Goal: Task Accomplishment & Management: Manage account settings

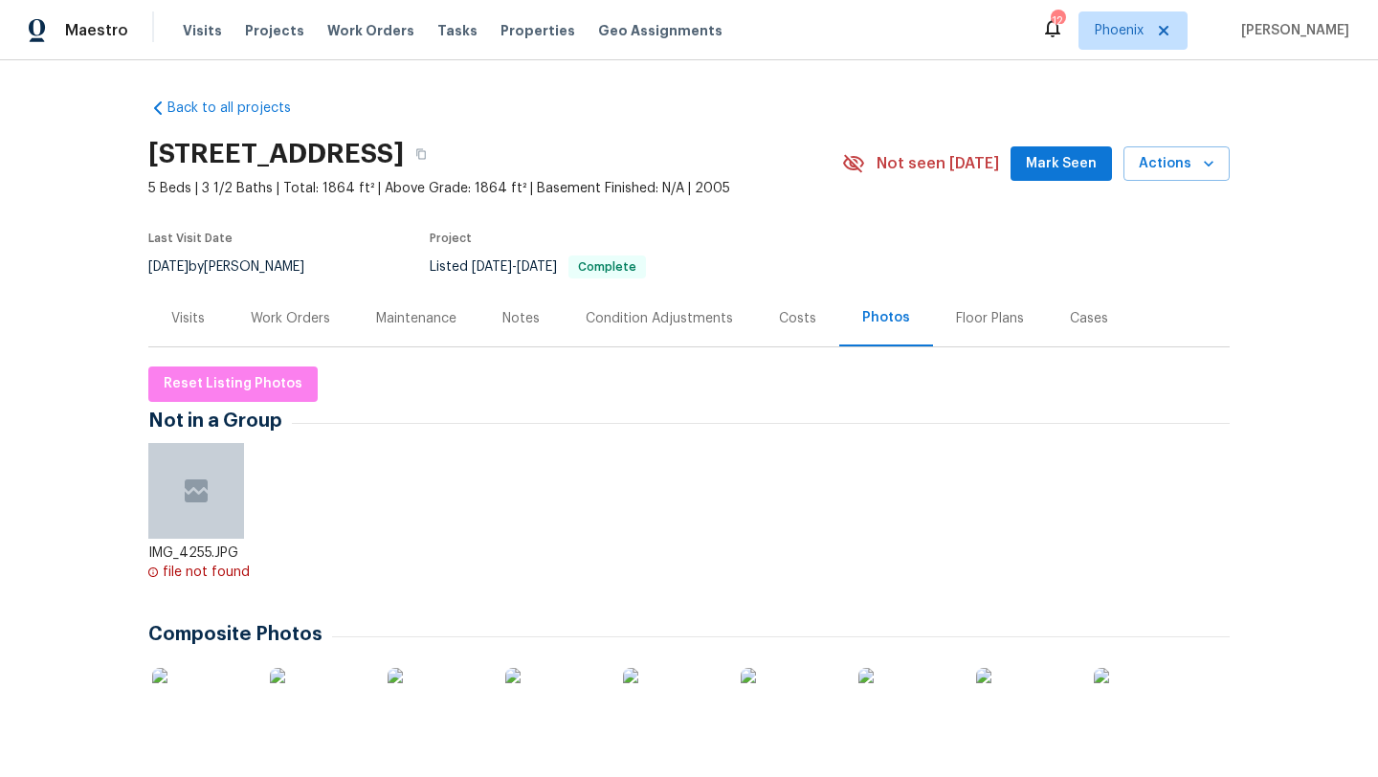
click at [334, 18] on div "Visits Projects Work Orders Tasks Properties Geo Assignments" at bounding box center [464, 30] width 563 height 38
click at [344, 33] on span "Work Orders" at bounding box center [370, 30] width 87 height 19
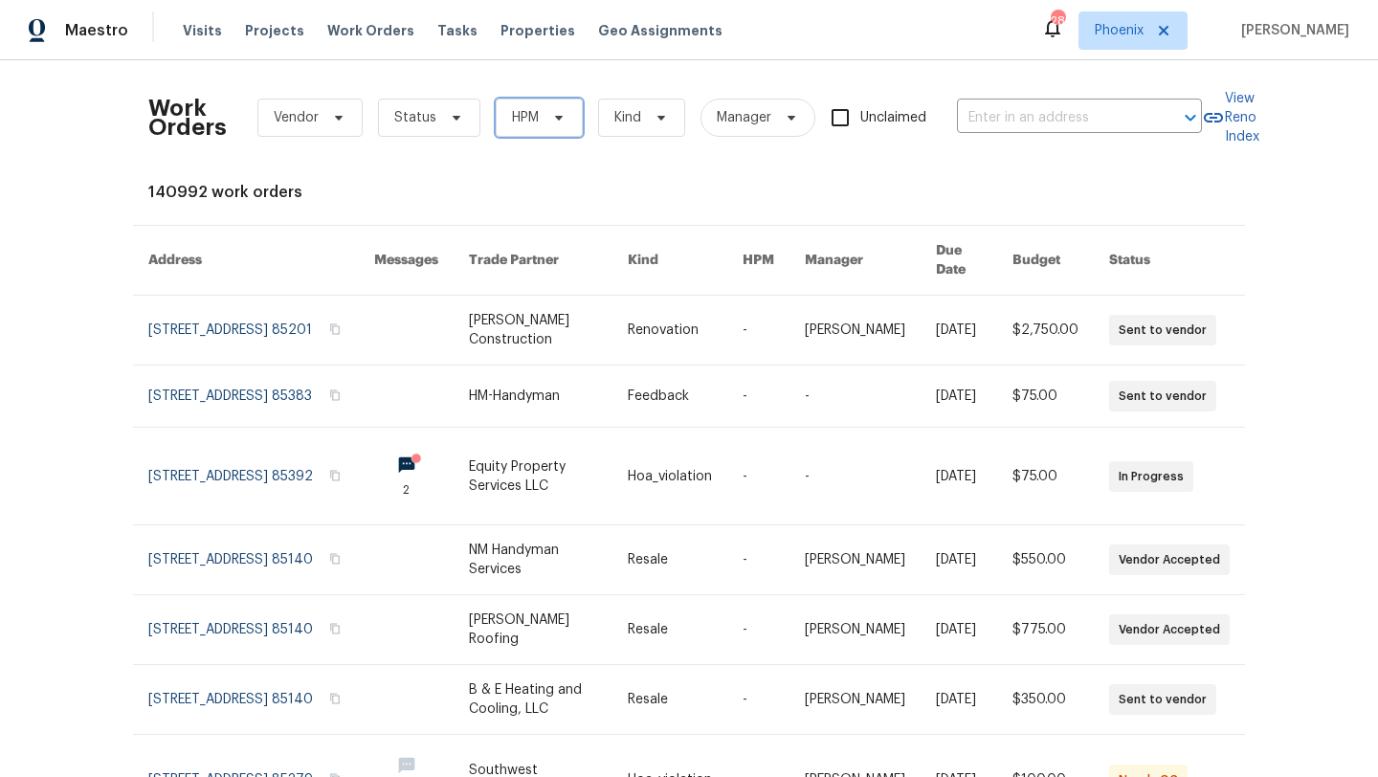
click at [554, 113] on icon at bounding box center [558, 117] width 15 height 15
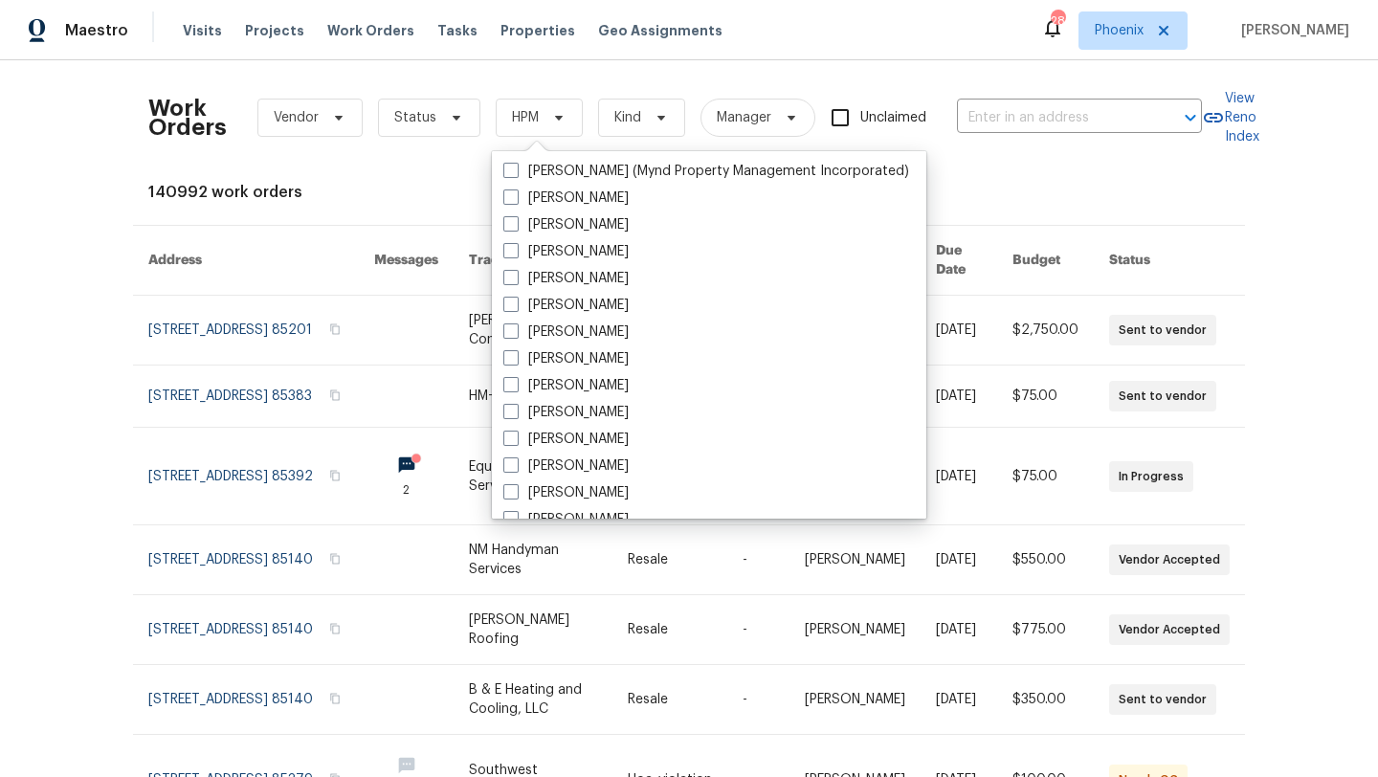
scroll to position [1148, 0]
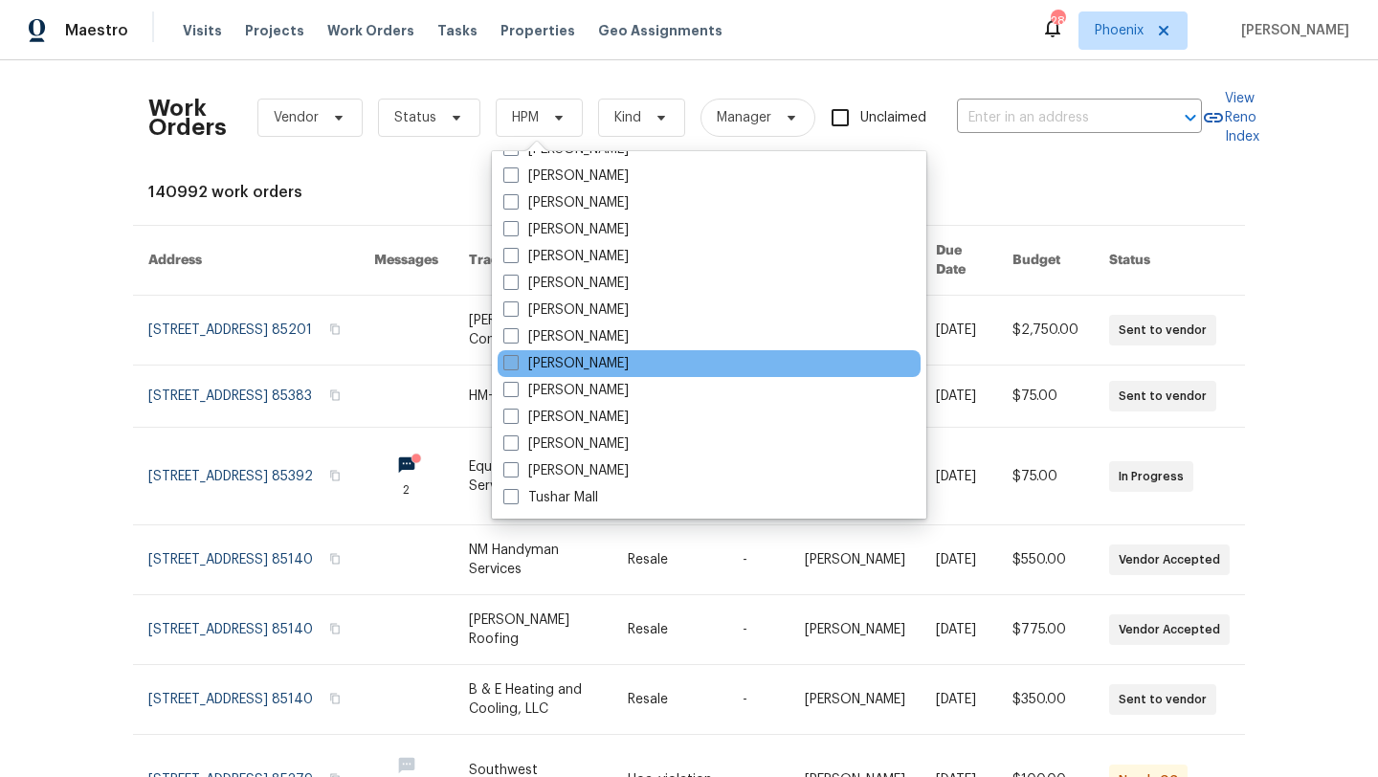
click at [512, 362] on span at bounding box center [510, 362] width 15 height 15
click at [512, 362] on input "[PERSON_NAME]" at bounding box center [509, 360] width 12 height 12
checkbox input "true"
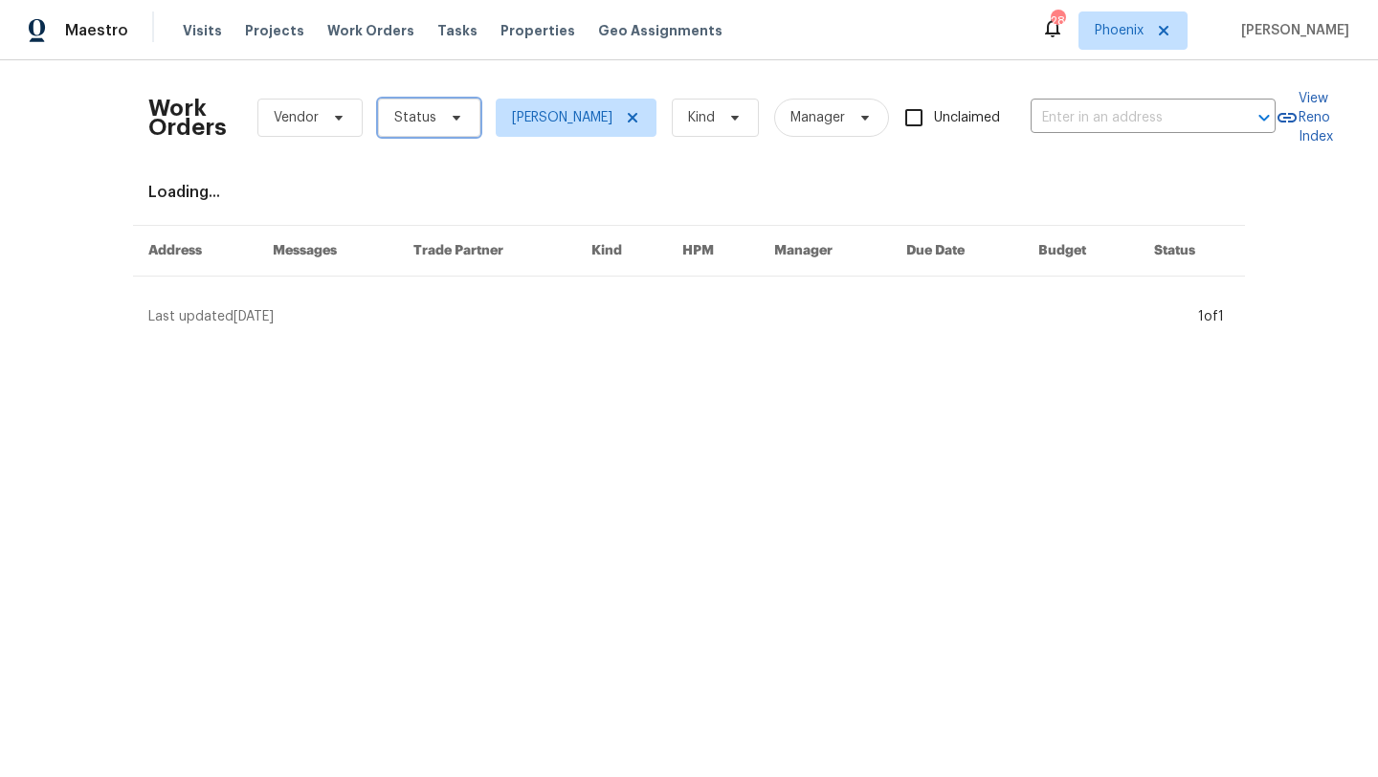
click at [449, 123] on icon at bounding box center [456, 117] width 15 height 15
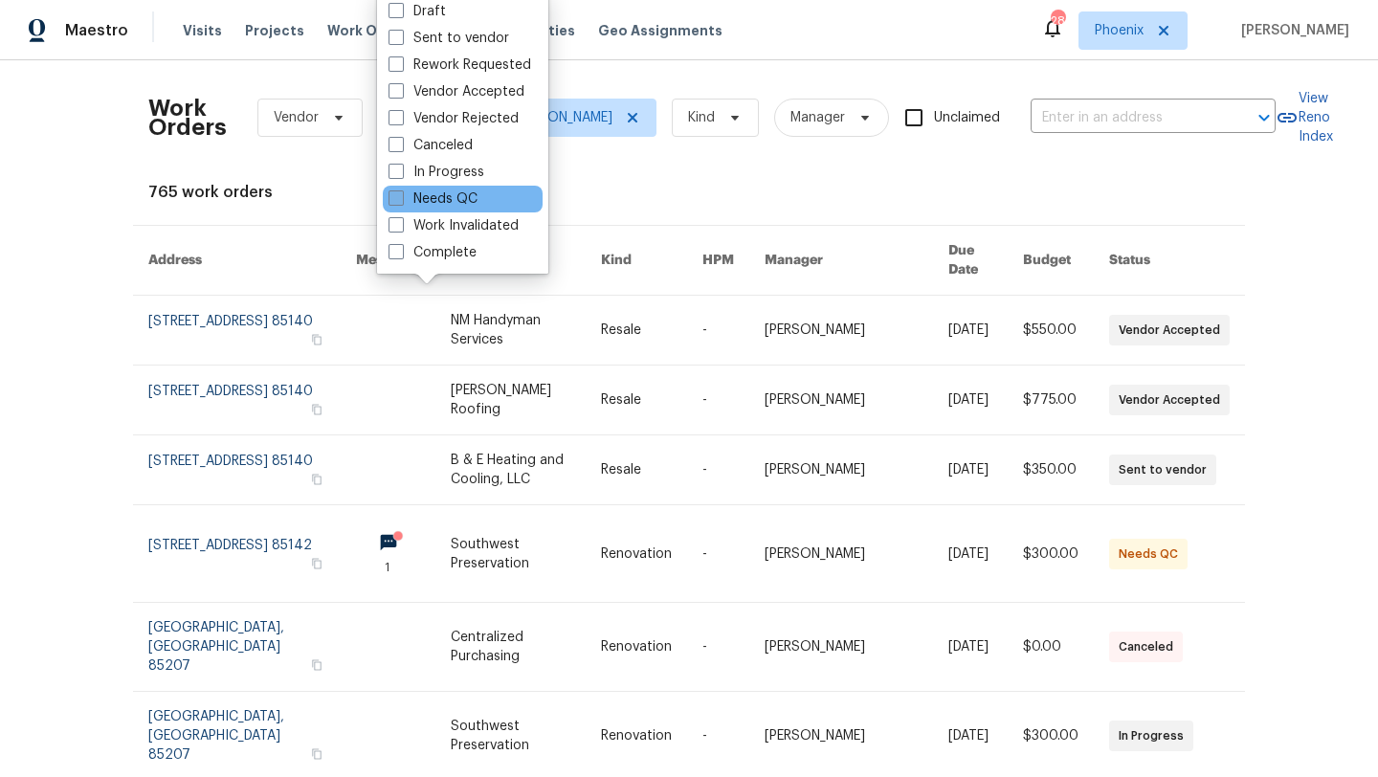
click at [398, 197] on span at bounding box center [395, 197] width 15 height 15
click at [398, 197] on input "Needs QC" at bounding box center [394, 195] width 12 height 12
checkbox input "true"
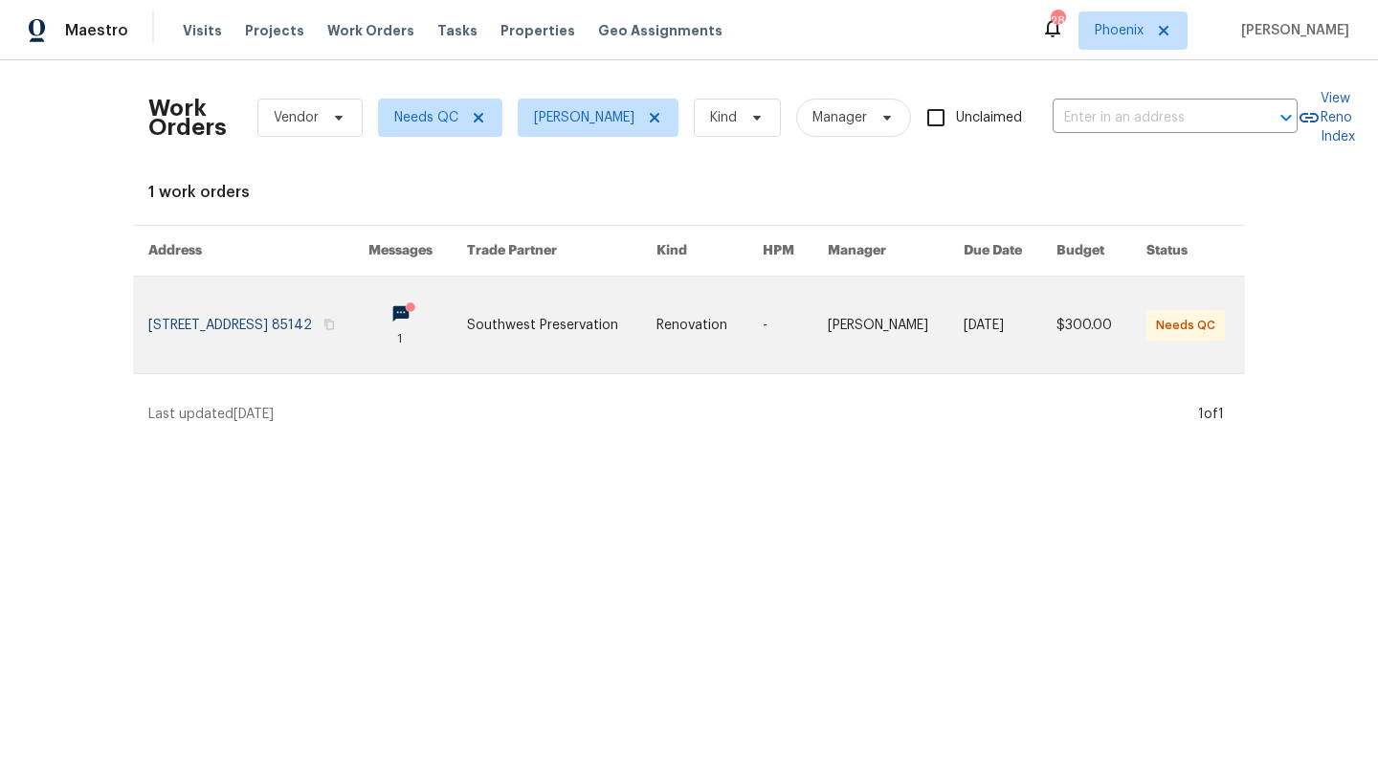
click at [297, 307] on link at bounding box center [258, 324] width 220 height 97
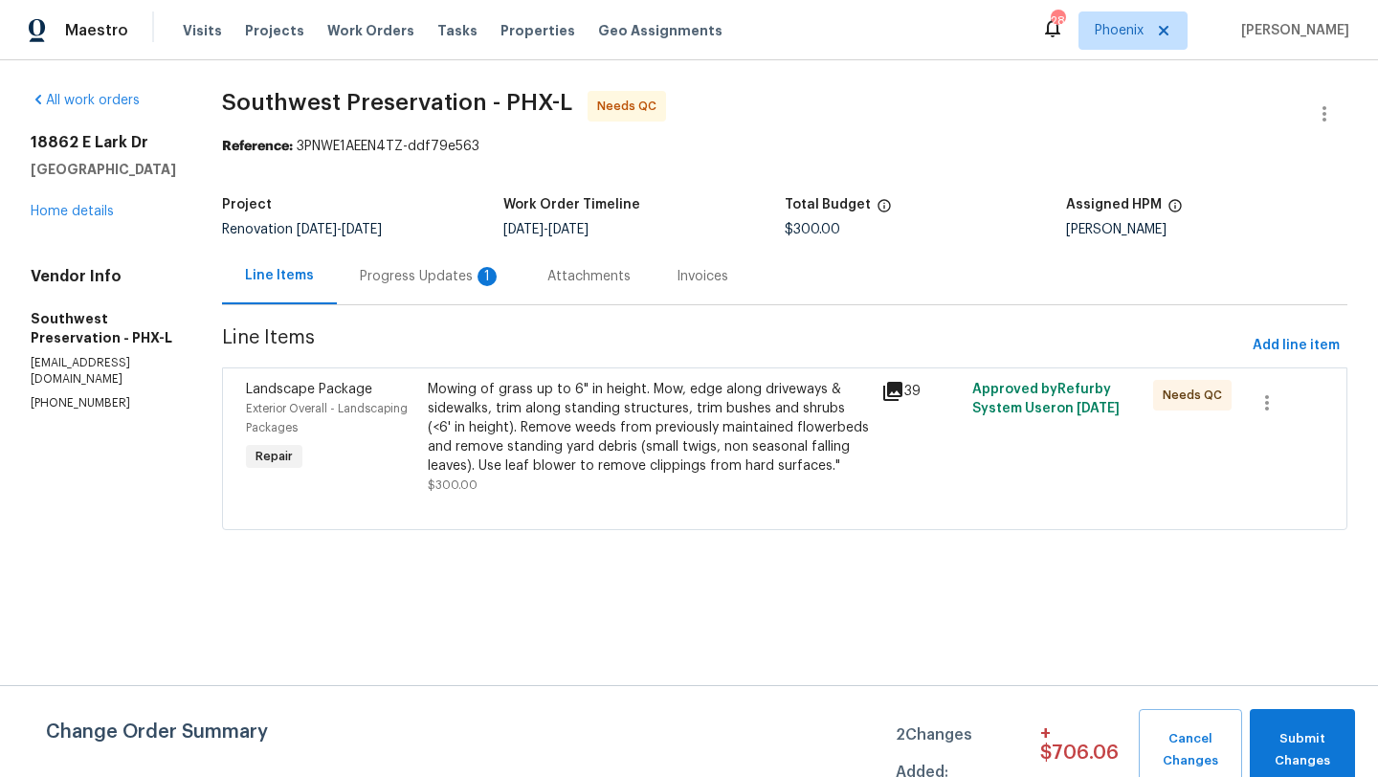
click at [389, 271] on div "Progress Updates 1" at bounding box center [431, 276] width 142 height 19
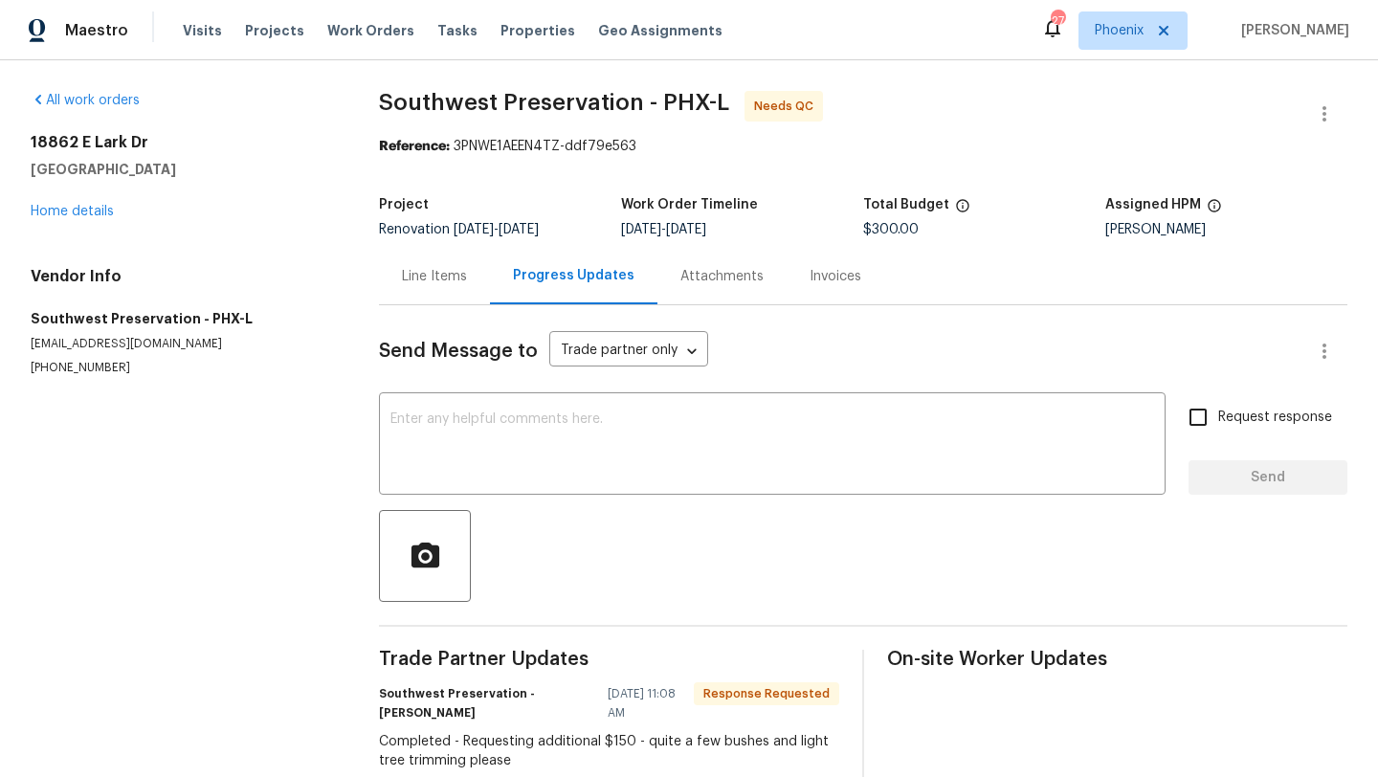
scroll to position [47, 0]
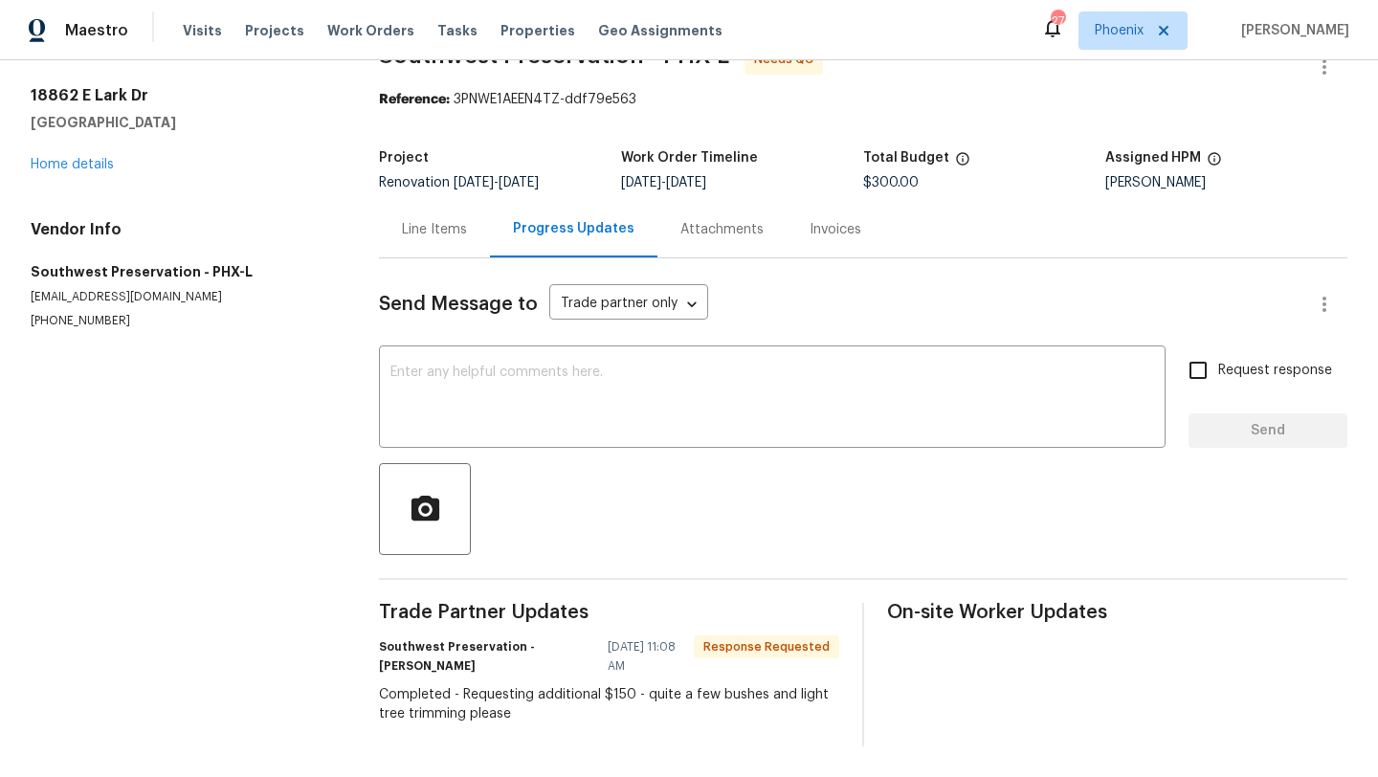
click at [453, 227] on div "Line Items" at bounding box center [434, 229] width 65 height 19
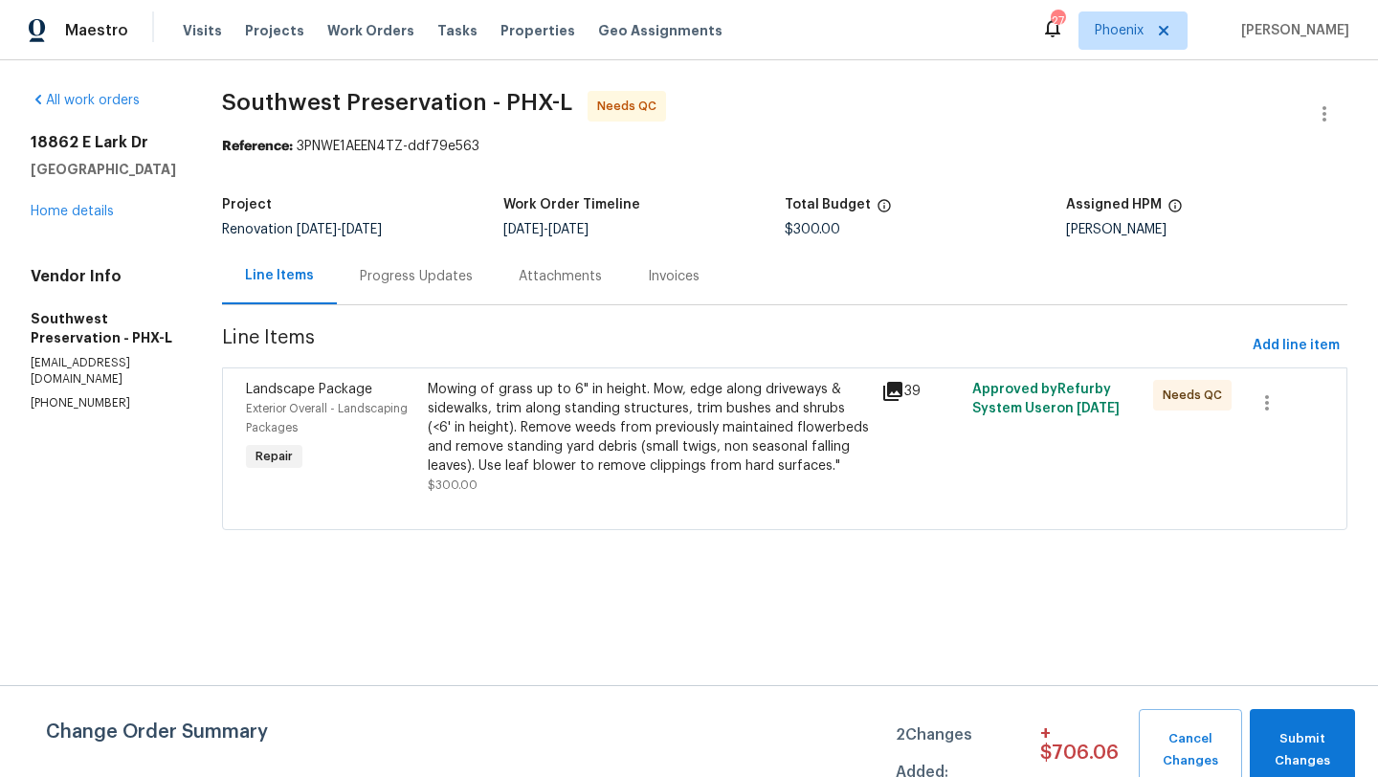
click at [585, 446] on div "Mowing of grass up to 6" in height. Mow, edge along driveways & sidewalks, trim…" at bounding box center [649, 428] width 442 height 96
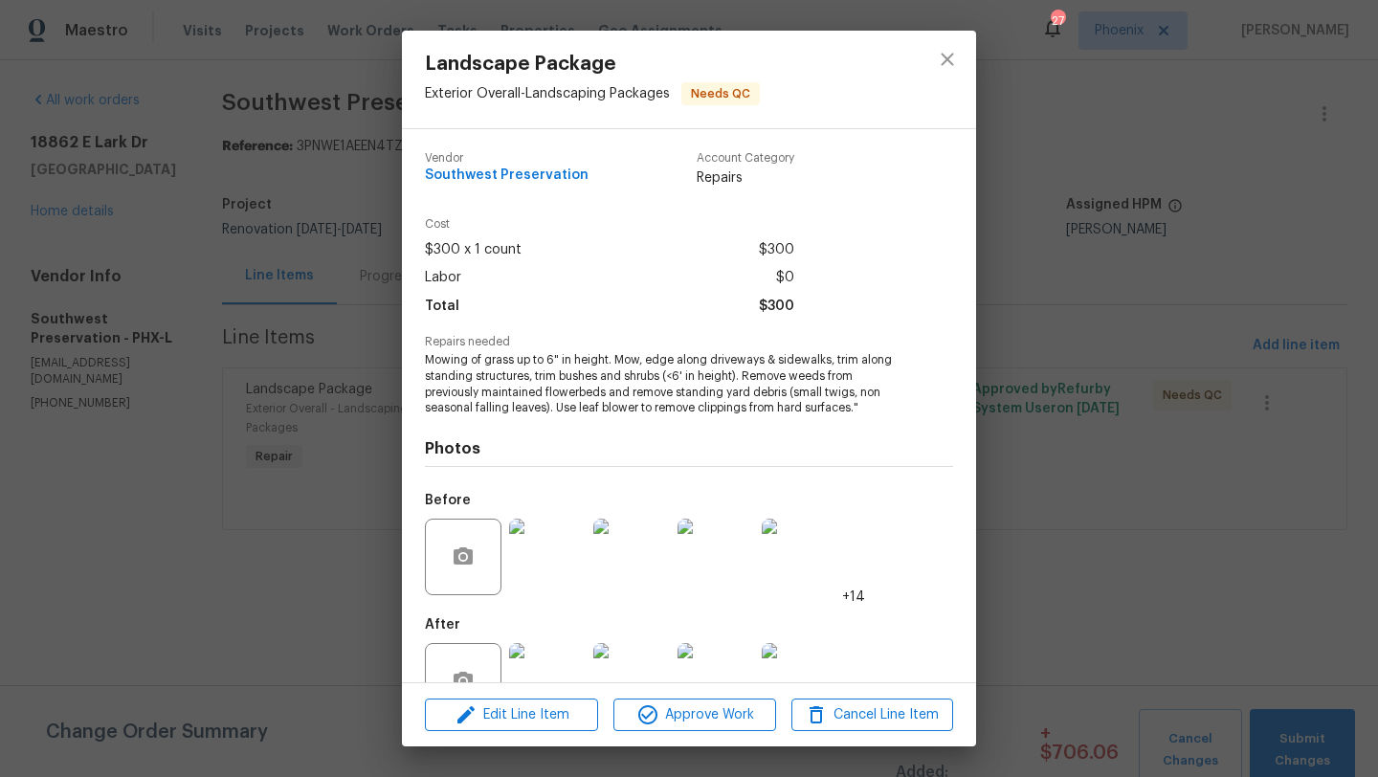
scroll to position [57, 0]
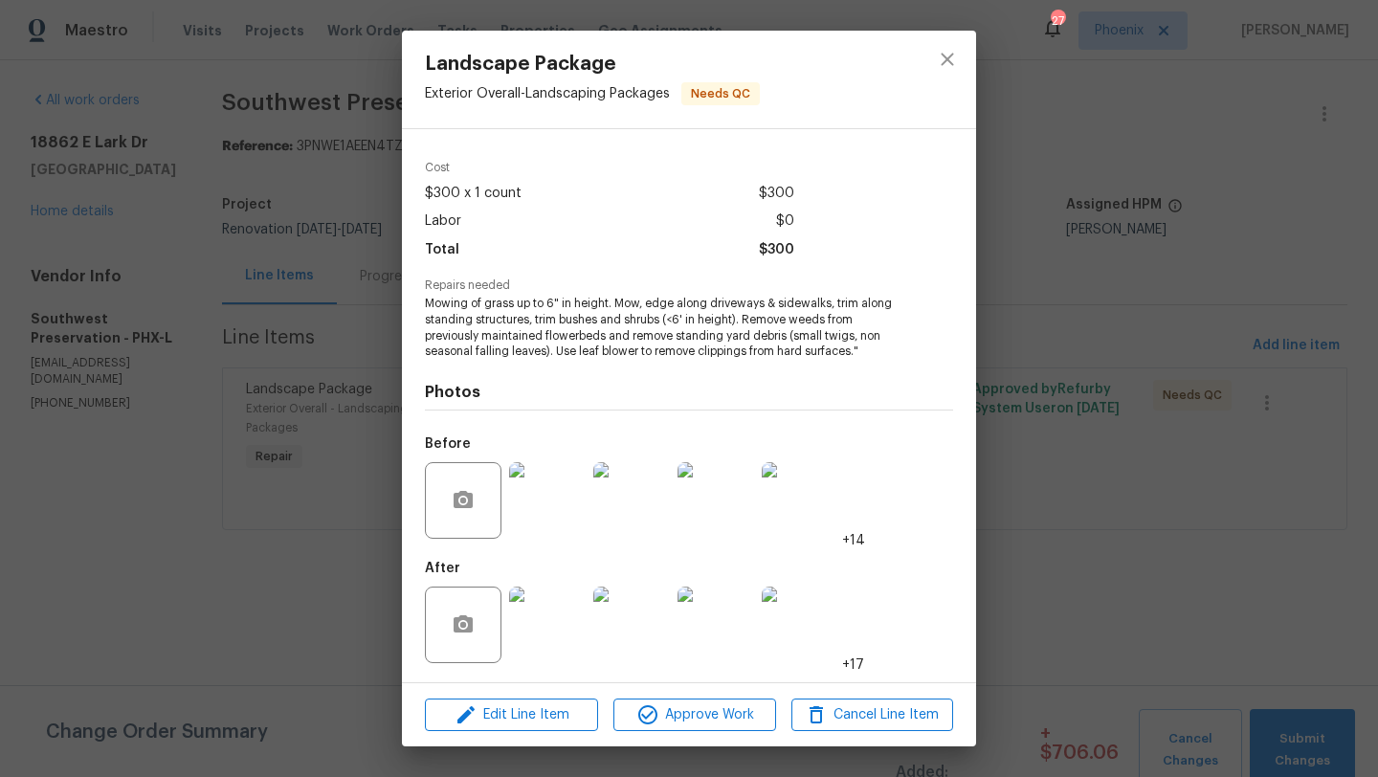
click at [557, 507] on img at bounding box center [547, 500] width 77 height 77
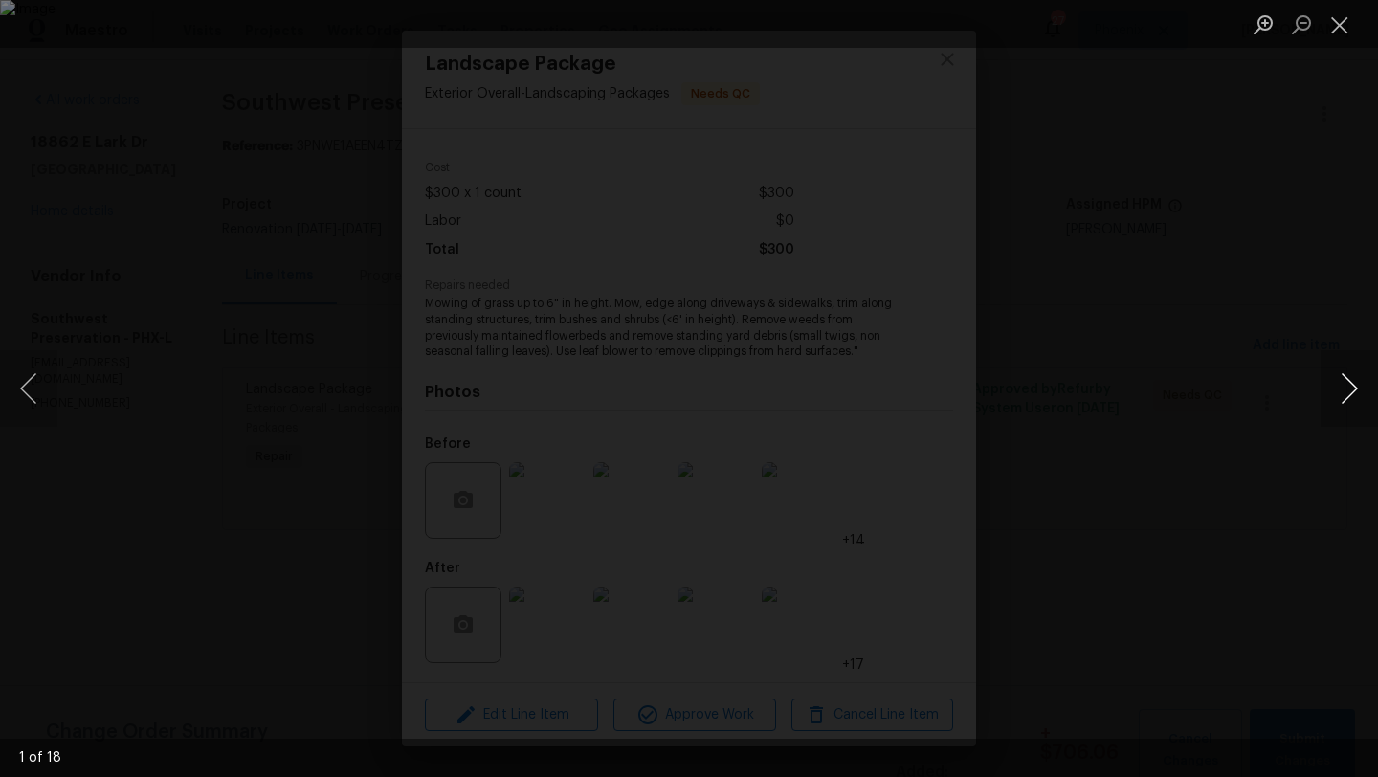
click at [1357, 386] on button "Next image" at bounding box center [1348, 388] width 57 height 77
click at [1351, 386] on button "Next image" at bounding box center [1348, 388] width 57 height 77
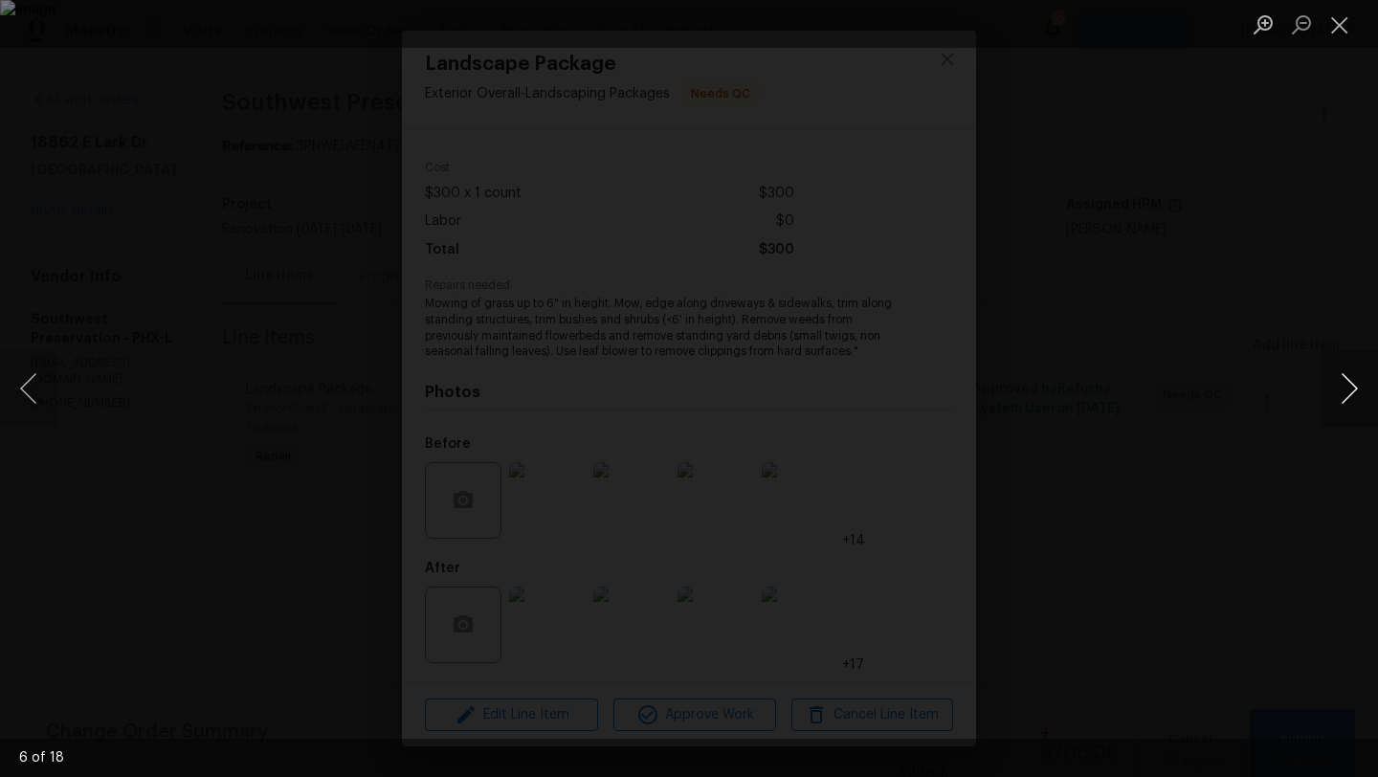
click at [1351, 386] on button "Next image" at bounding box center [1348, 388] width 57 height 77
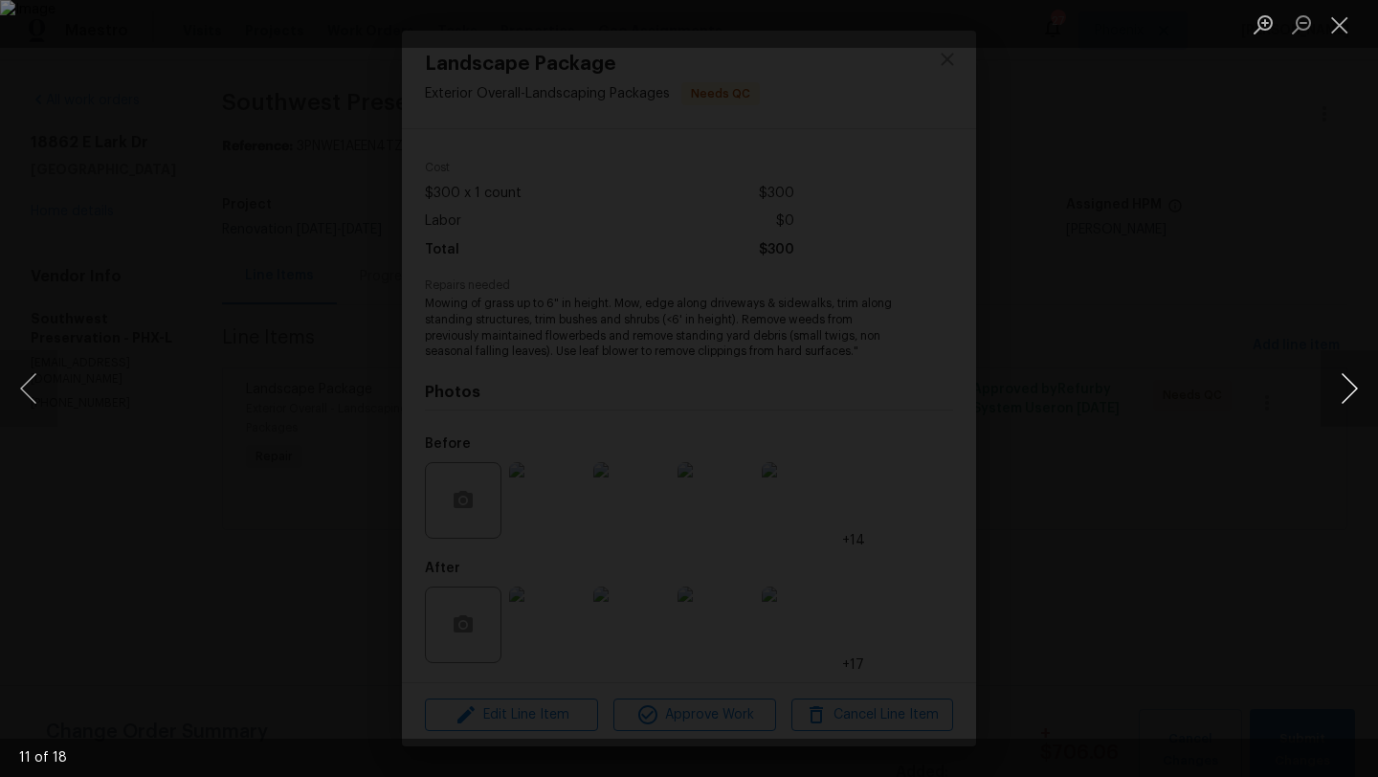
click at [1351, 386] on button "Next image" at bounding box center [1348, 388] width 57 height 77
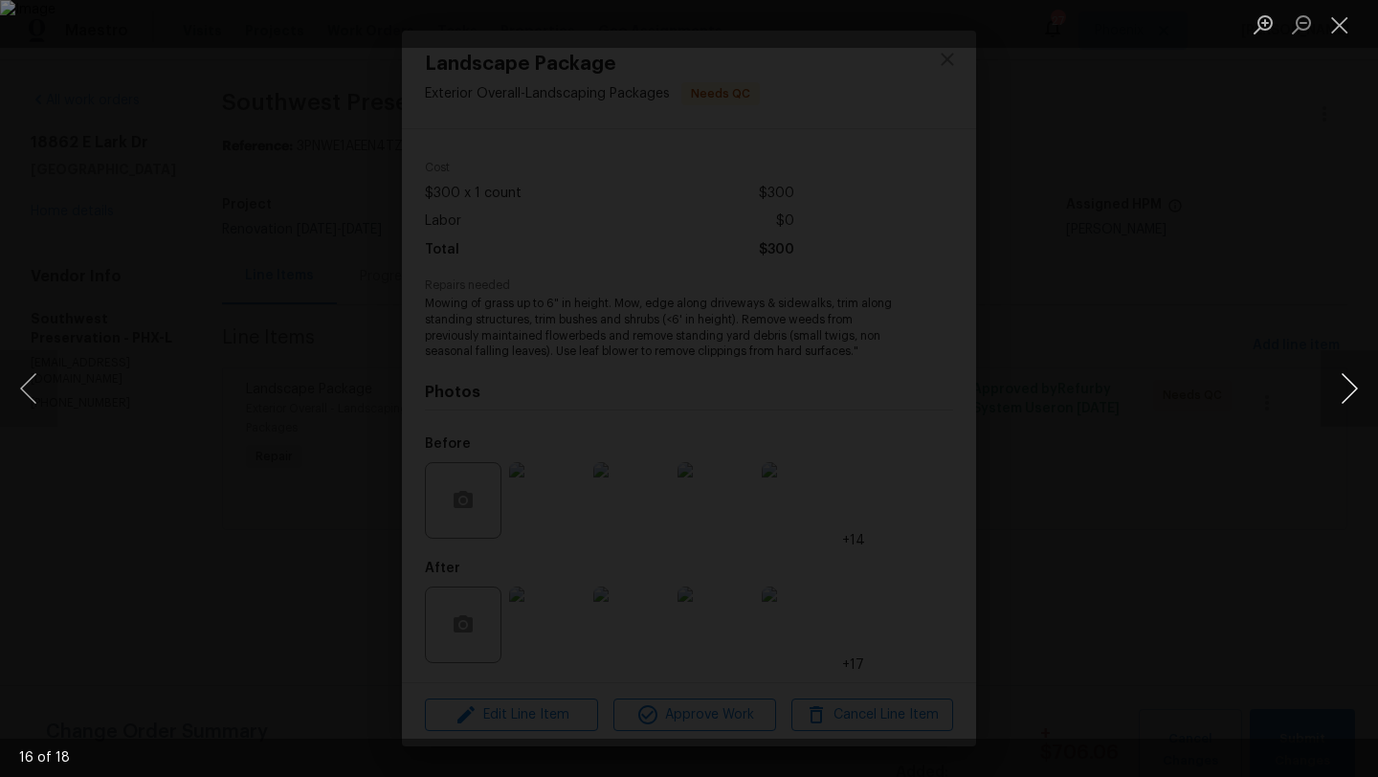
click at [1351, 386] on button "Next image" at bounding box center [1348, 388] width 57 height 77
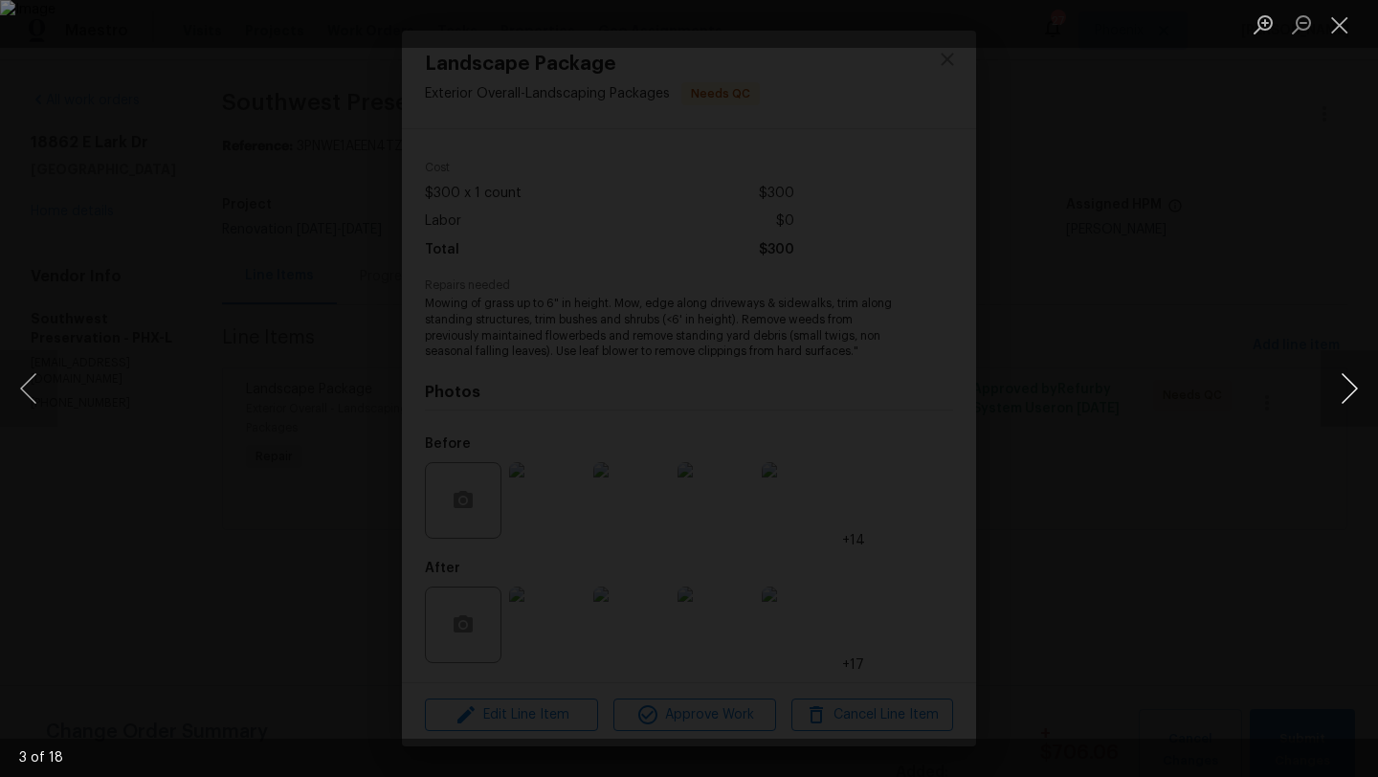
click at [1351, 386] on button "Next image" at bounding box center [1348, 388] width 57 height 77
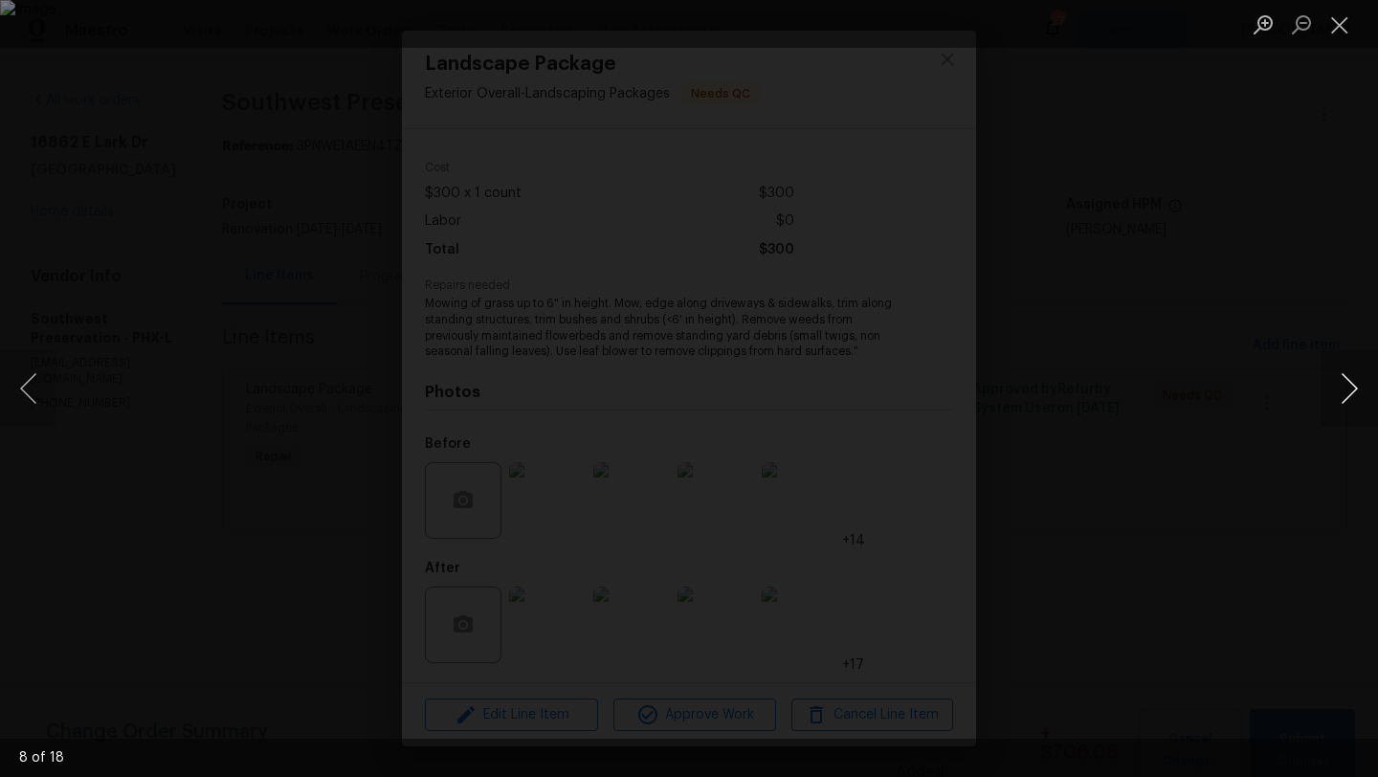
click at [1351, 386] on button "Next image" at bounding box center [1348, 388] width 57 height 77
click at [1334, 25] on button "Close lightbox" at bounding box center [1339, 24] width 38 height 33
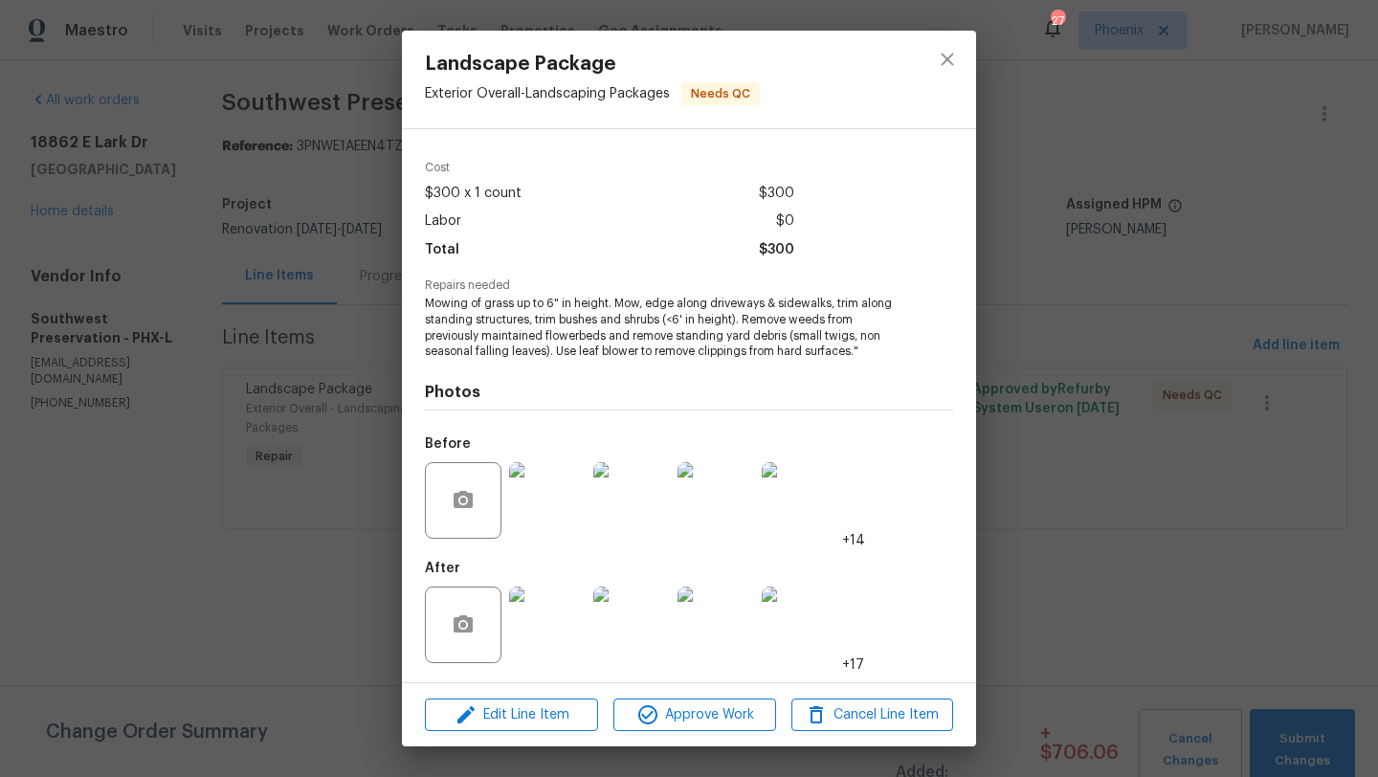
click at [546, 617] on img at bounding box center [547, 624] width 77 height 77
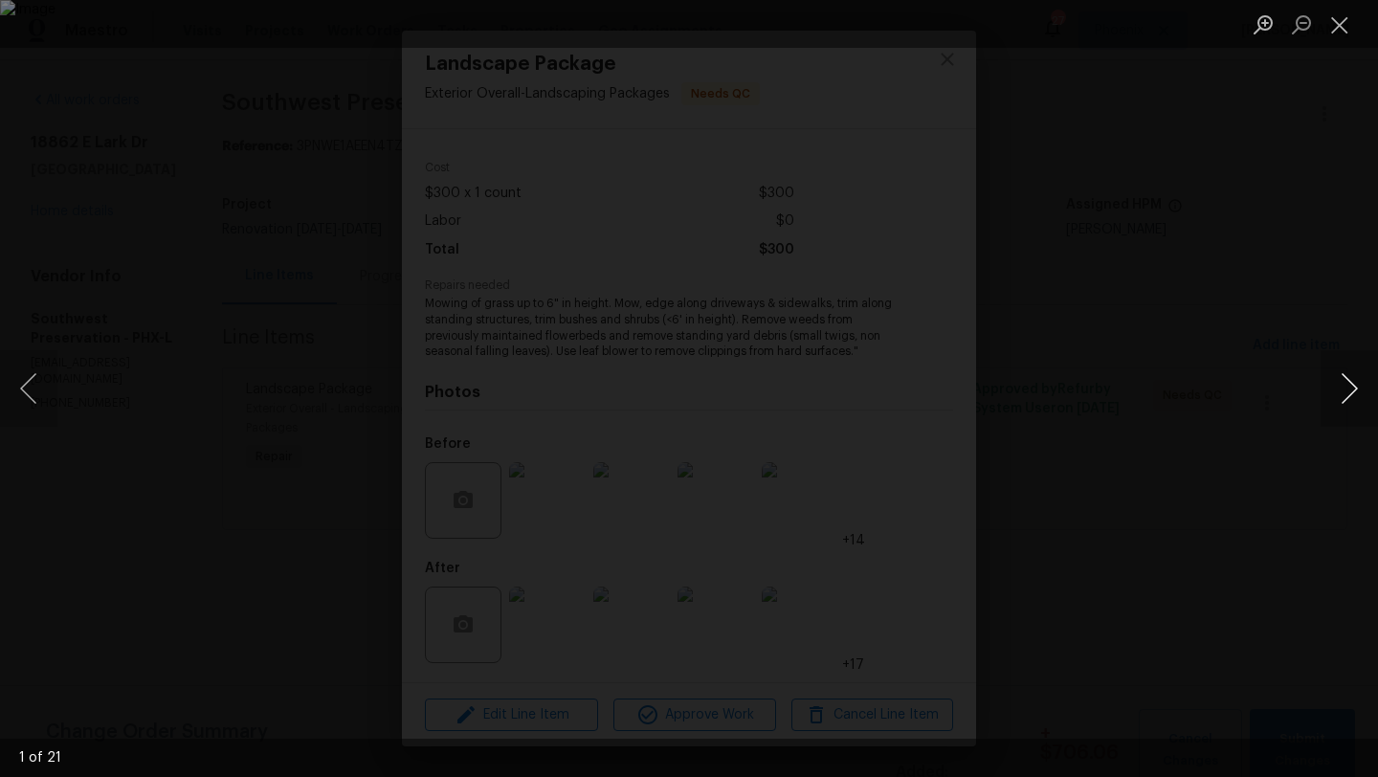
click at [1358, 388] on button "Next image" at bounding box center [1348, 388] width 57 height 77
click at [1346, 386] on button "Next image" at bounding box center [1348, 388] width 57 height 77
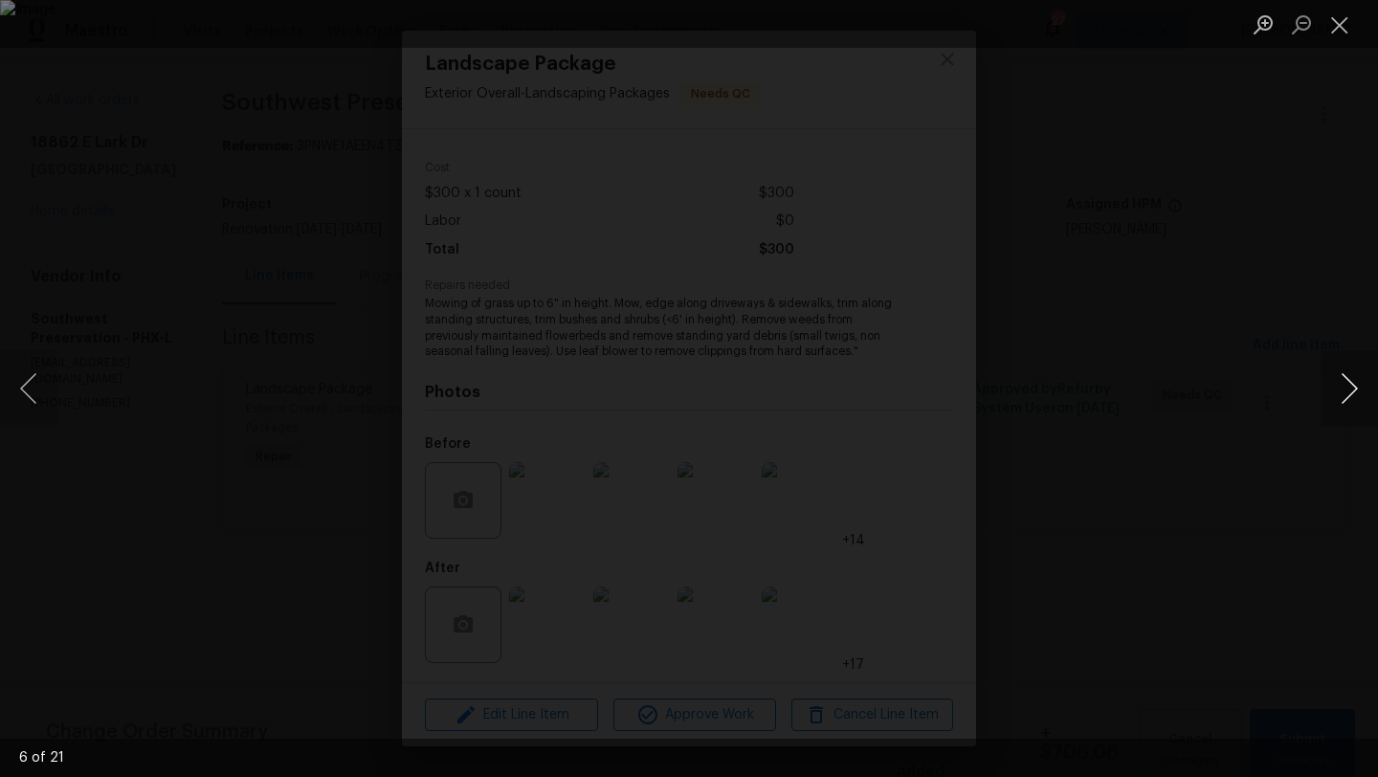
click at [1346, 386] on button "Next image" at bounding box center [1348, 388] width 57 height 77
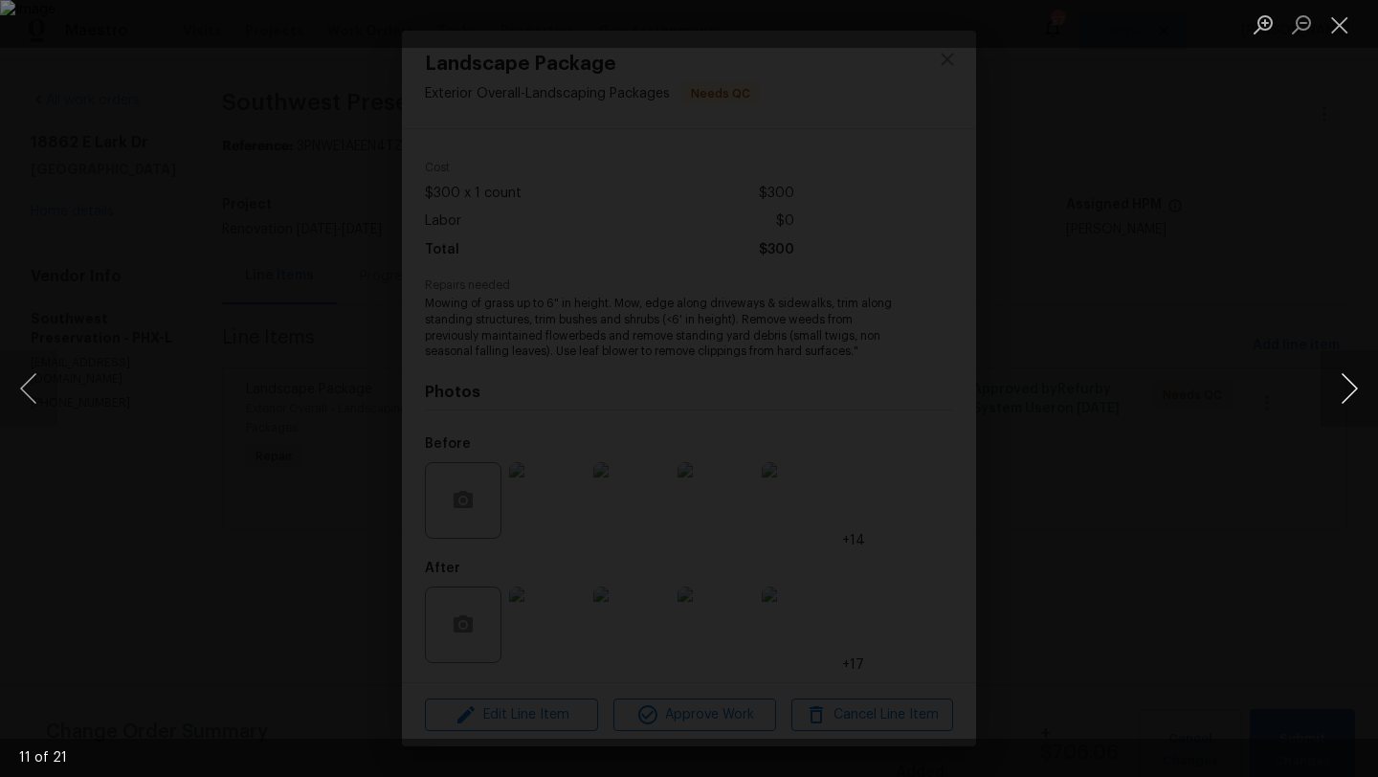
click at [1346, 386] on button "Next image" at bounding box center [1348, 388] width 57 height 77
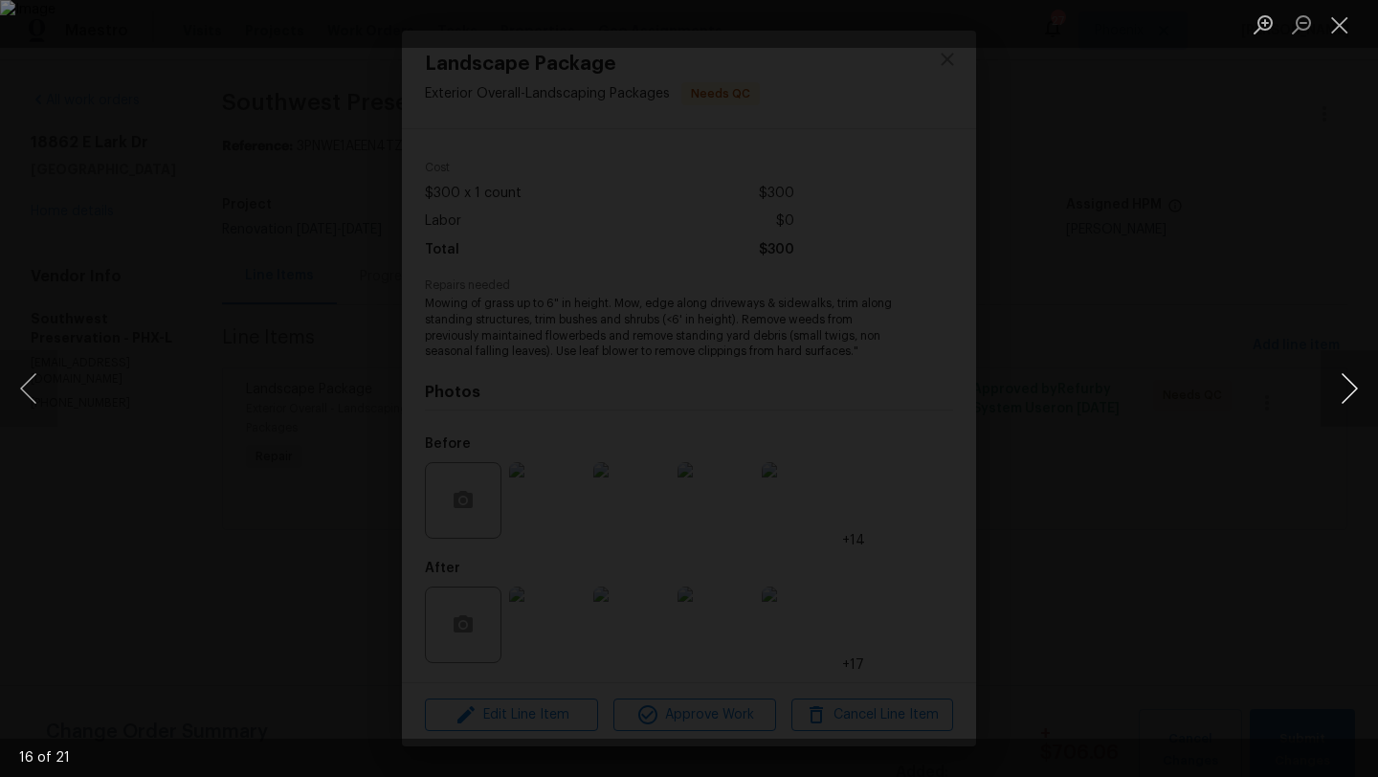
click at [1346, 386] on button "Next image" at bounding box center [1348, 388] width 57 height 77
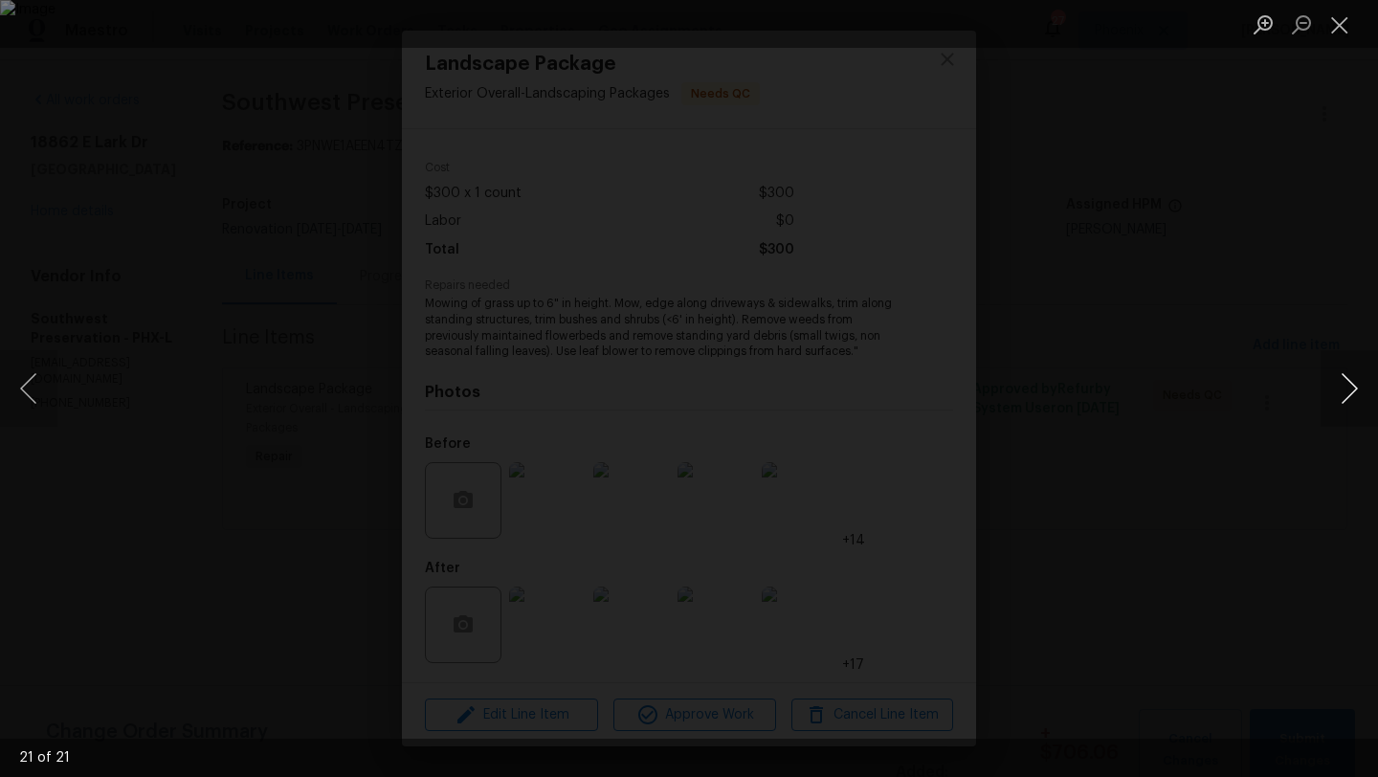
click at [1346, 386] on button "Next image" at bounding box center [1348, 388] width 57 height 77
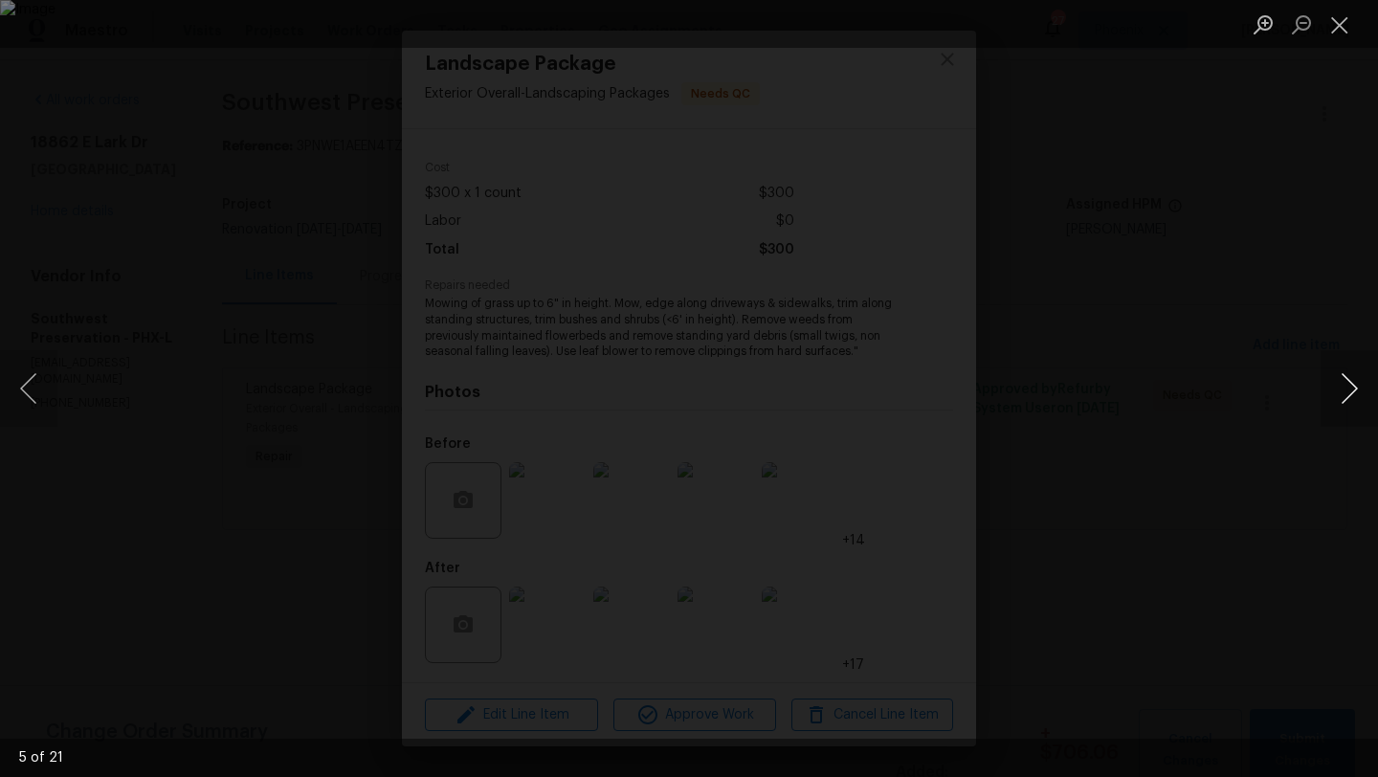
click at [1346, 386] on button "Next image" at bounding box center [1348, 388] width 57 height 77
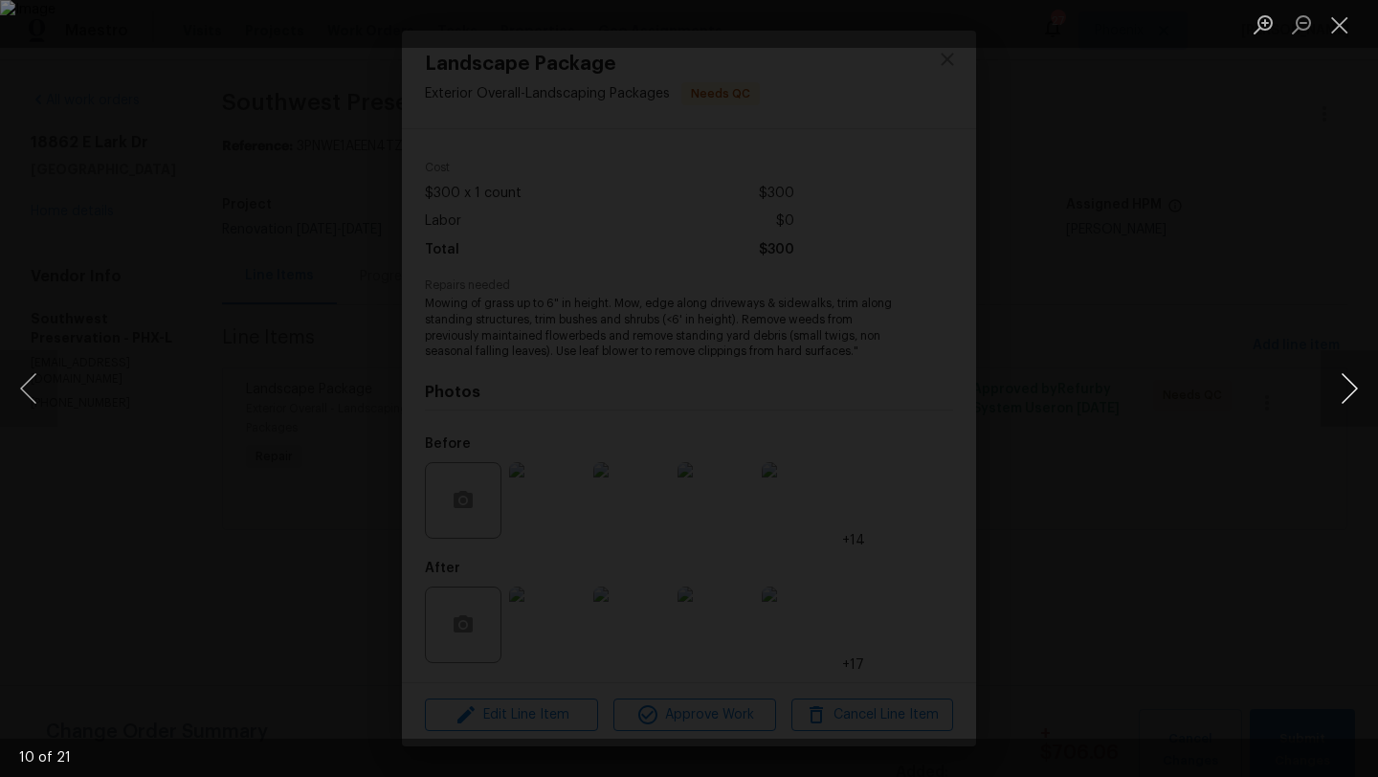
click at [1346, 386] on button "Next image" at bounding box center [1348, 388] width 57 height 77
click at [1332, 27] on button "Close lightbox" at bounding box center [1339, 24] width 38 height 33
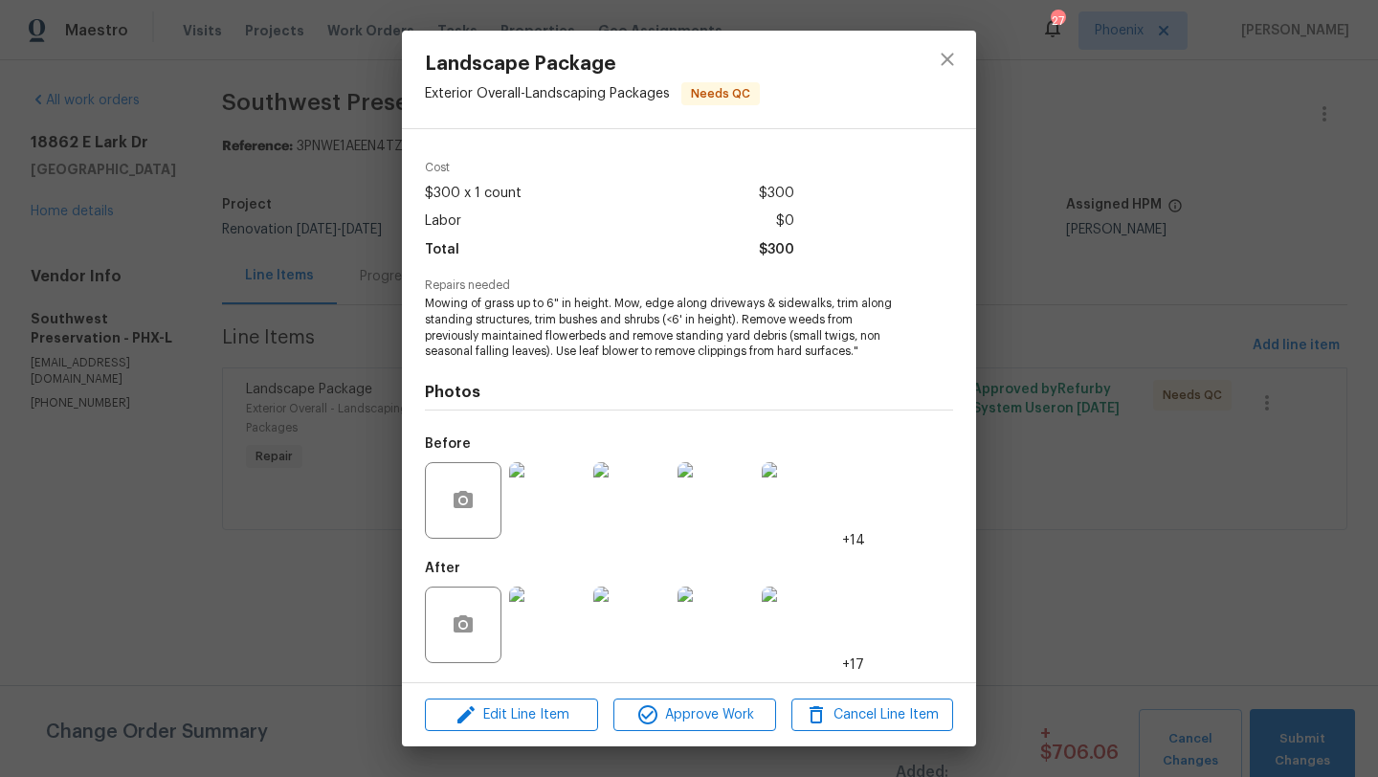
click at [1059, 509] on div "Landscape Package Exterior Overall - Landscaping Packages Needs QC Vendor South…" at bounding box center [689, 388] width 1378 height 777
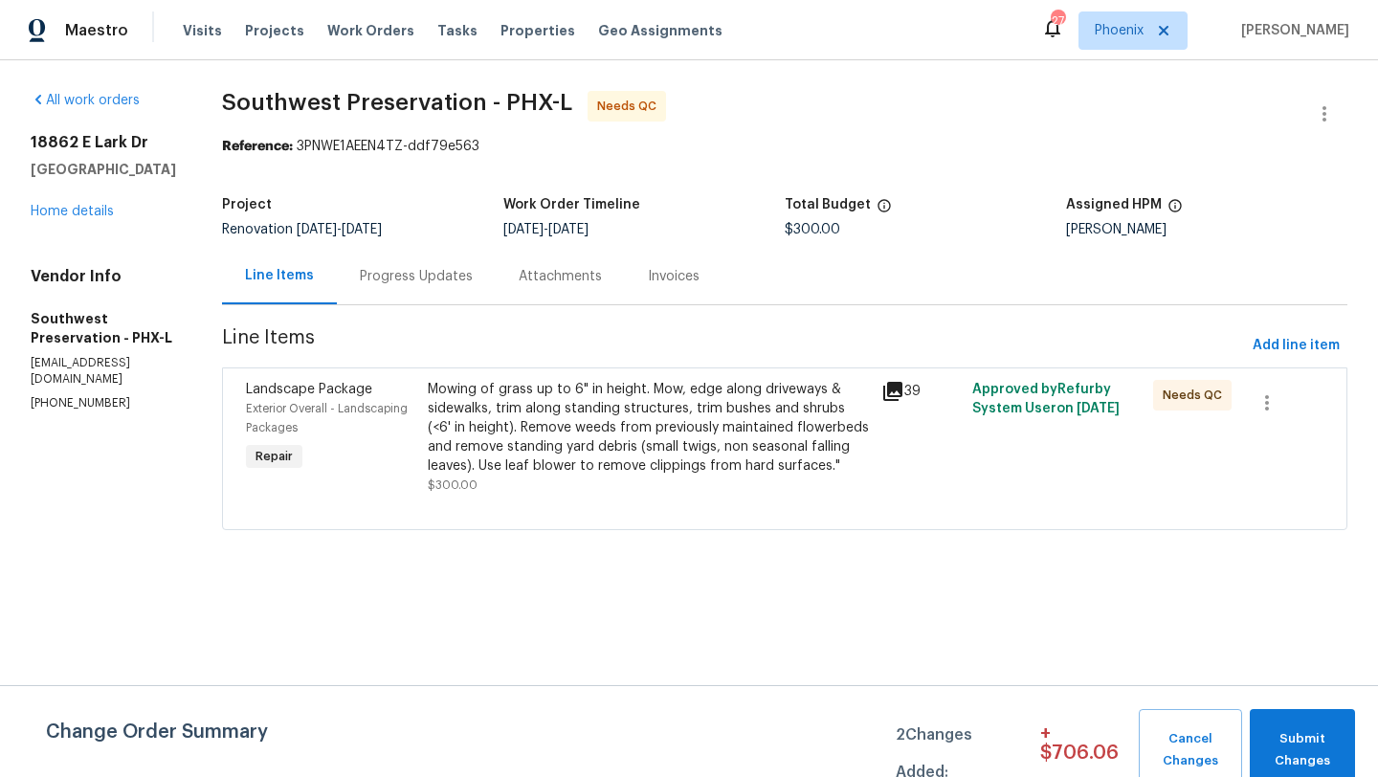
click at [406, 276] on div "Progress Updates" at bounding box center [416, 276] width 113 height 19
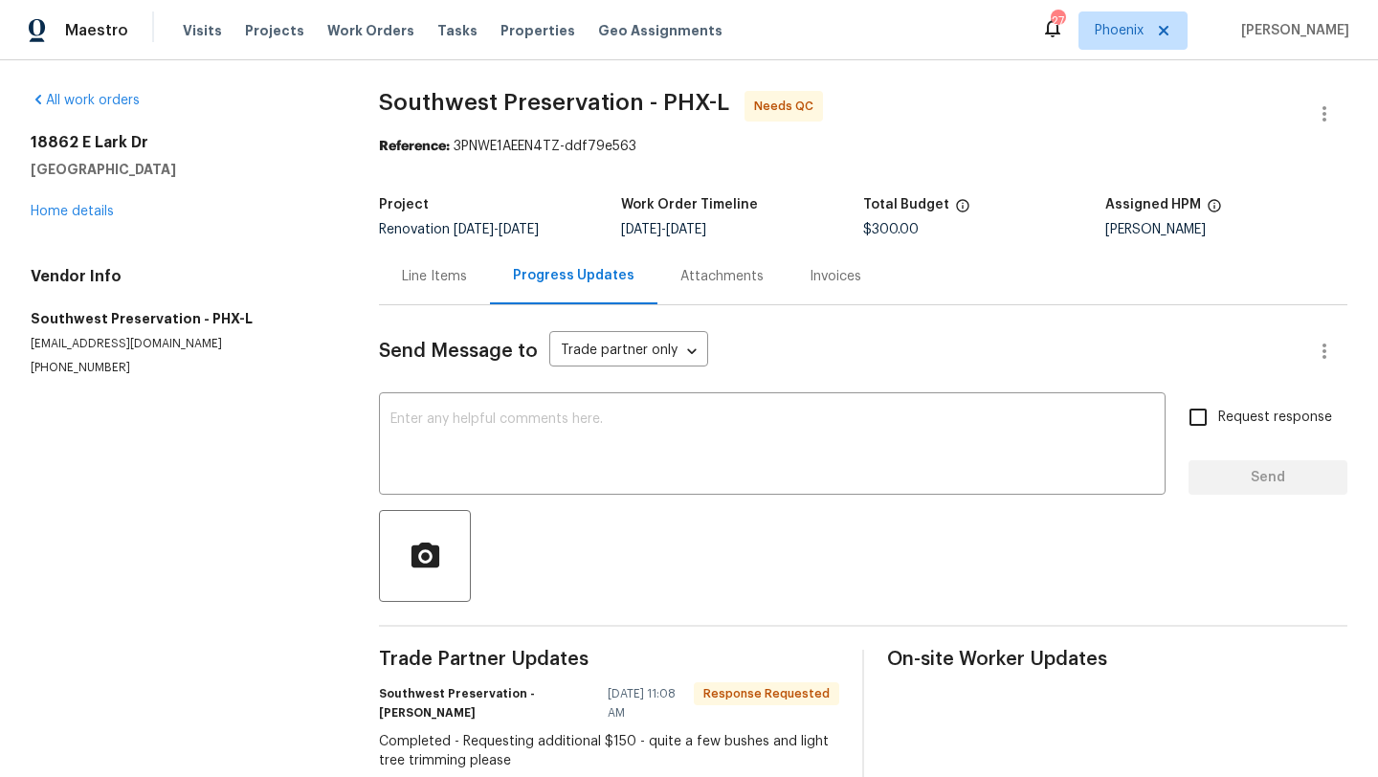
scroll to position [47, 0]
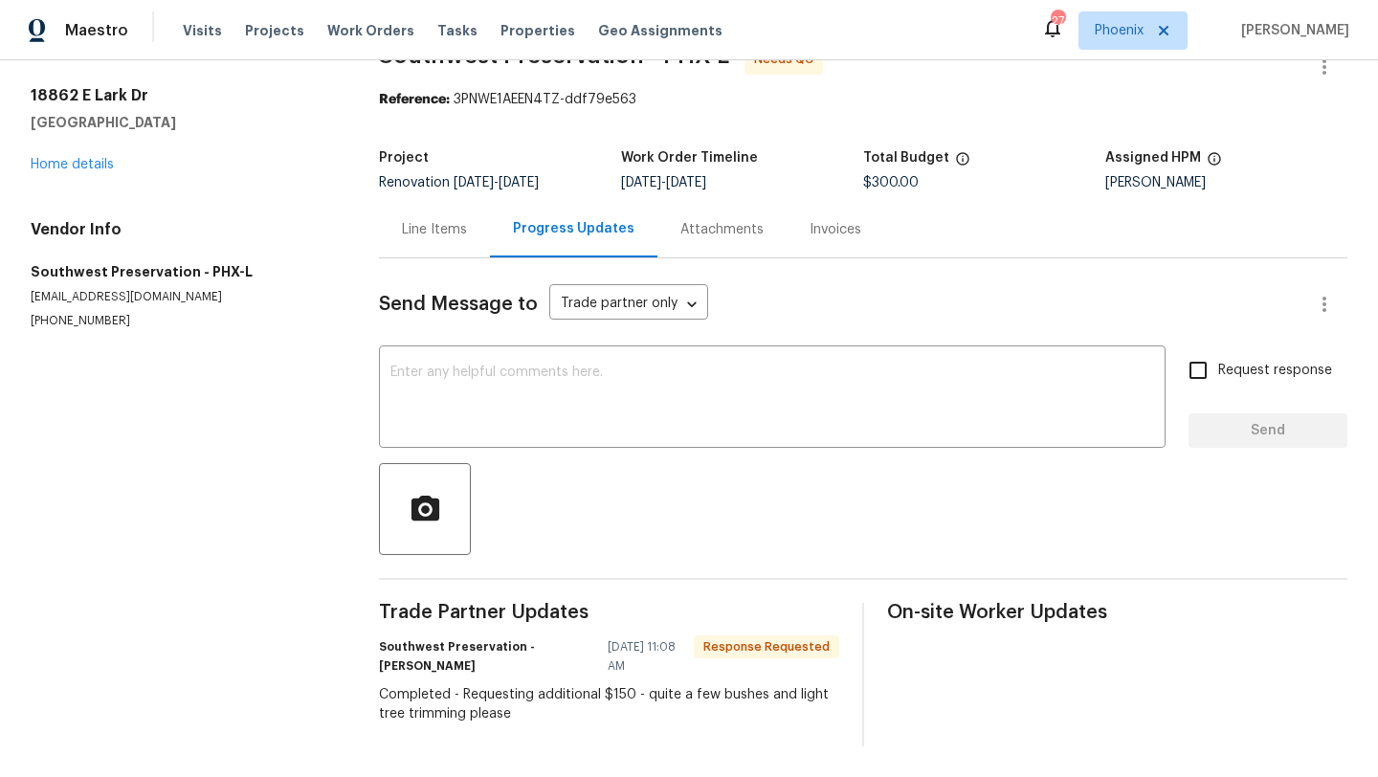
click at [425, 224] on div "Line Items" at bounding box center [434, 229] width 65 height 19
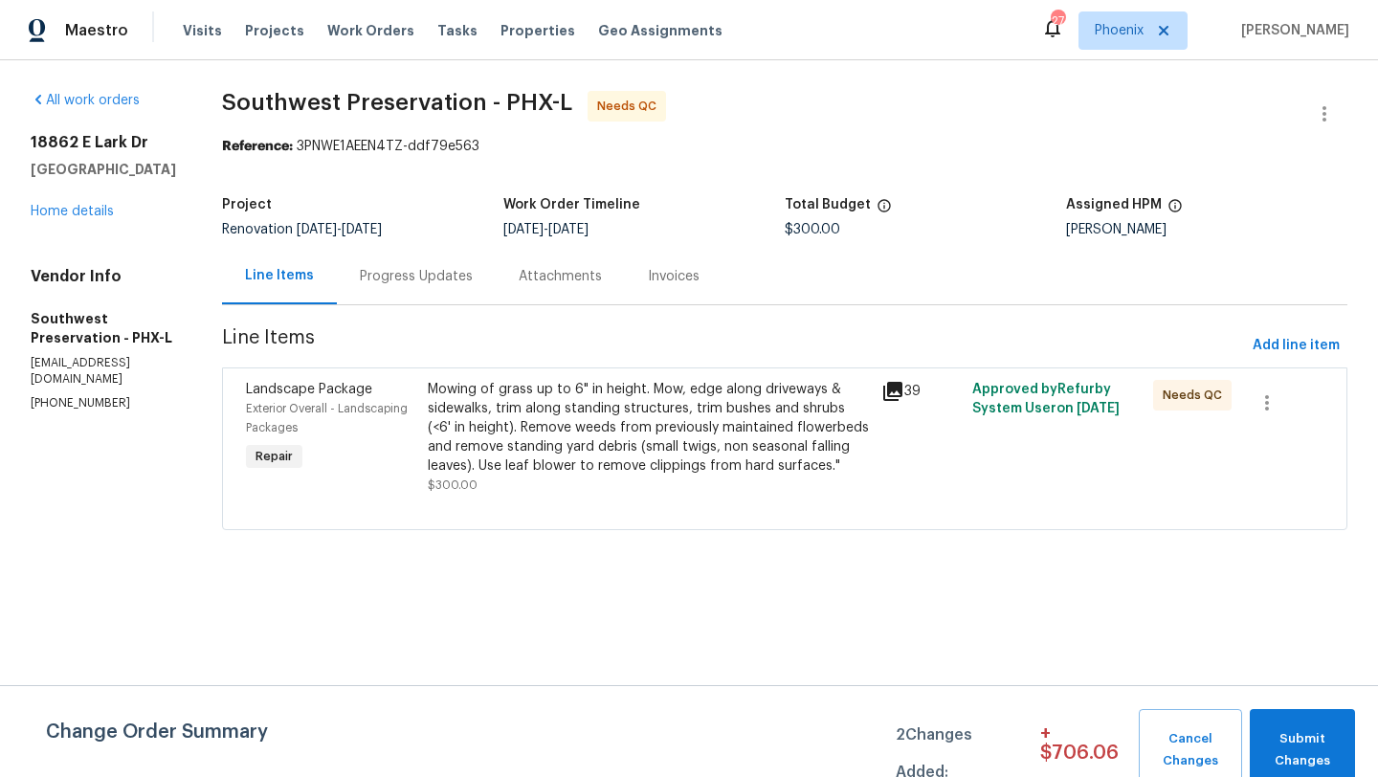
click at [417, 281] on div "Progress Updates" at bounding box center [416, 276] width 113 height 19
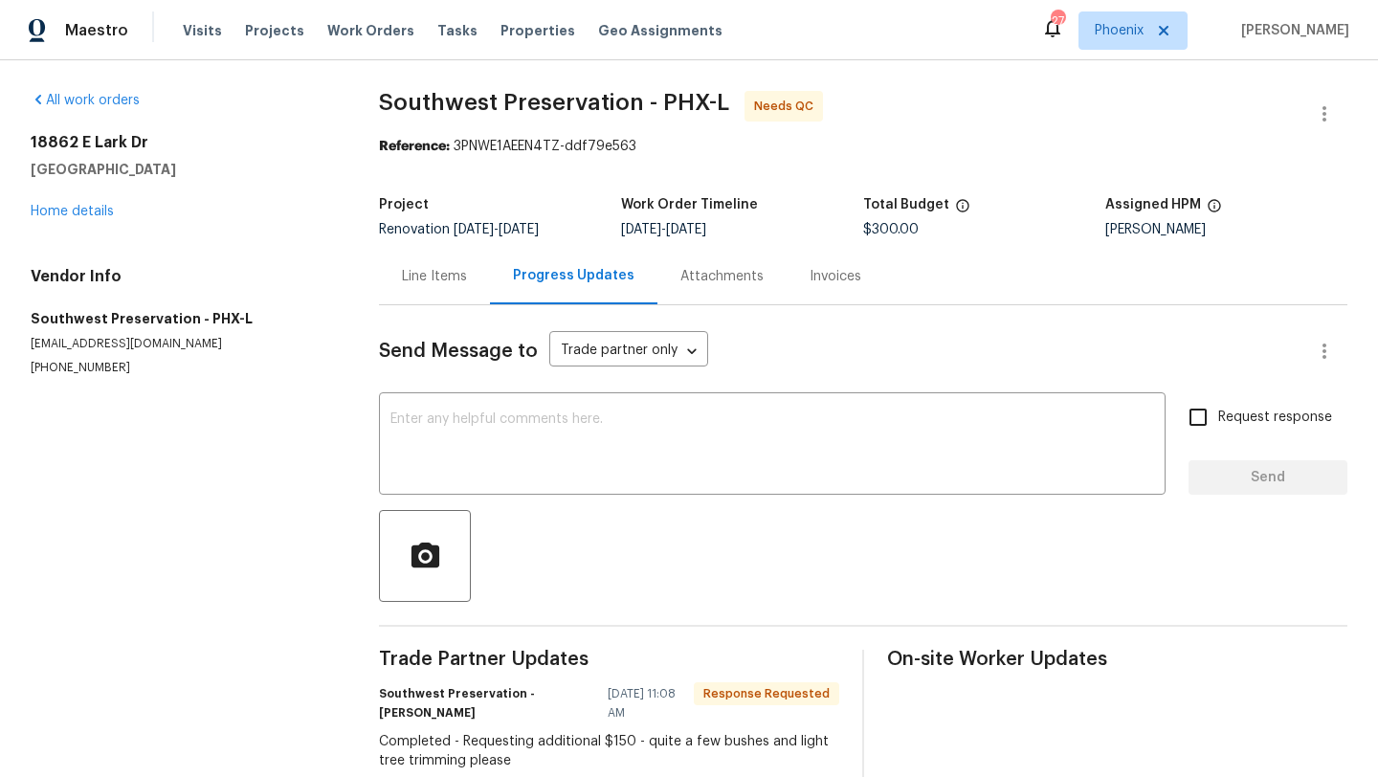
click at [415, 267] on div "Line Items" at bounding box center [434, 276] width 65 height 19
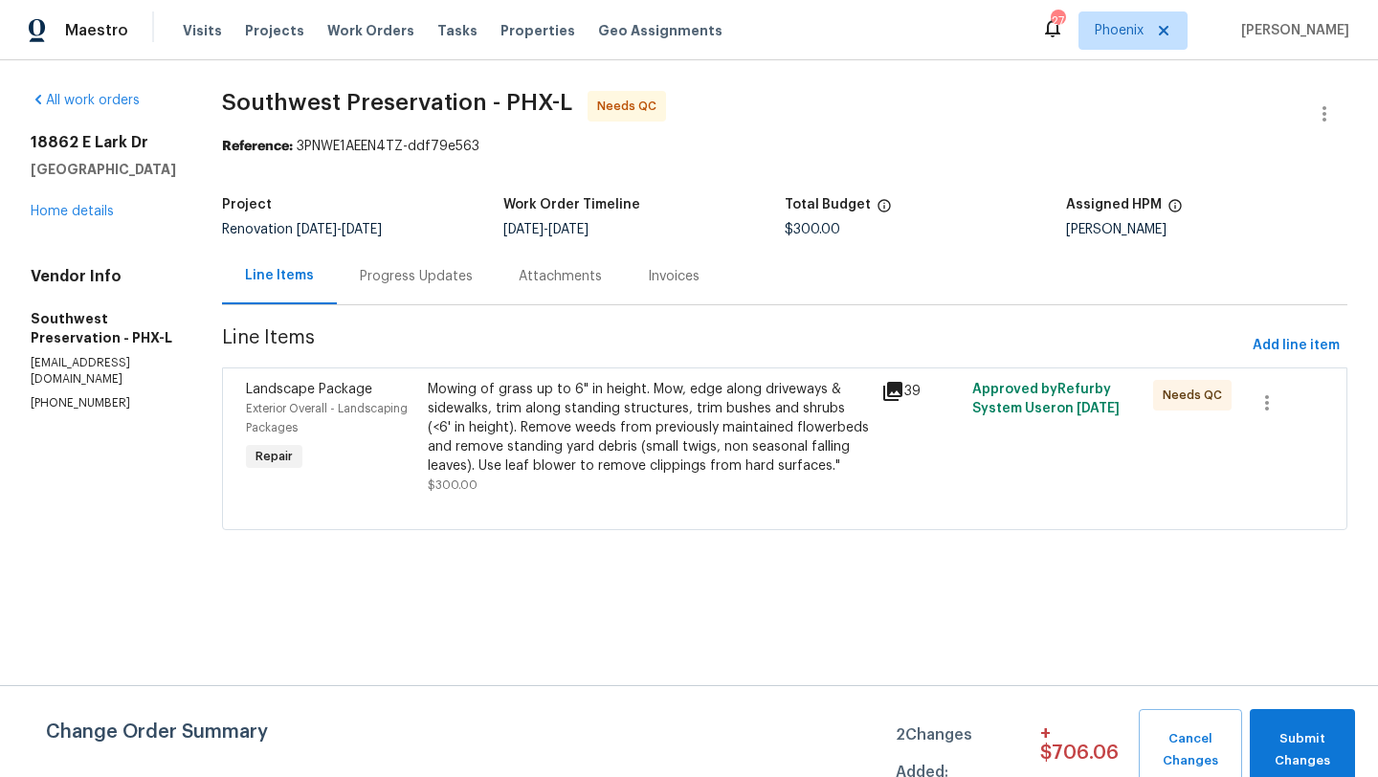
click at [582, 448] on div "Mowing of grass up to 6" in height. Mow, edge along driveways & sidewalks, trim…" at bounding box center [649, 428] width 442 height 96
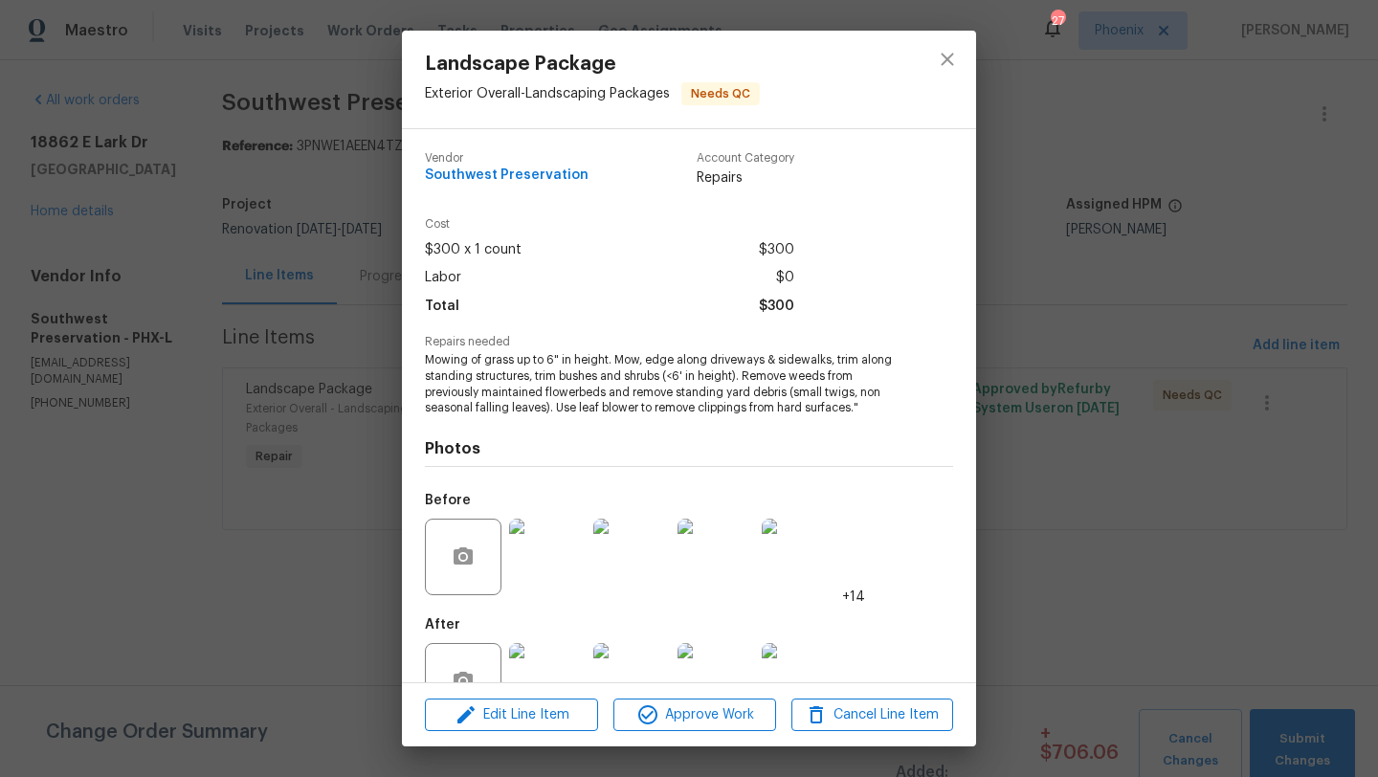
scroll to position [57, 0]
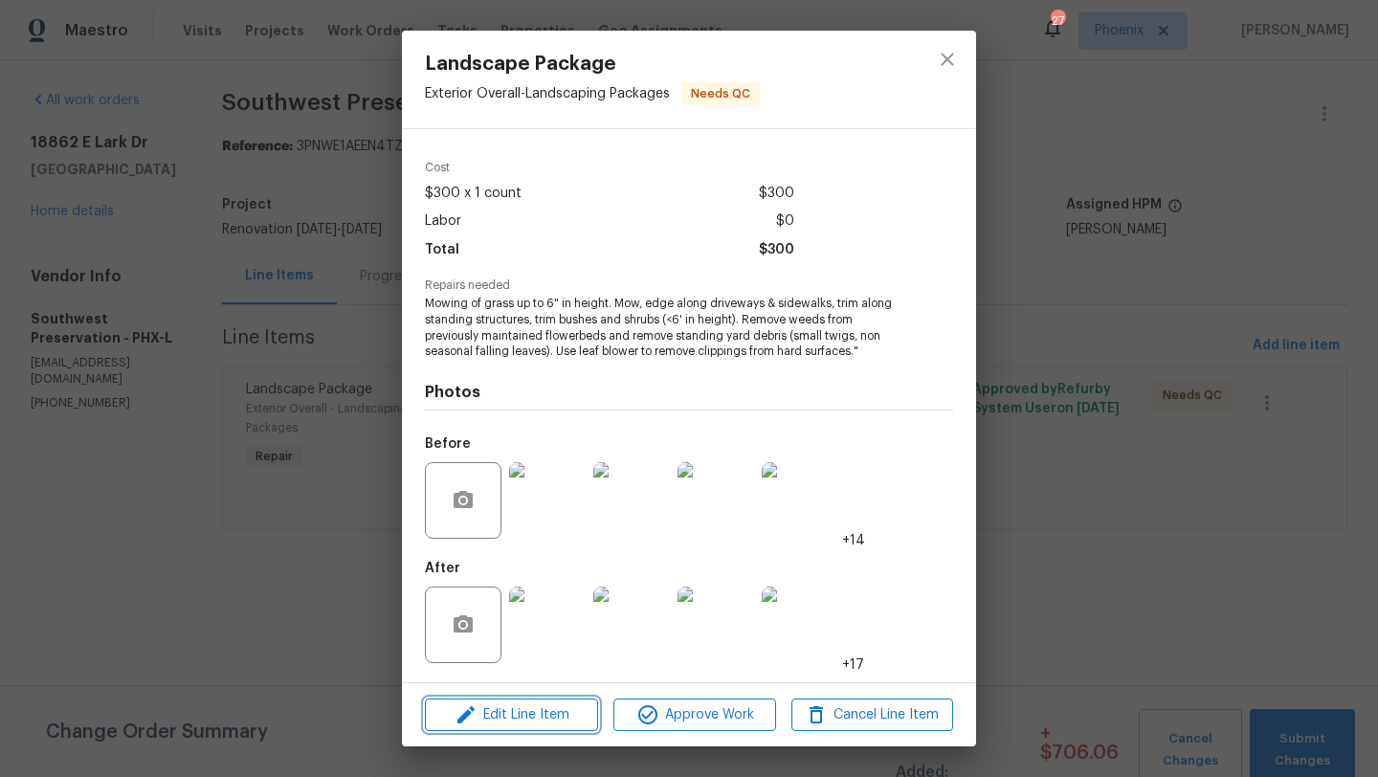
click at [548, 721] on span "Edit Line Item" at bounding box center [512, 715] width 162 height 24
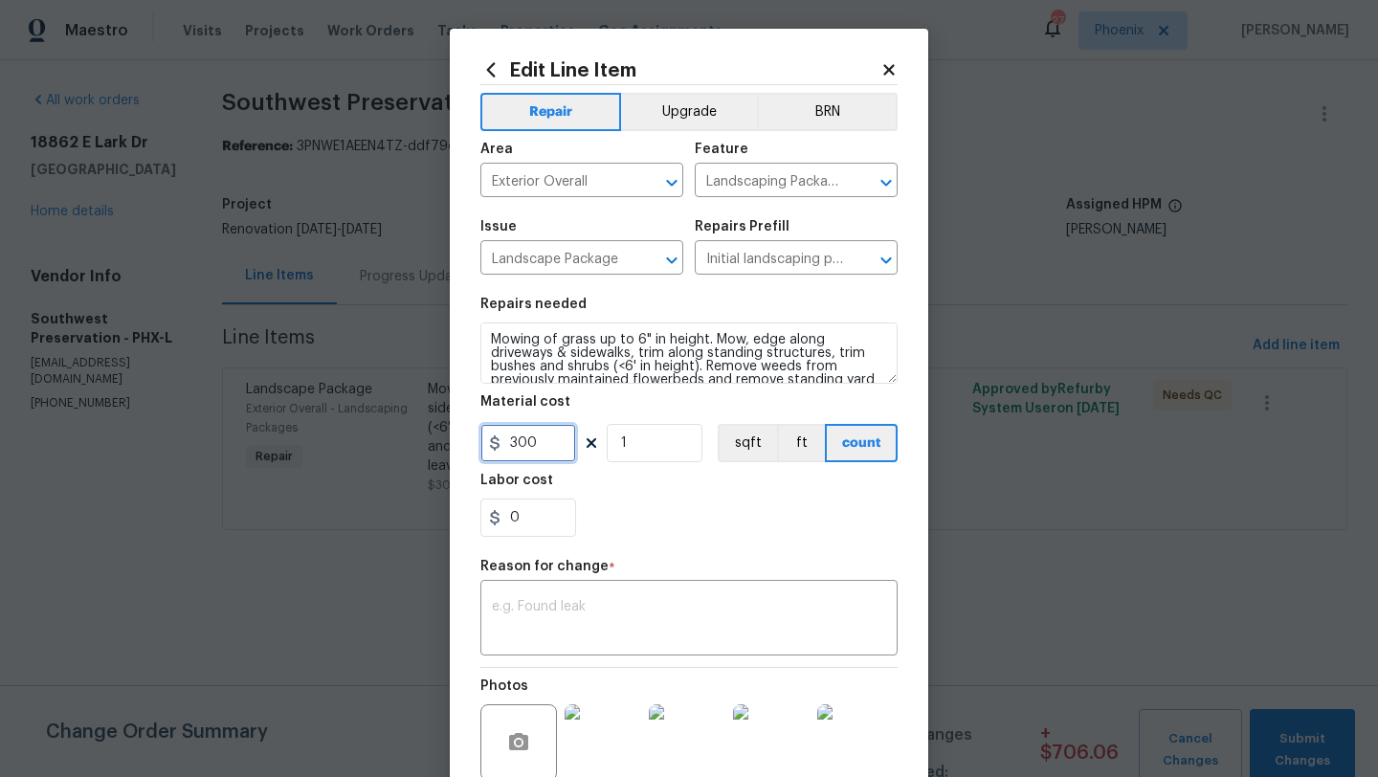
click at [547, 459] on input "300" at bounding box center [528, 443] width 96 height 38
type input "450"
click at [575, 598] on div "x ​" at bounding box center [688, 620] width 417 height 71
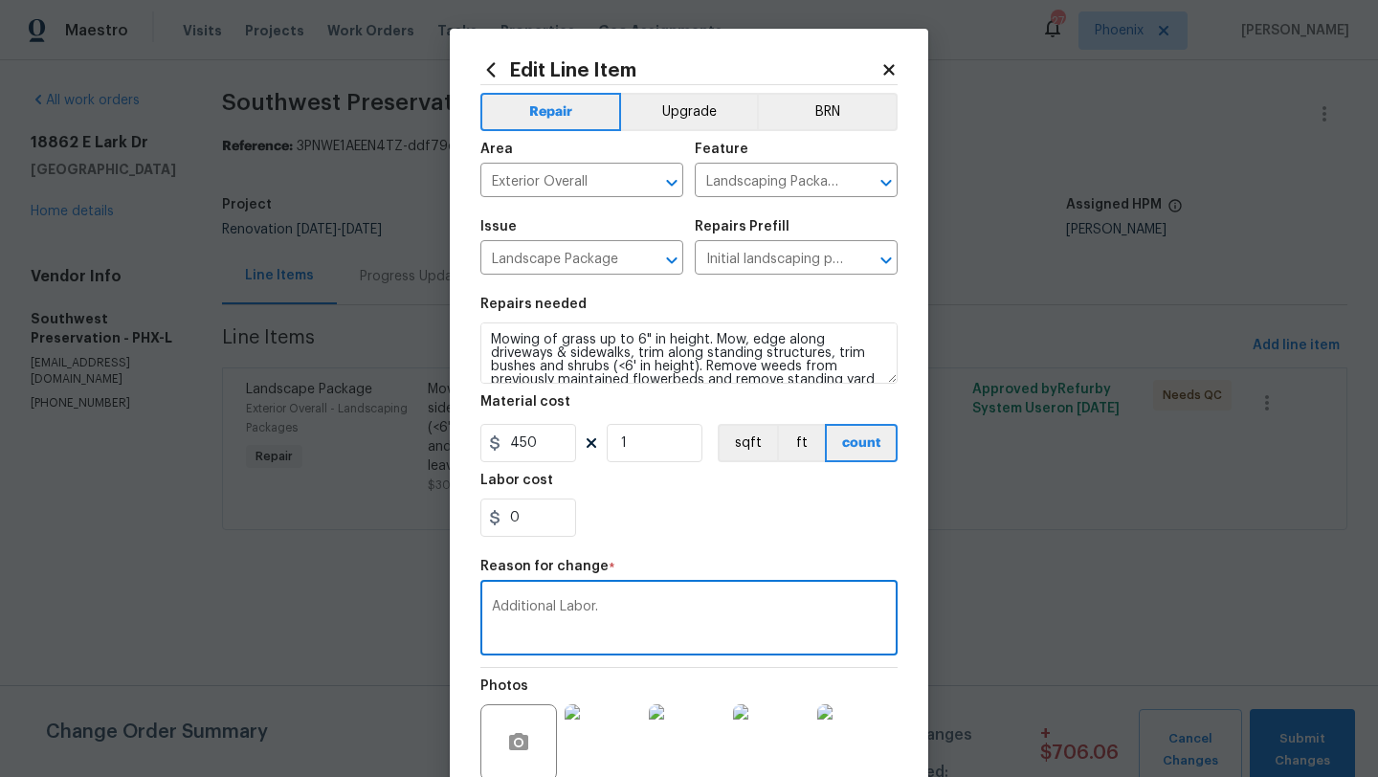
scroll to position [186, 0]
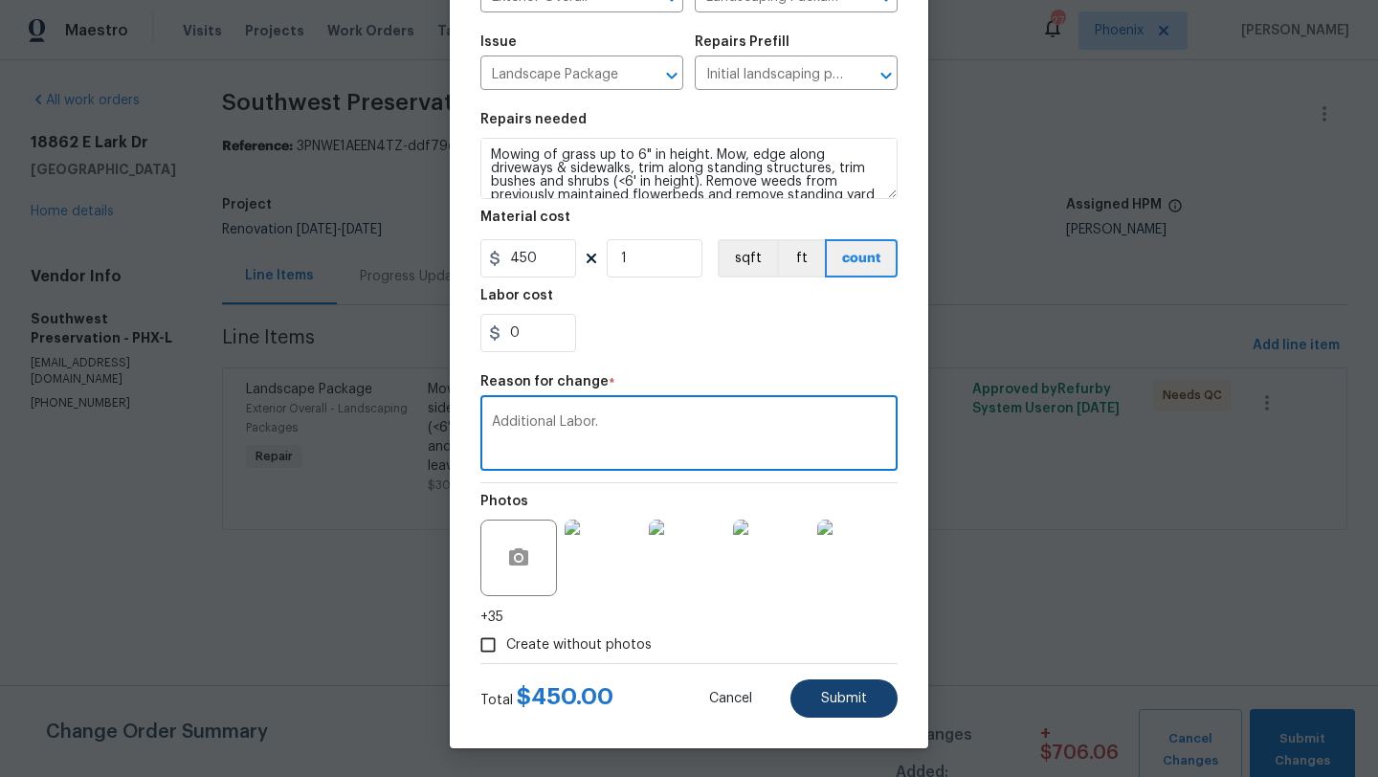
type textarea "Additional Labor."
click at [828, 706] on button "Submit" at bounding box center [843, 698] width 107 height 38
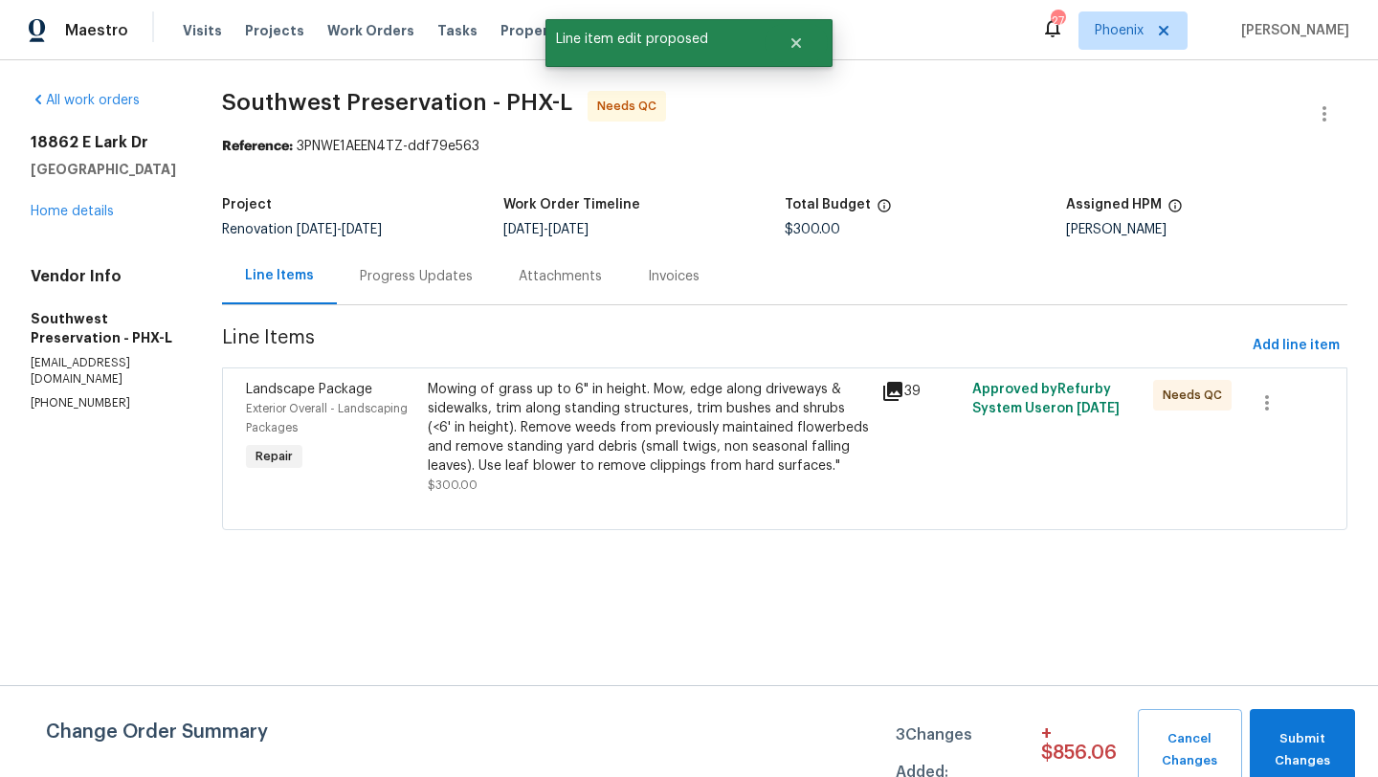
scroll to position [0, 0]
click at [1296, 732] on span "Submit Changes" at bounding box center [1302, 750] width 86 height 44
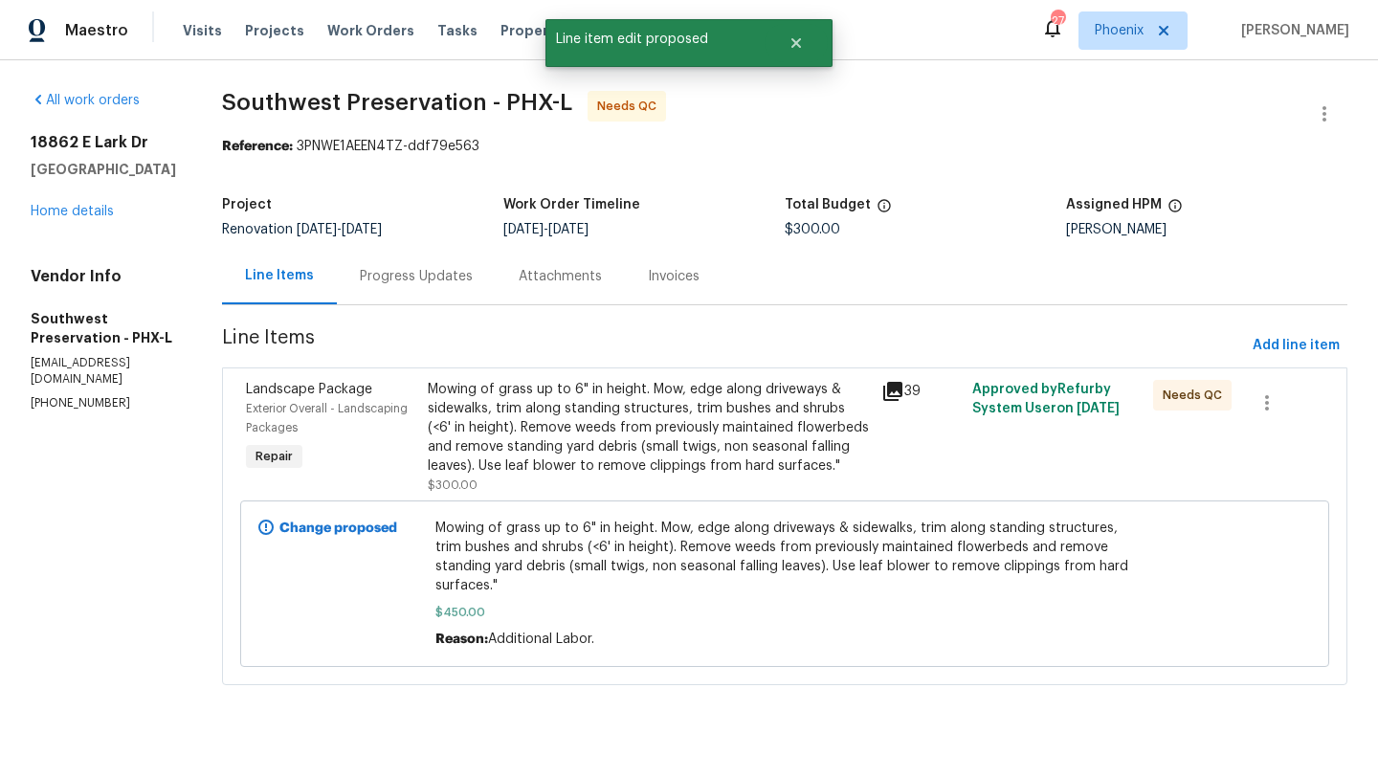
click at [528, 440] on div "Mowing of grass up to 6" in height. Mow, edge along driveways & sidewalks, trim…" at bounding box center [649, 428] width 442 height 96
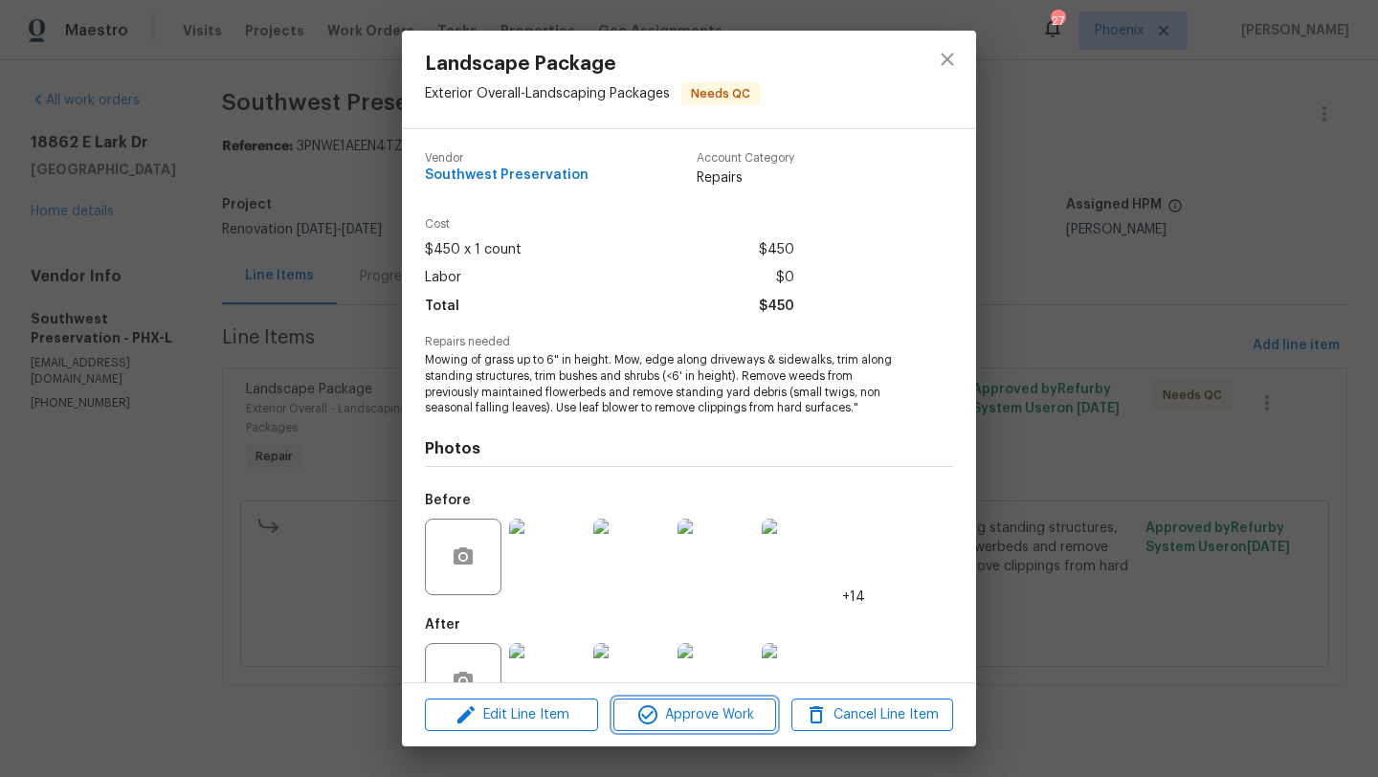
click at [723, 712] on span "Approve Work" at bounding box center [694, 715] width 150 height 24
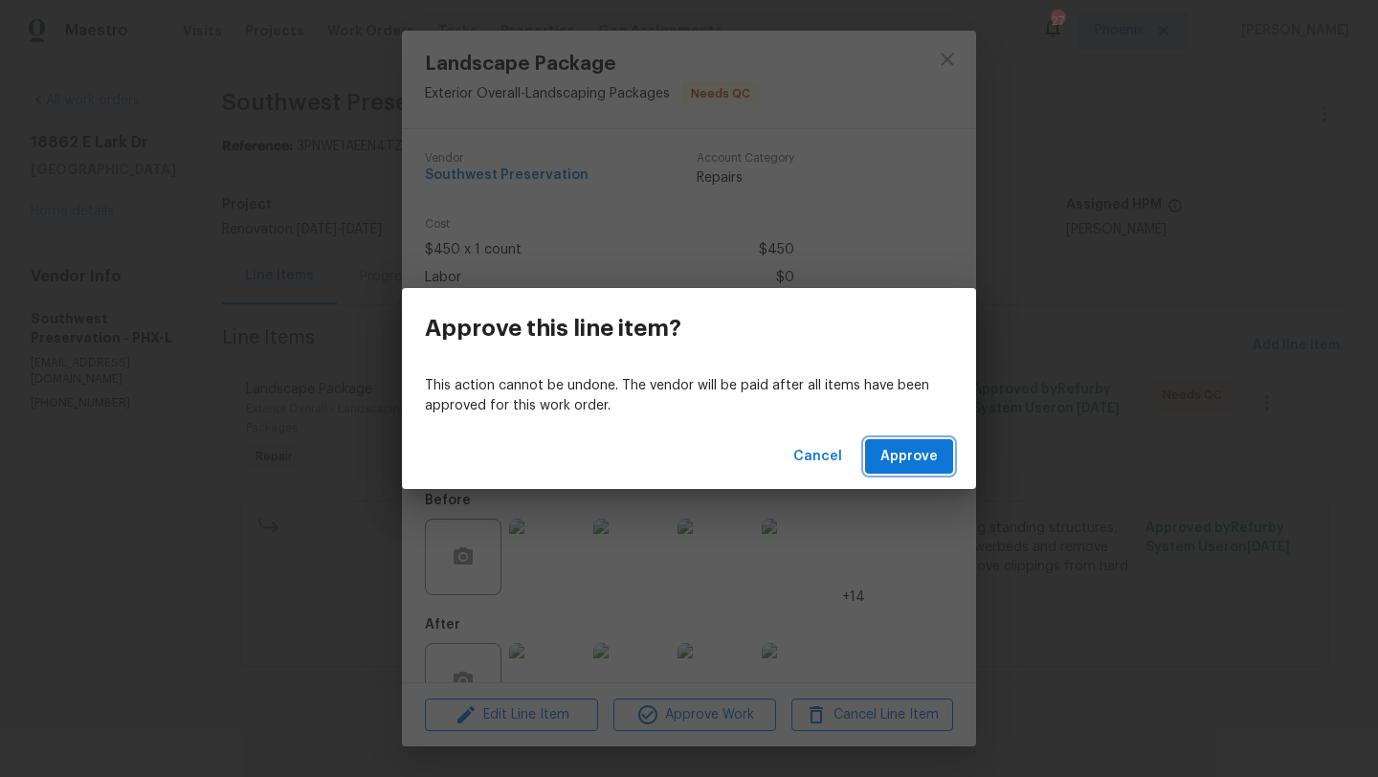
click at [922, 456] on span "Approve" at bounding box center [908, 457] width 57 height 24
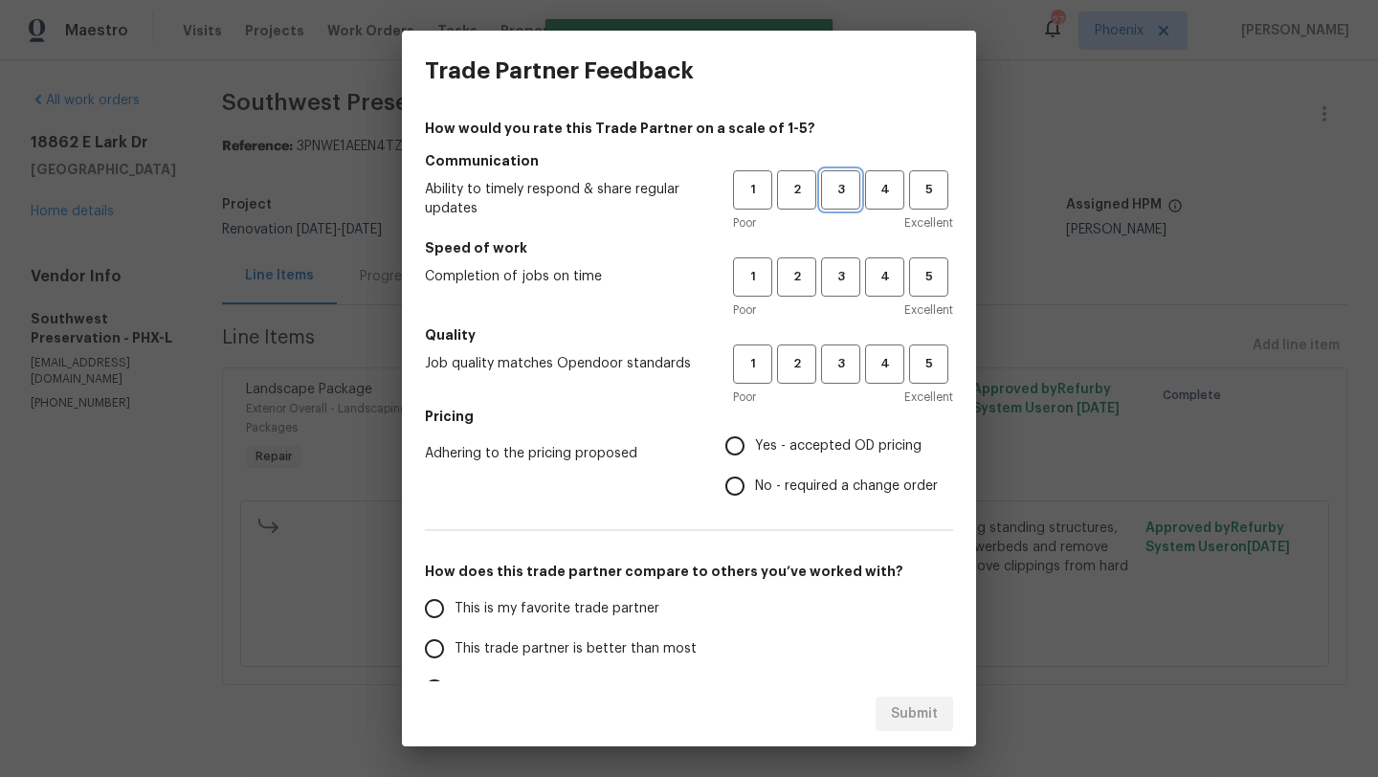
click at [850, 192] on span "3" at bounding box center [840, 190] width 35 height 22
click at [843, 270] on span "3" at bounding box center [840, 277] width 35 height 22
click at [845, 341] on h5 "Quality" at bounding box center [689, 334] width 528 height 19
click at [845, 348] on button "3" at bounding box center [840, 363] width 39 height 39
click at [745, 440] on input "Yes - accepted OD pricing" at bounding box center [735, 446] width 40 height 40
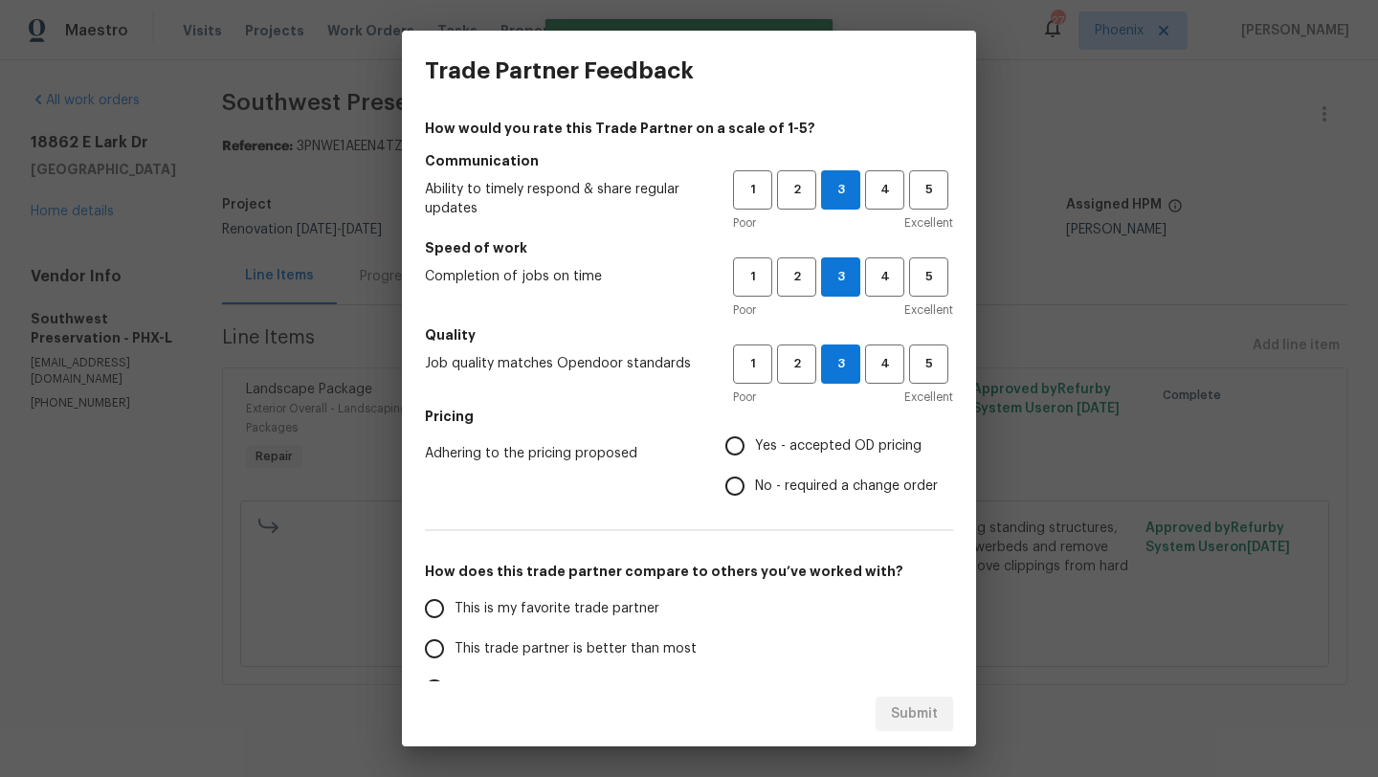
radio input "true"
click at [442, 646] on input "This trade partner is better than most" at bounding box center [434, 649] width 40 height 40
click at [900, 709] on span "Submit" at bounding box center [914, 714] width 47 height 24
radio input "true"
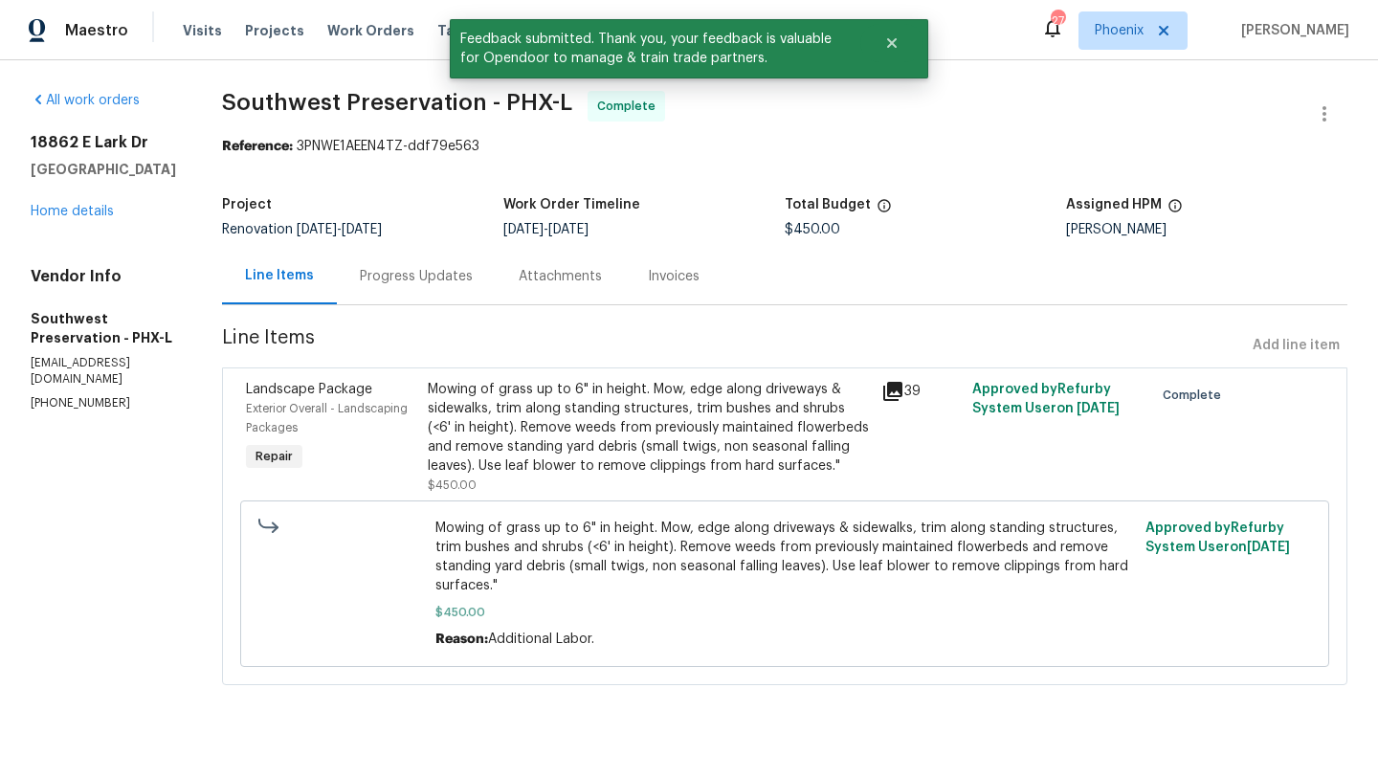
click at [364, 279] on div "Progress Updates" at bounding box center [416, 276] width 113 height 19
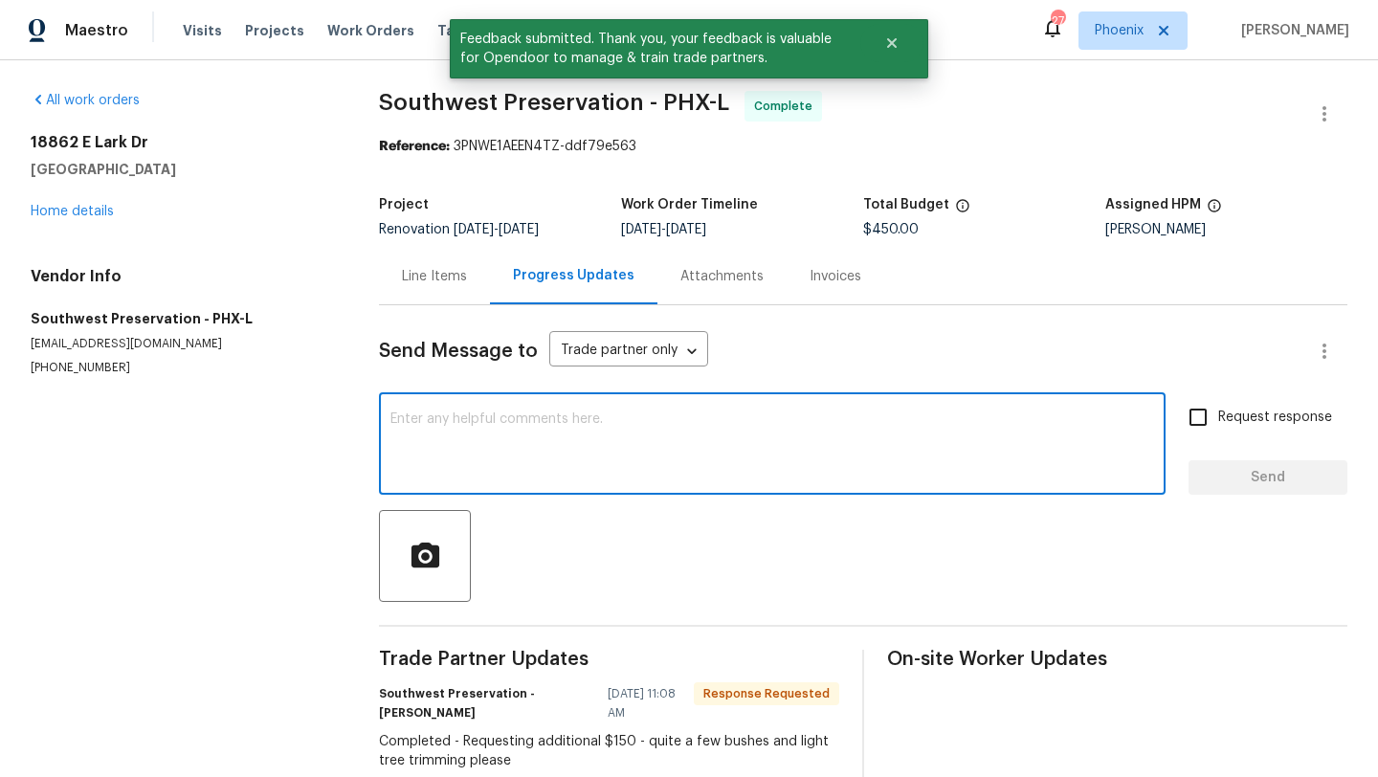
click at [438, 416] on textarea at bounding box center [771, 445] width 763 height 67
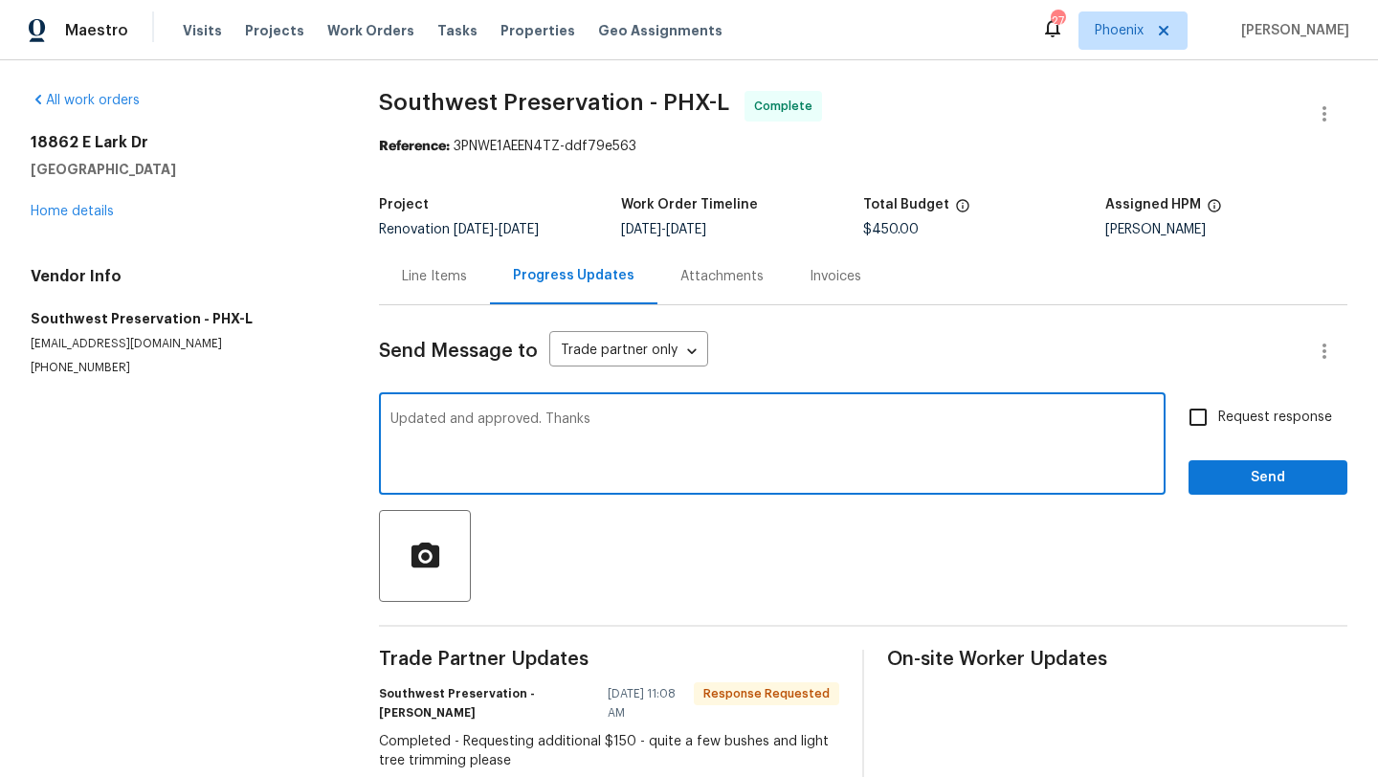
type textarea "Updated and approved. Thanks"
click at [1264, 482] on span "Send" at bounding box center [1267, 478] width 128 height 24
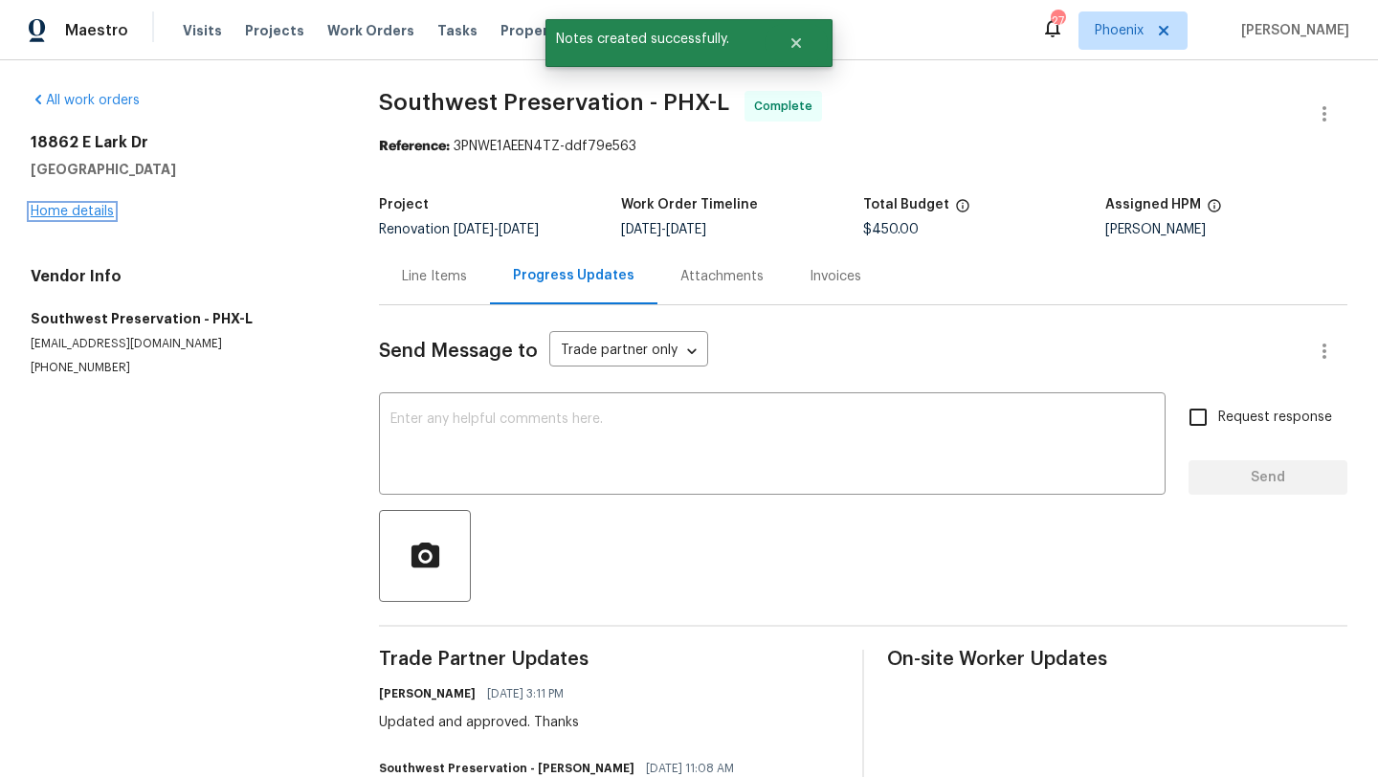
click at [106, 206] on link "Home details" at bounding box center [72, 211] width 83 height 13
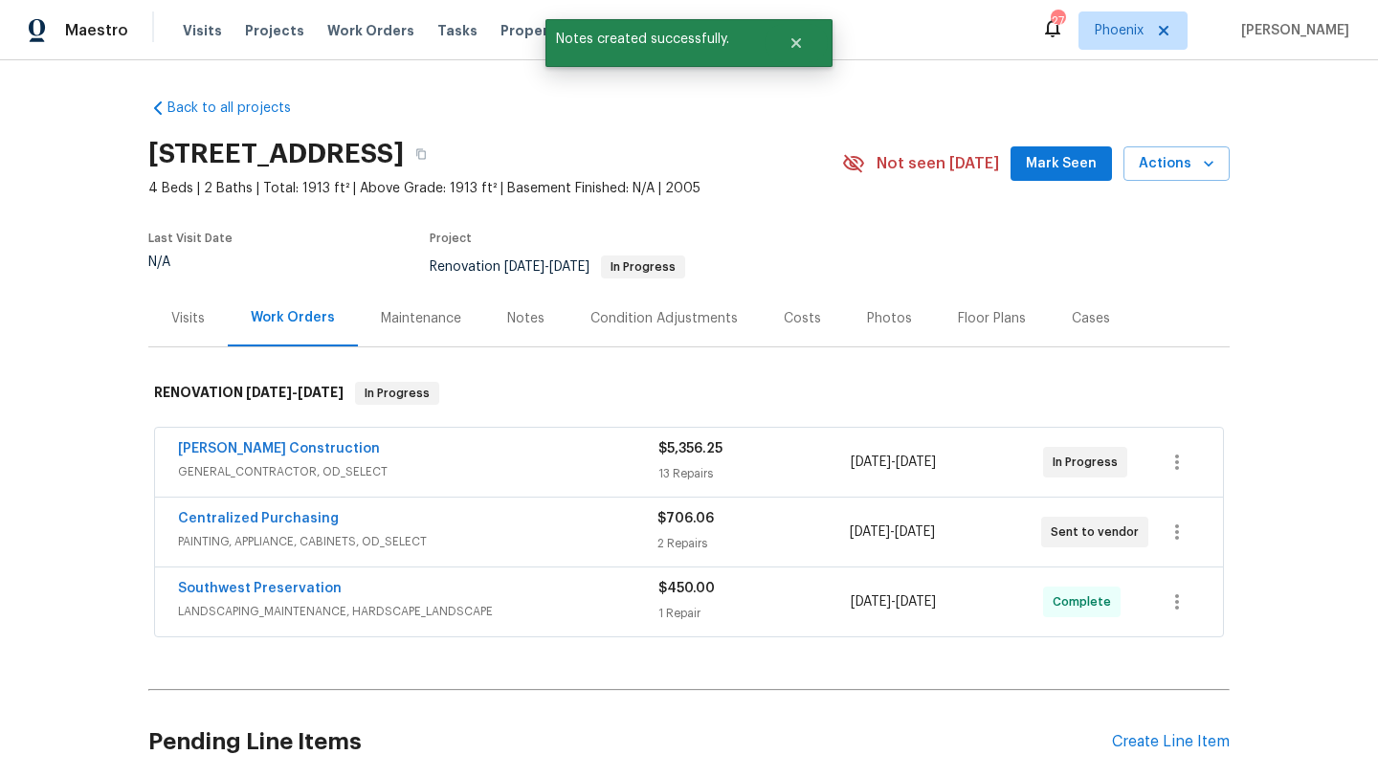
click at [810, 313] on div "Costs" at bounding box center [802, 318] width 37 height 19
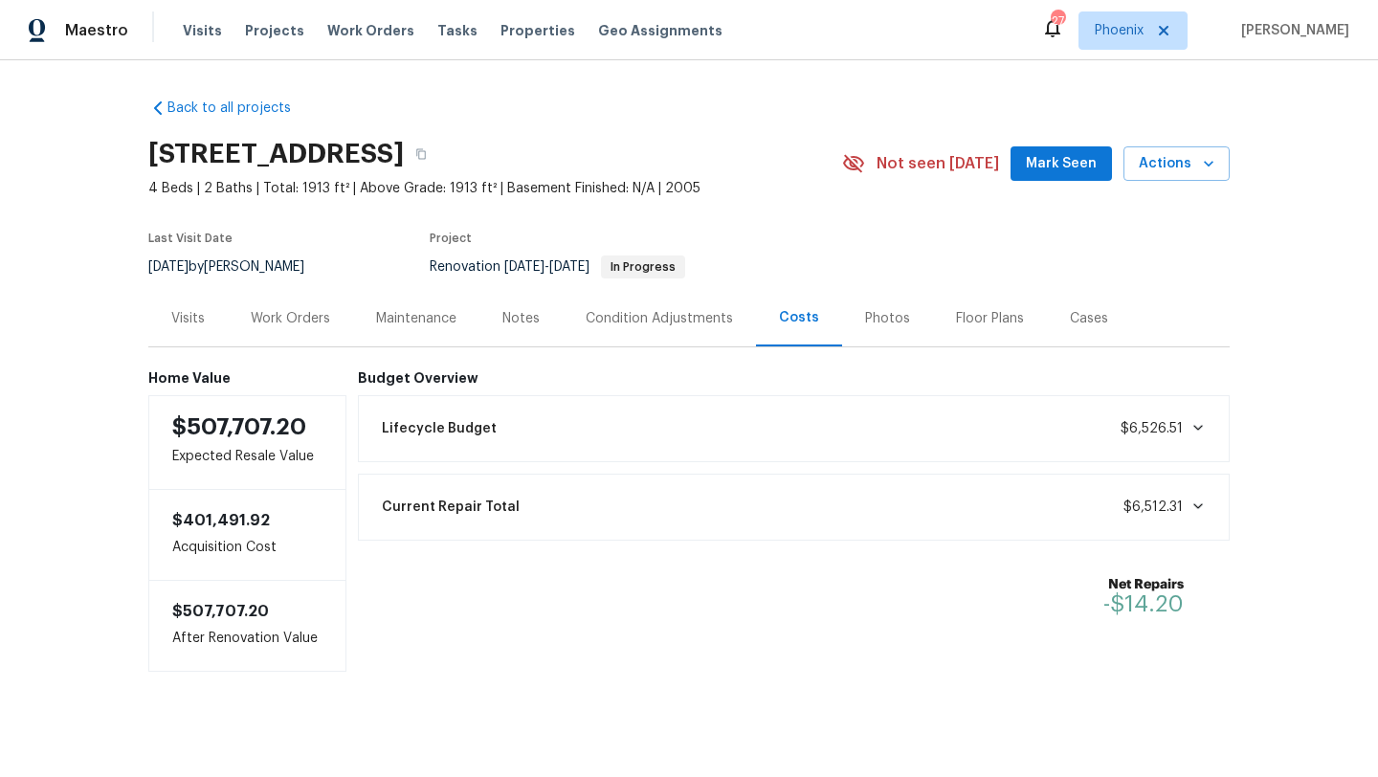
click at [1047, 159] on span "Mark Seen" at bounding box center [1061, 164] width 71 height 24
click at [384, 33] on span "Work Orders" at bounding box center [370, 30] width 87 height 19
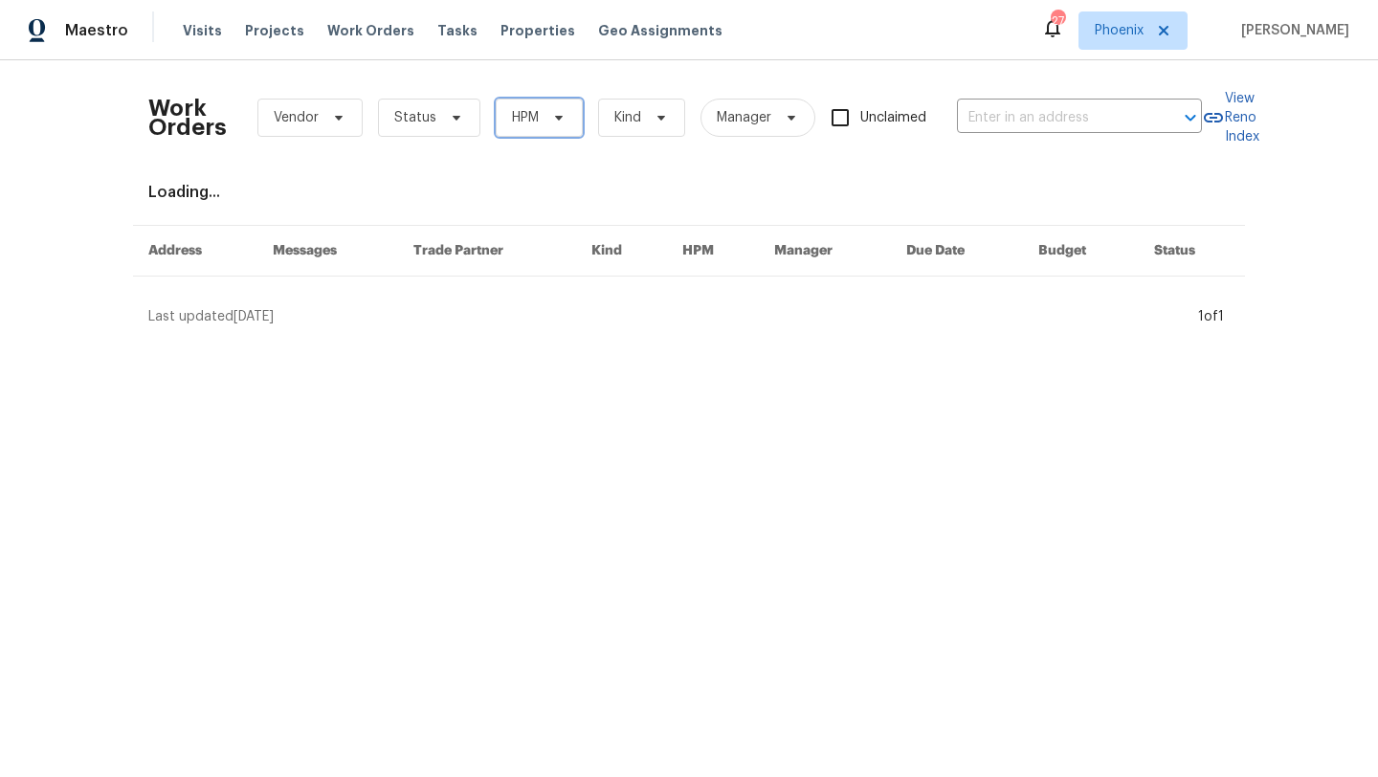
click at [545, 122] on span at bounding box center [555, 117] width 21 height 15
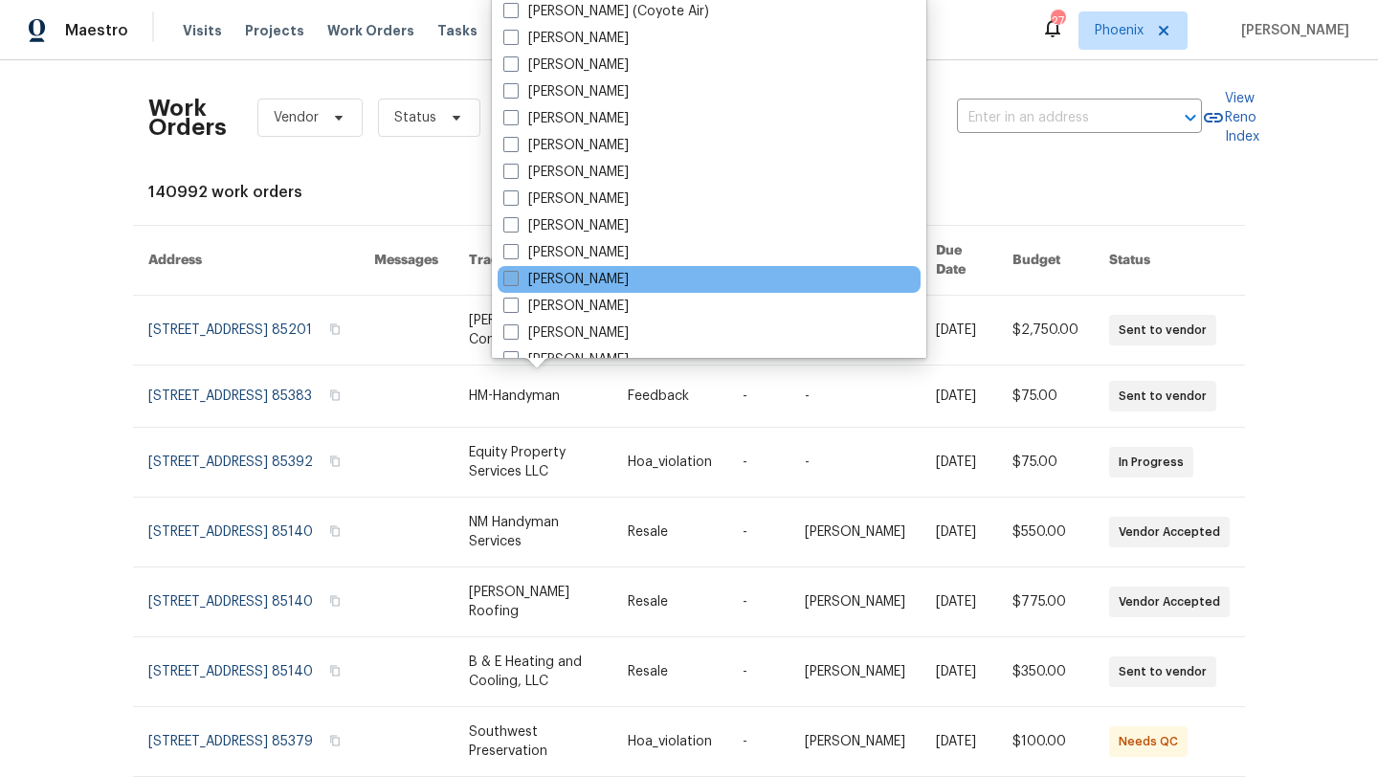
scroll to position [1148, 0]
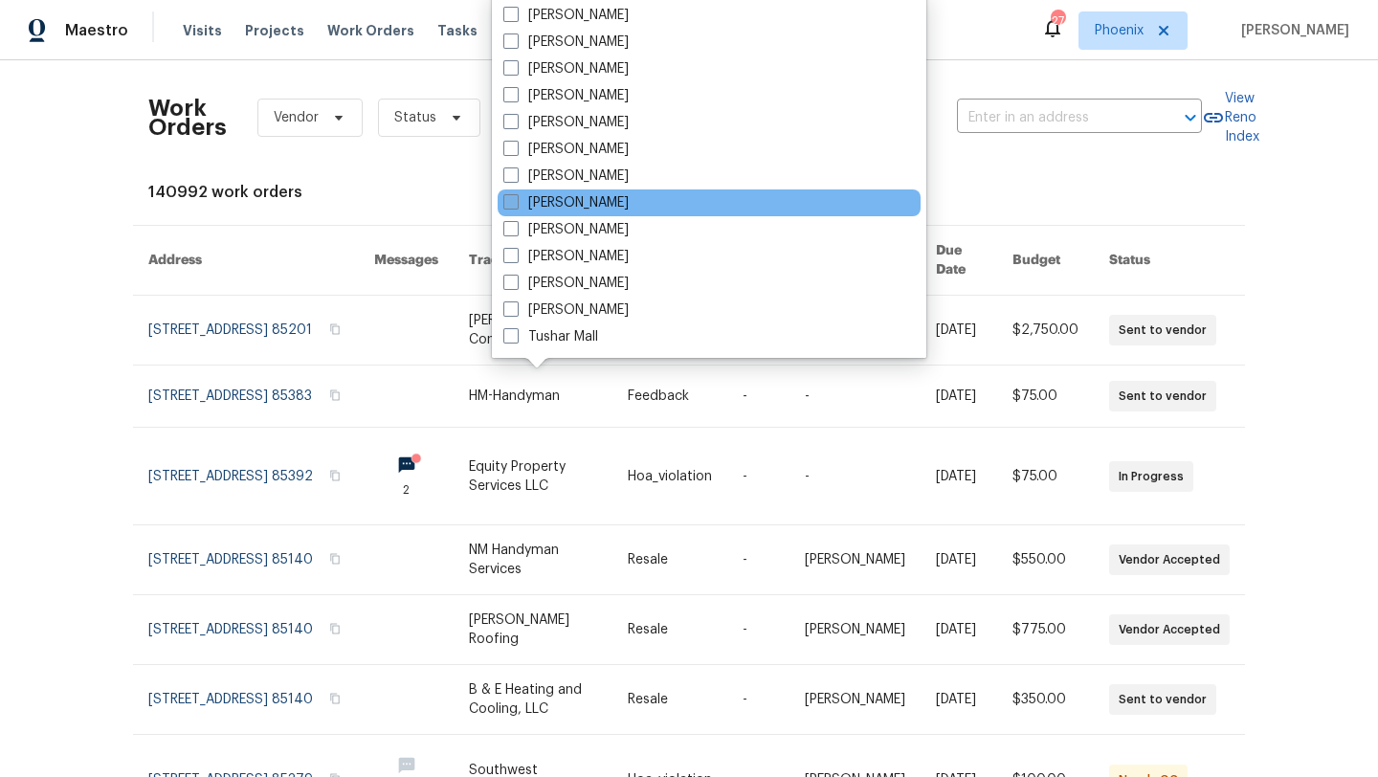
click at [514, 202] on span at bounding box center [510, 201] width 15 height 15
click at [514, 202] on input "[PERSON_NAME]" at bounding box center [509, 199] width 12 height 12
checkbox input "true"
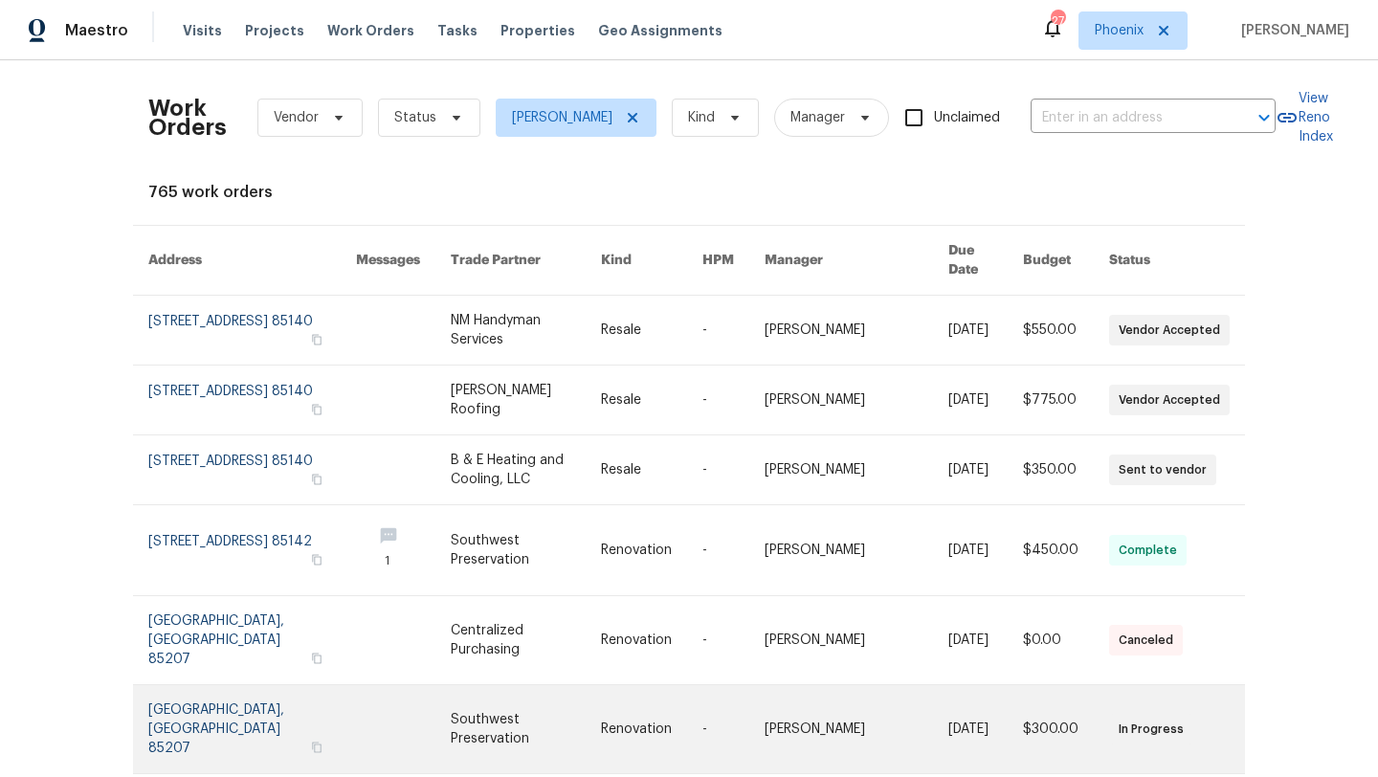
scroll to position [24, 0]
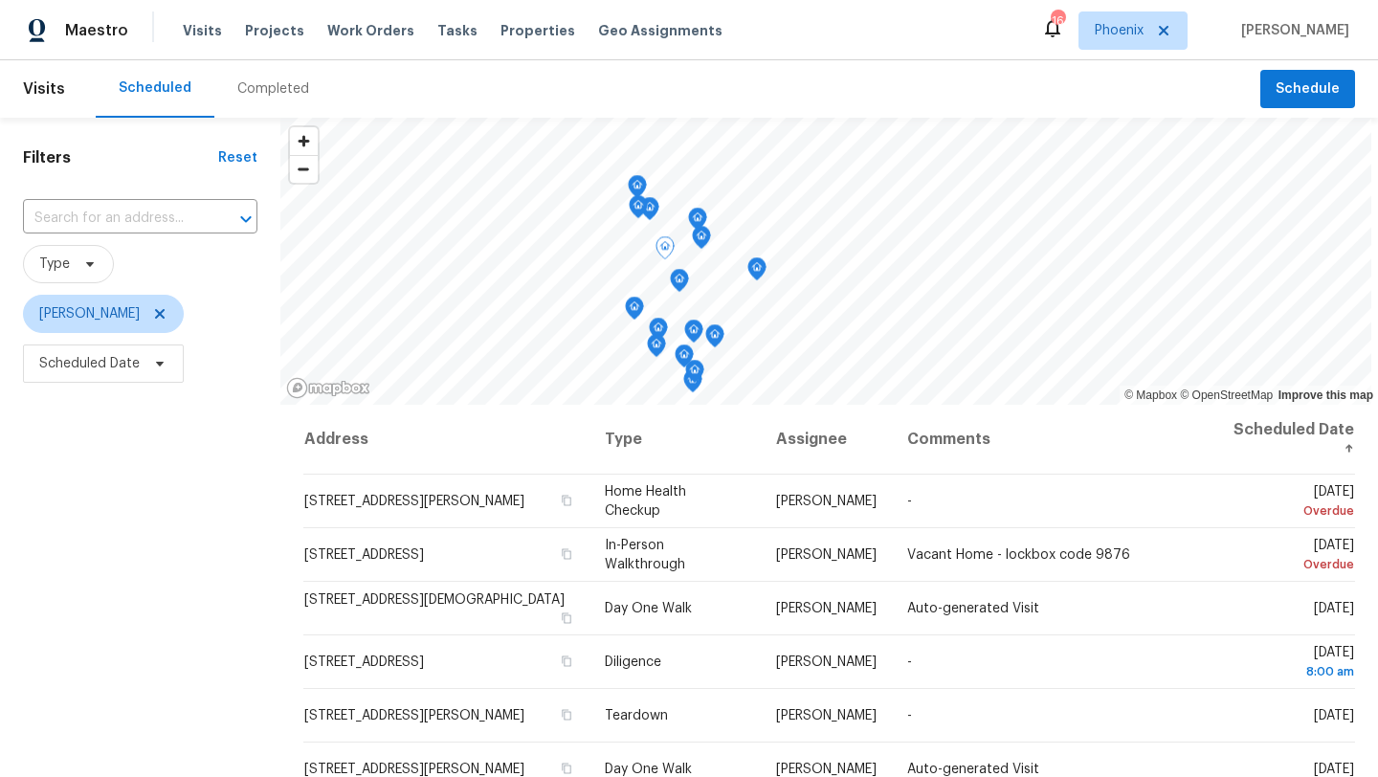
scroll to position [248, 0]
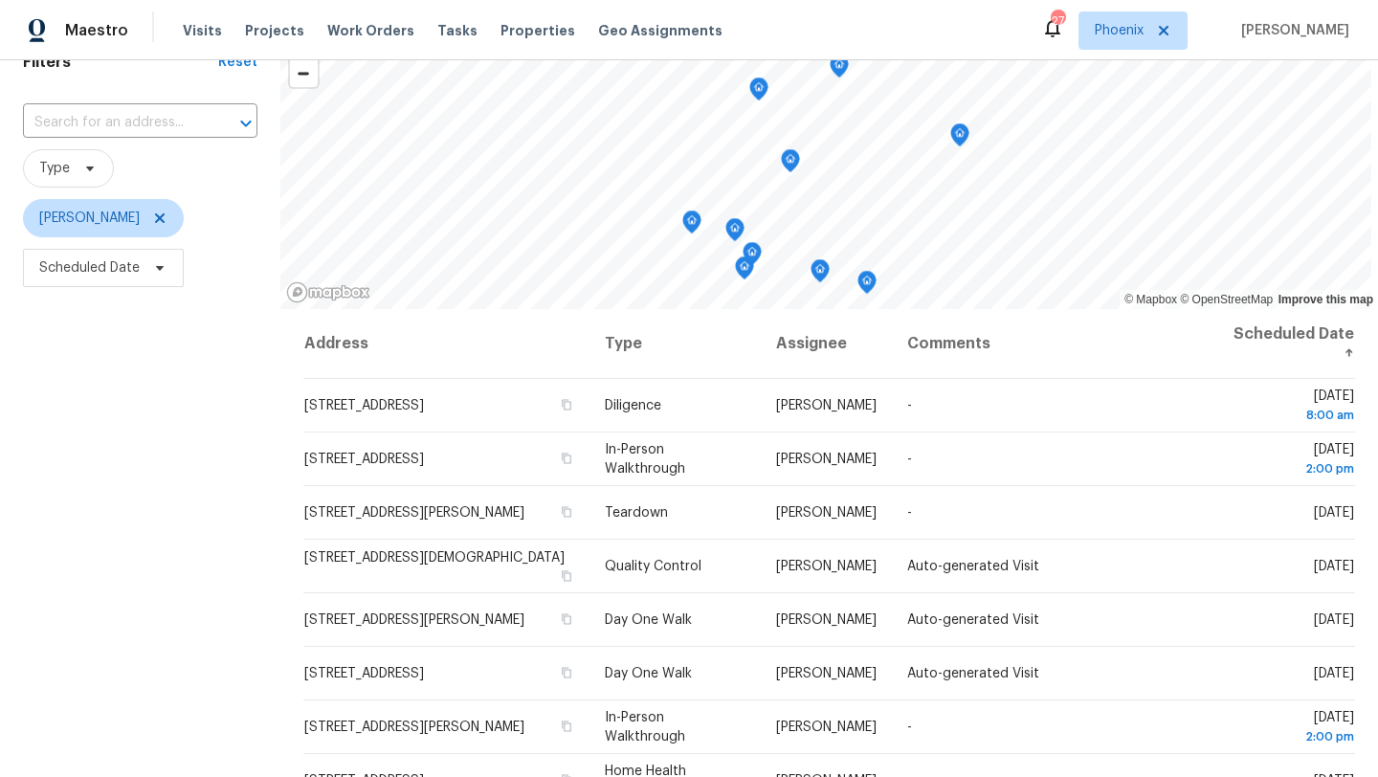
scroll to position [97, 0]
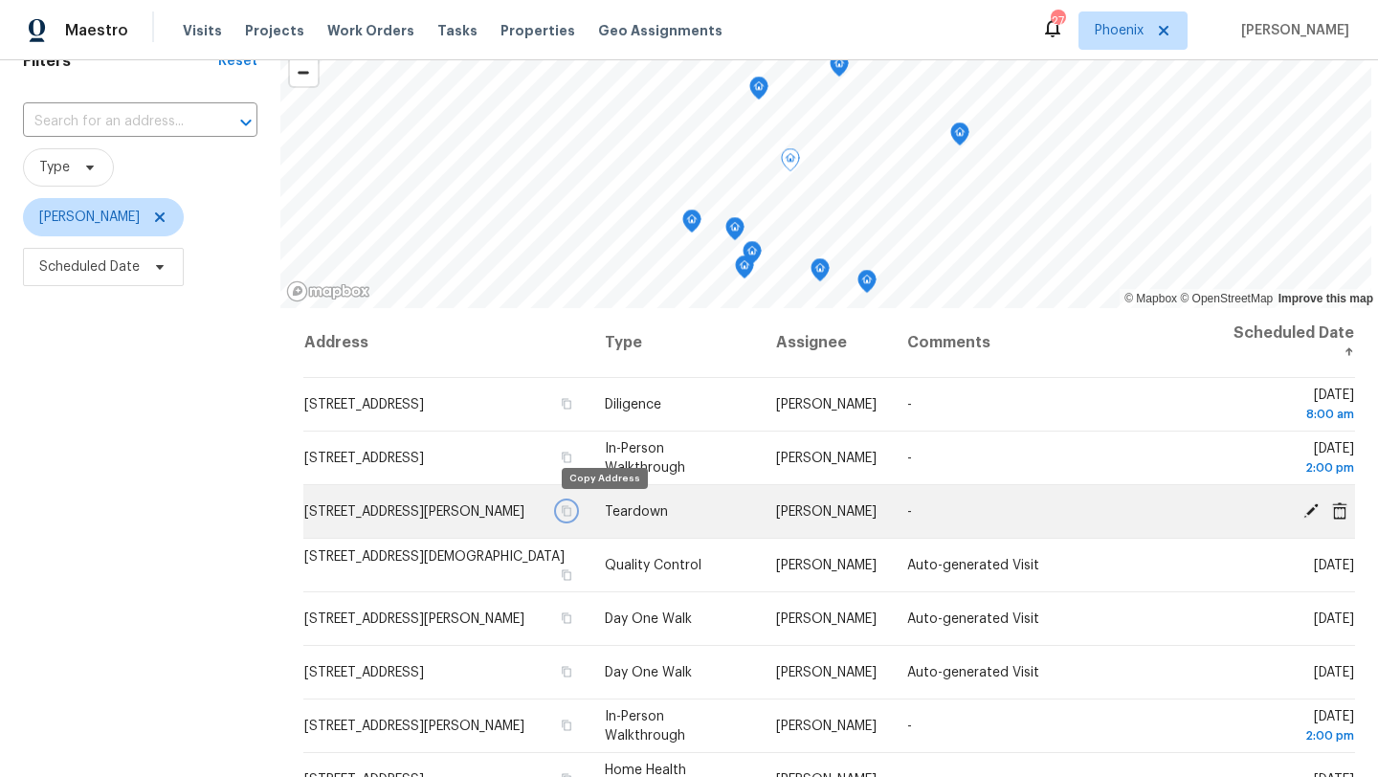
click at [571, 508] on icon "button" at bounding box center [565, 510] width 11 height 11
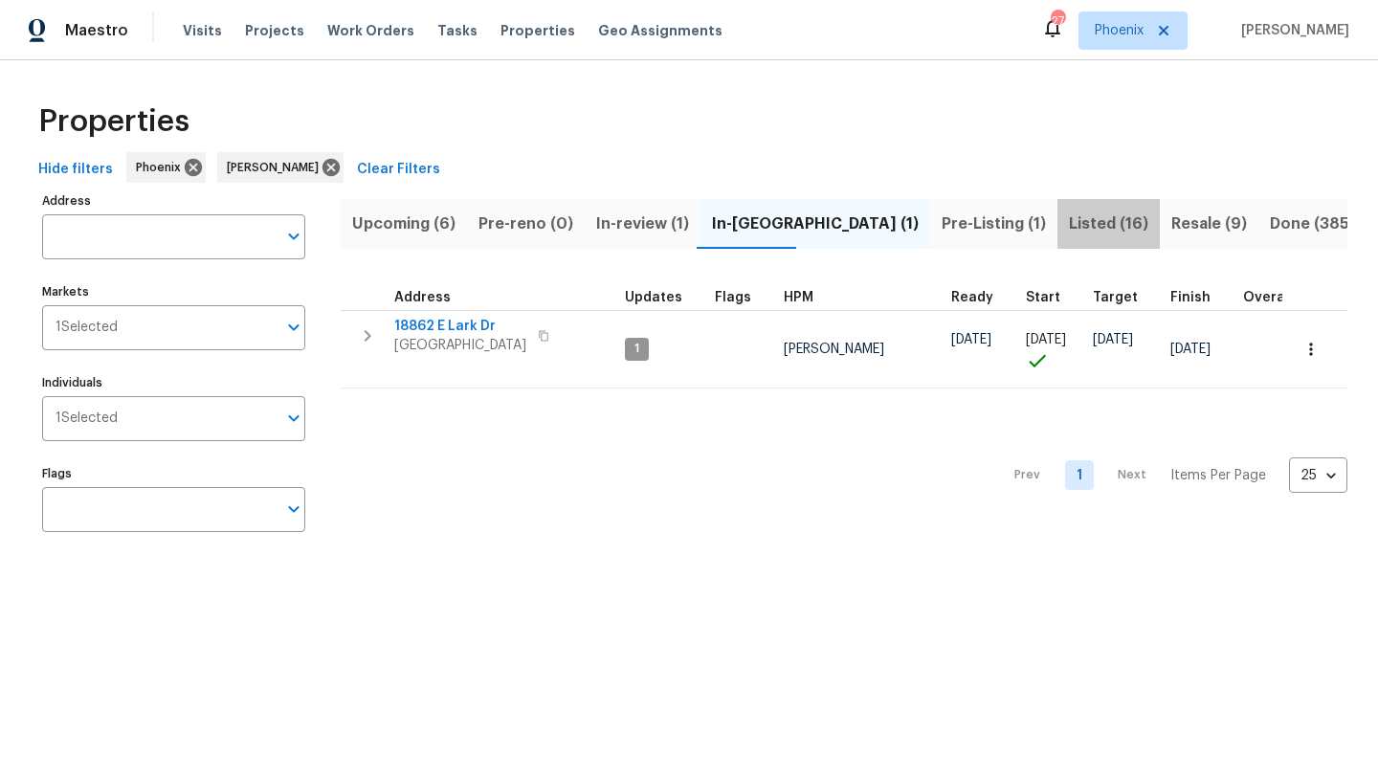
click at [1069, 229] on span "Listed (16)" at bounding box center [1108, 223] width 79 height 27
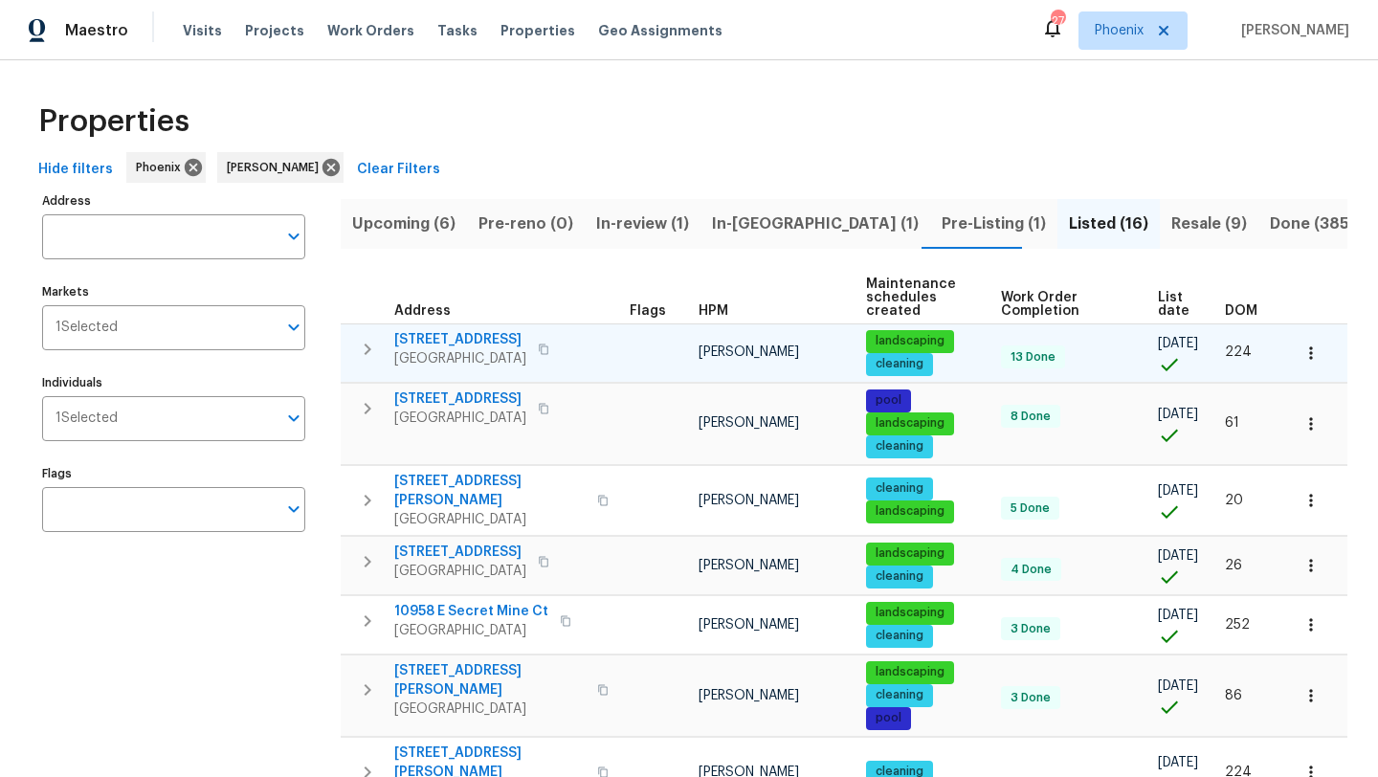
click at [521, 340] on span "[STREET_ADDRESS]" at bounding box center [460, 339] width 132 height 19
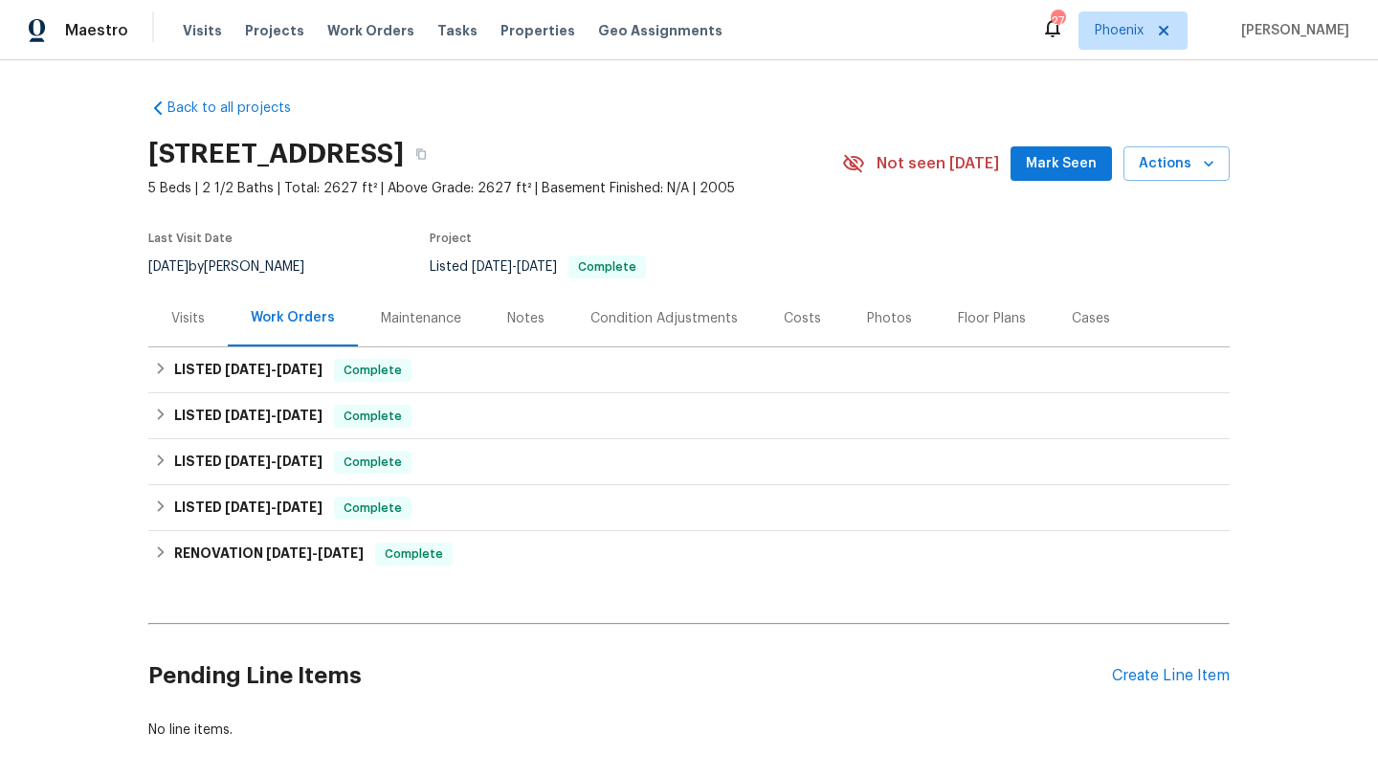
click at [423, 322] on div "Maintenance" at bounding box center [421, 318] width 80 height 19
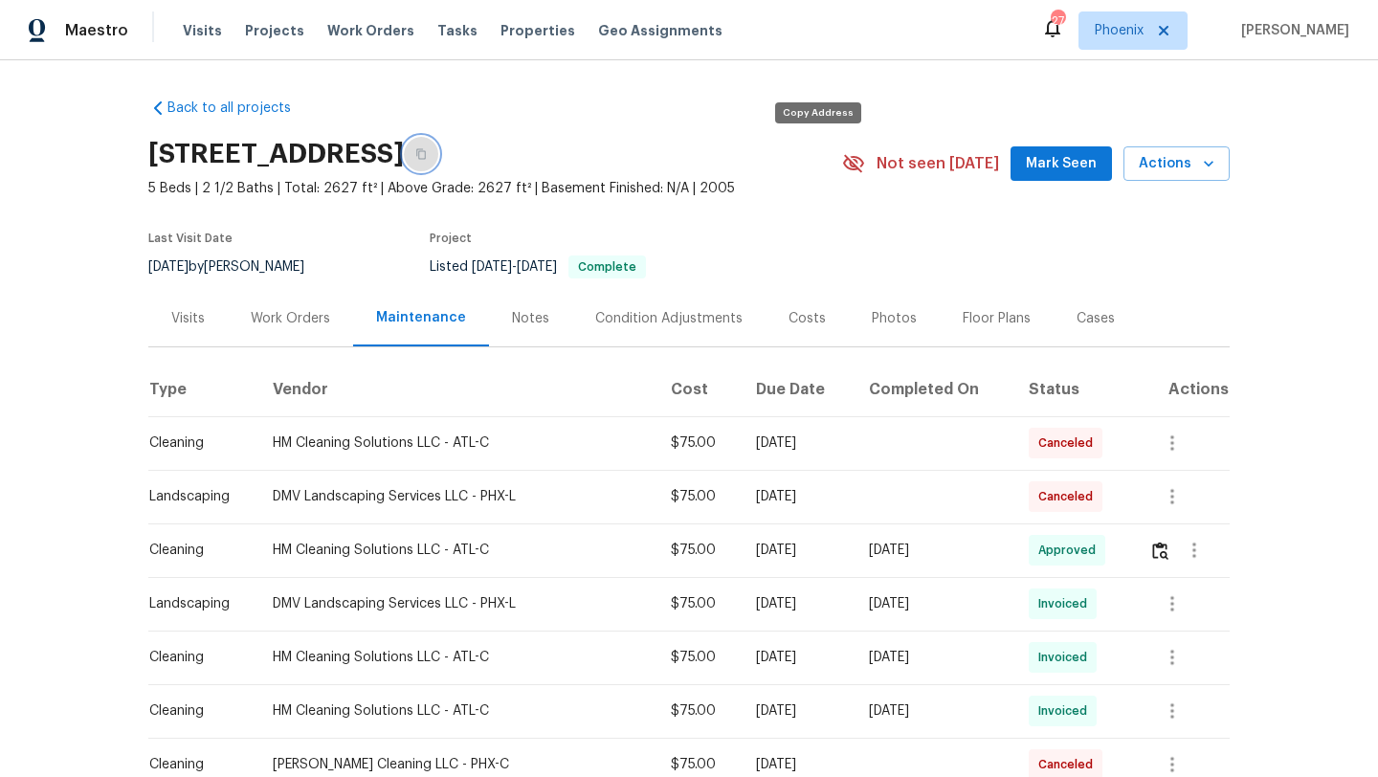
click at [427, 156] on icon "button" at bounding box center [420, 153] width 11 height 11
click at [373, 33] on span "Work Orders" at bounding box center [370, 30] width 87 height 19
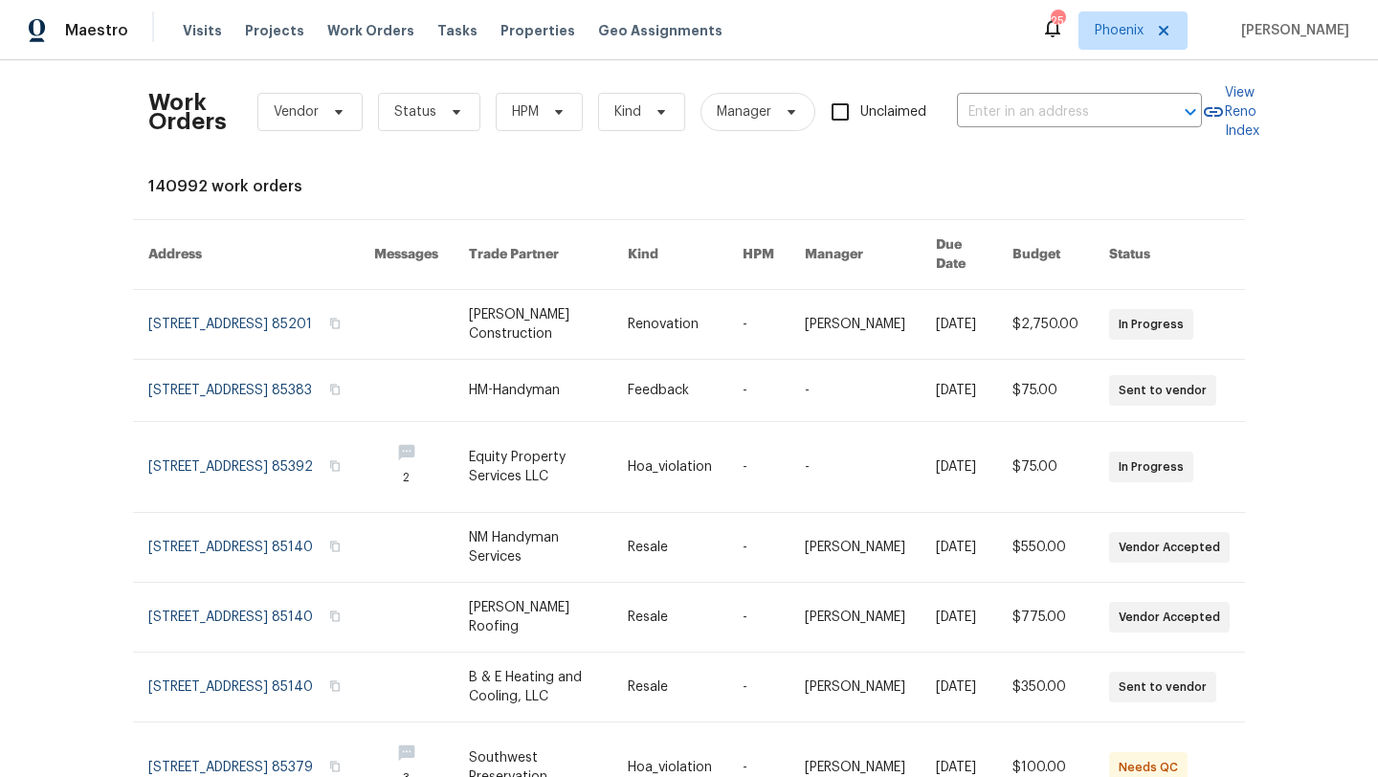
scroll to position [5, 0]
click at [556, 113] on icon at bounding box center [559, 113] width 8 height 5
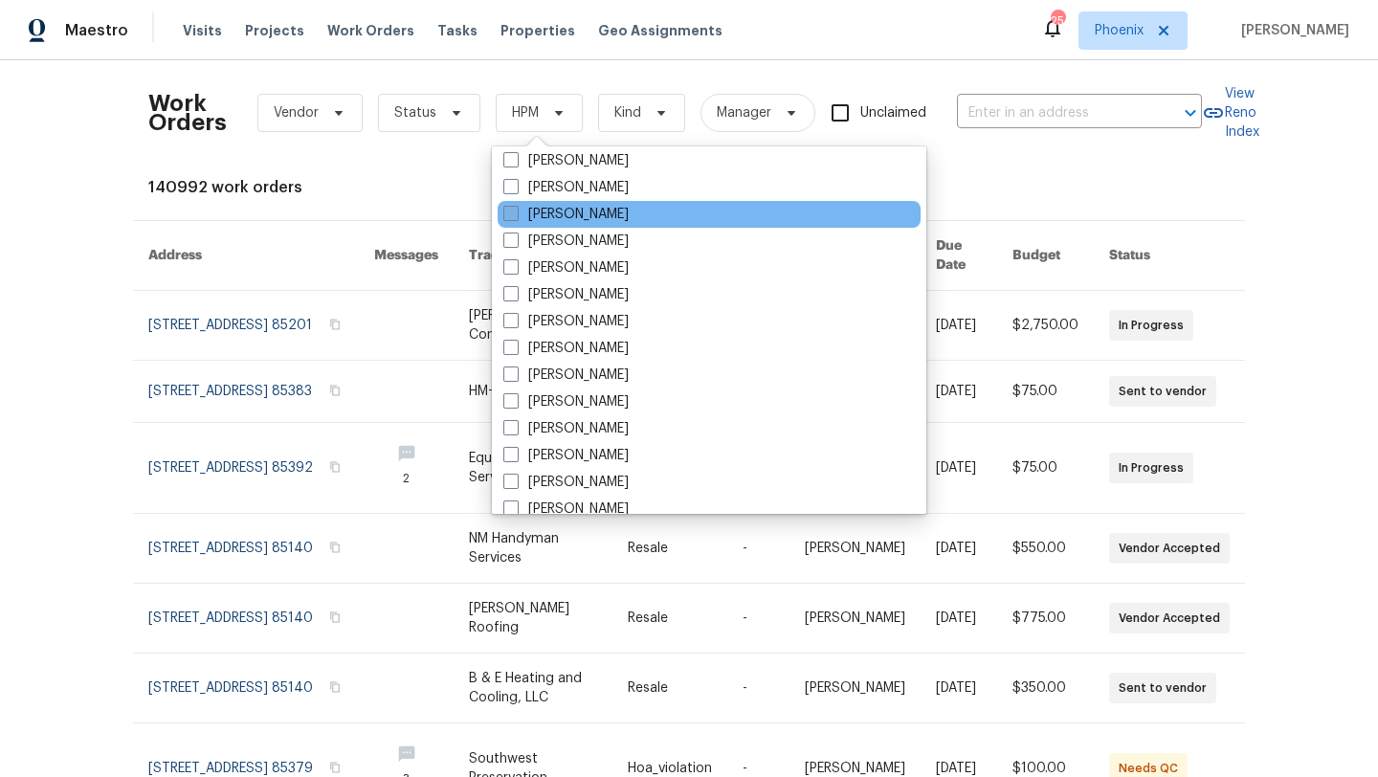
scroll to position [1148, 0]
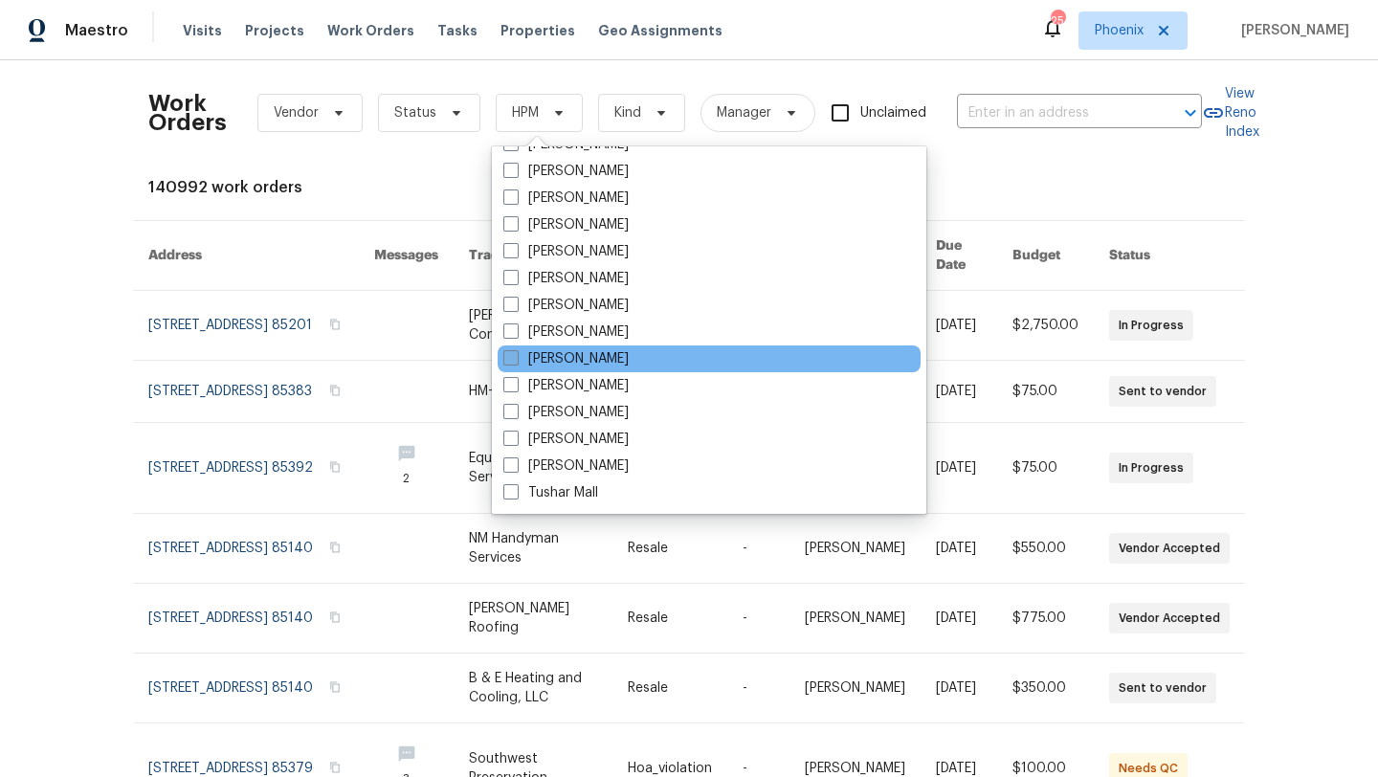
click at [507, 356] on span at bounding box center [510, 357] width 15 height 15
click at [507, 356] on input "[PERSON_NAME]" at bounding box center [509, 355] width 12 height 12
checkbox input "true"
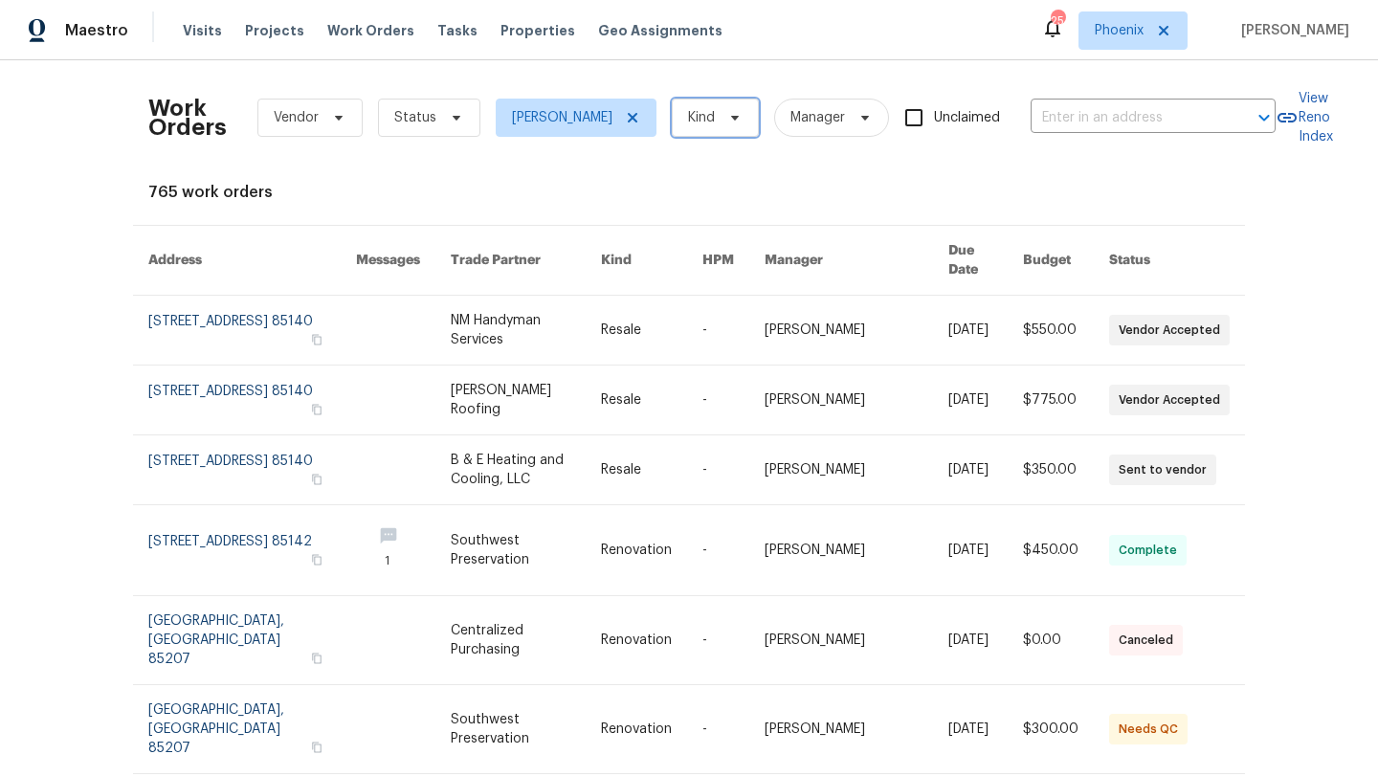
click at [721, 110] on span at bounding box center [731, 117] width 21 height 15
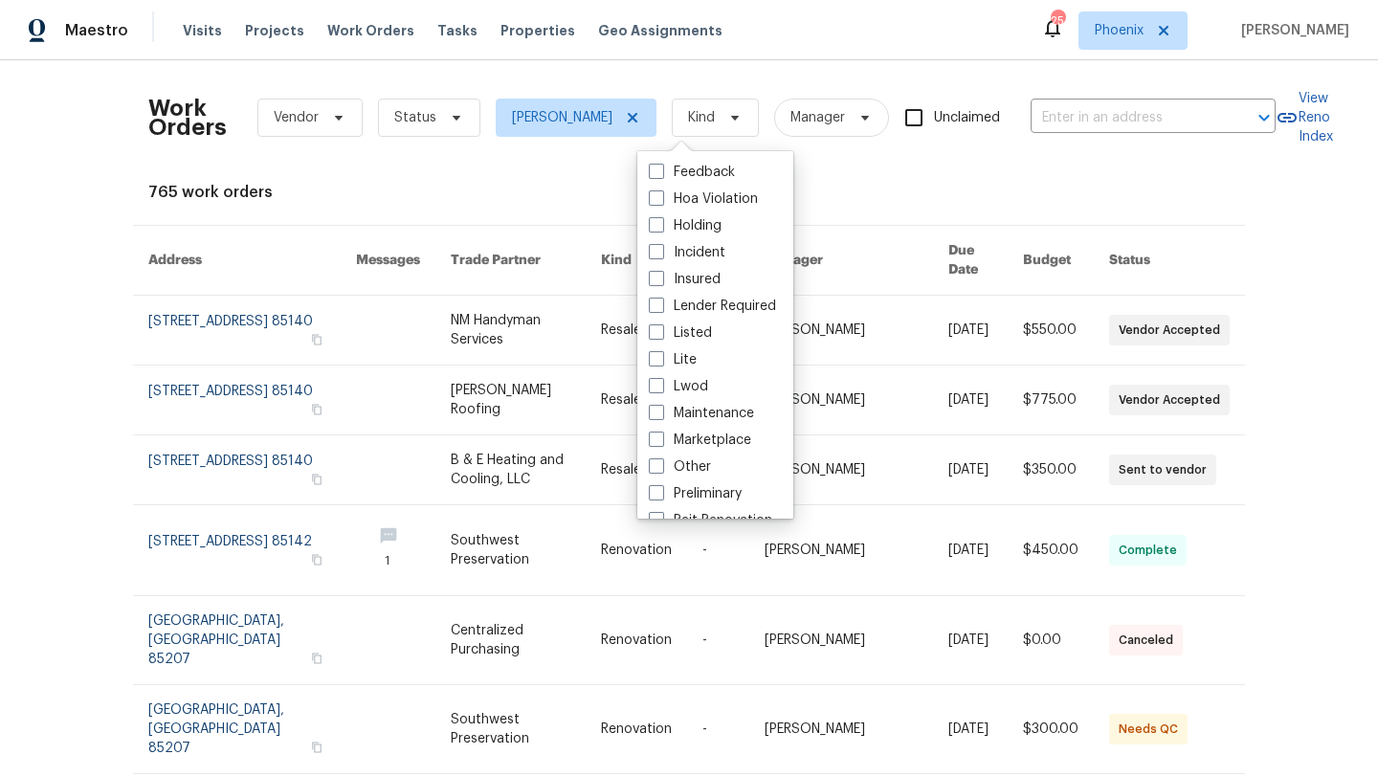
click at [556, 184] on div "765 work orders" at bounding box center [688, 192] width 1081 height 19
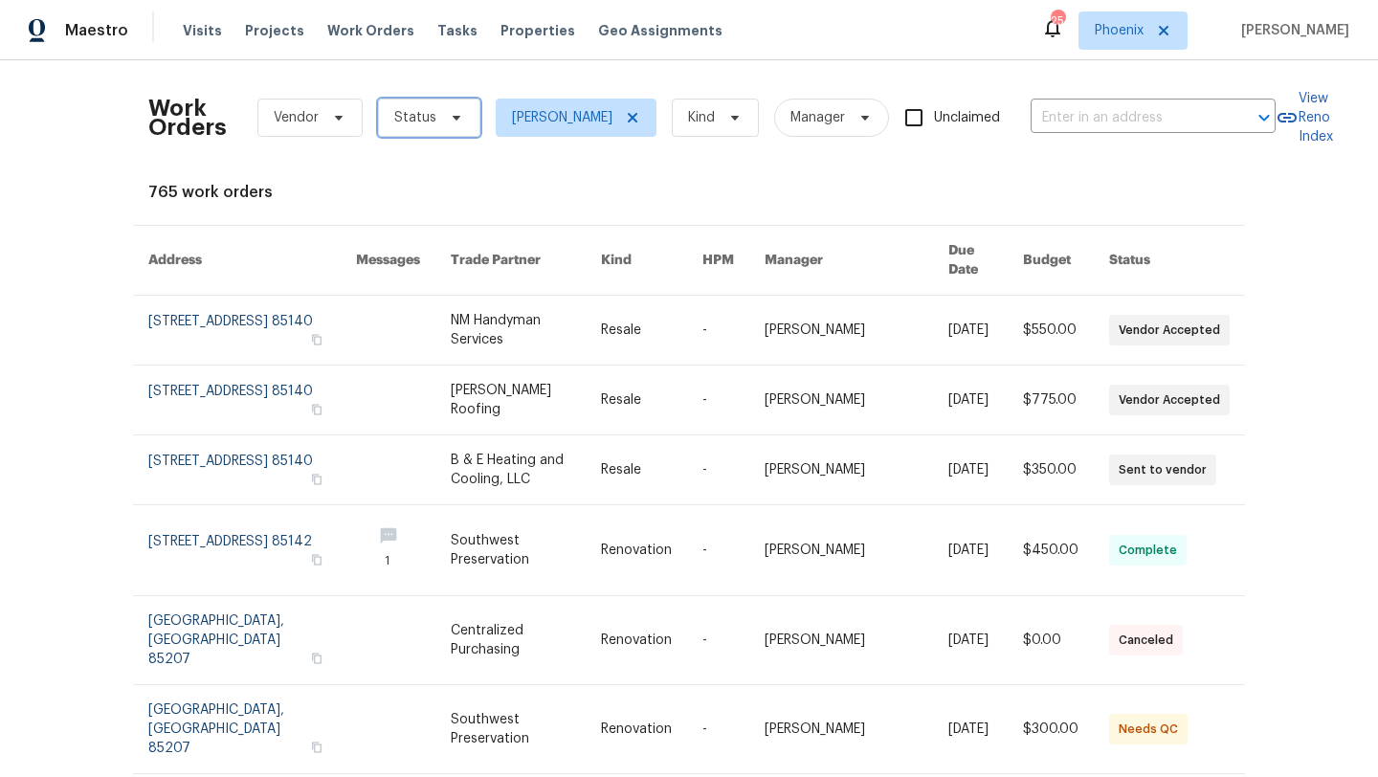
click at [444, 114] on span at bounding box center [453, 117] width 21 height 15
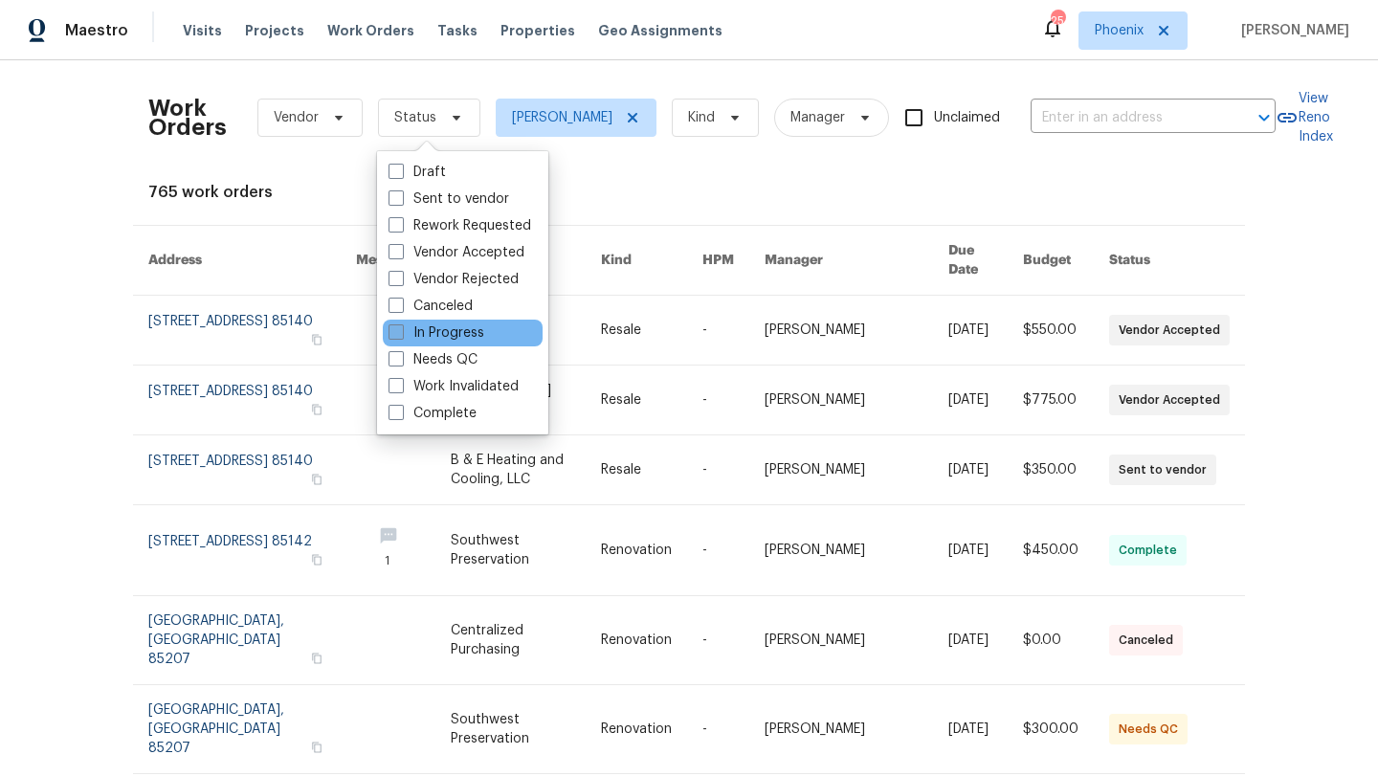
click at [398, 326] on span at bounding box center [395, 331] width 15 height 15
click at [398, 326] on input "In Progress" at bounding box center [394, 329] width 12 height 12
checkbox input "true"
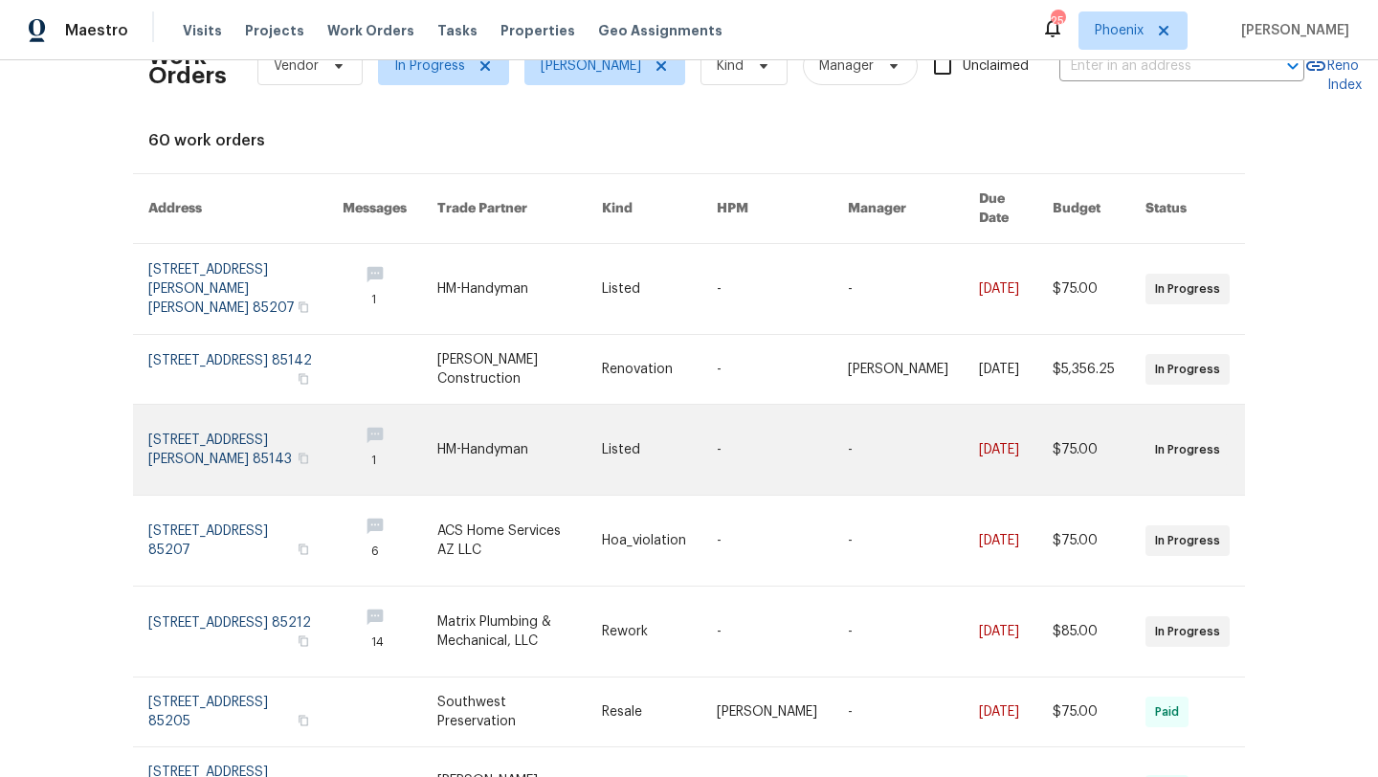
scroll to position [53, 0]
